Goal: Transaction & Acquisition: Book appointment/travel/reservation

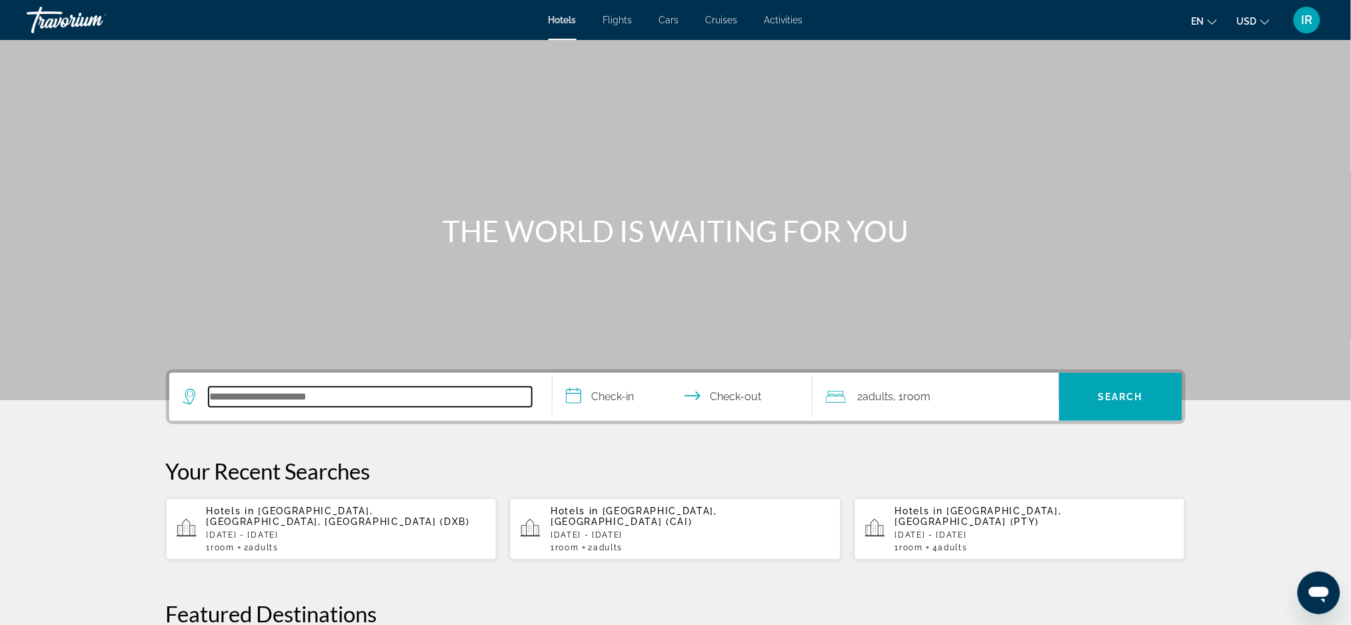
click at [215, 399] on input "Search hotel destination" at bounding box center [370, 397] width 323 height 20
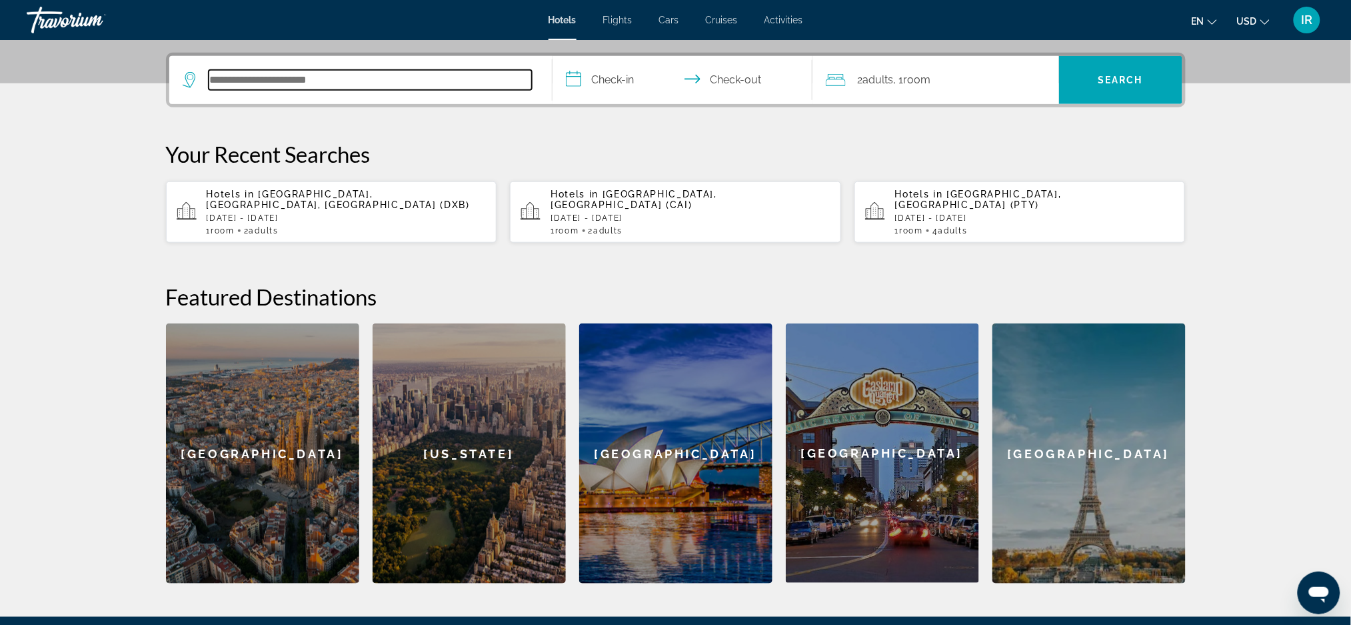
scroll to position [325, 0]
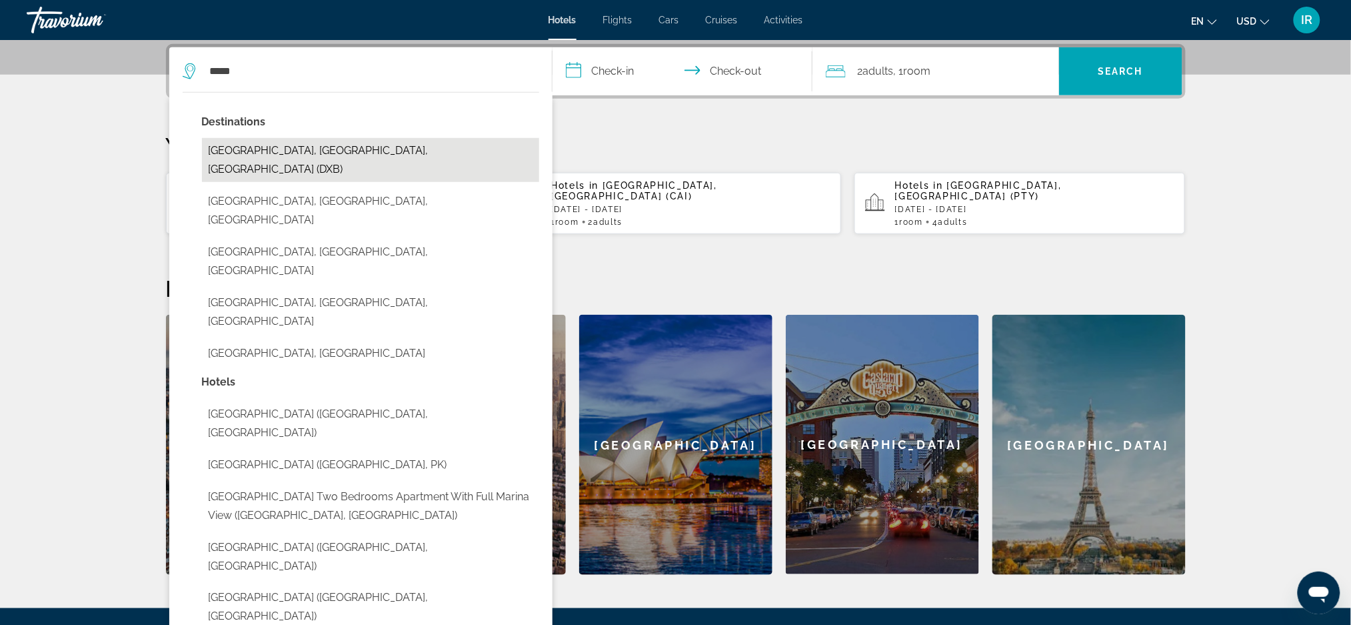
click at [382, 144] on button "[GEOGRAPHIC_DATA], [GEOGRAPHIC_DATA], [GEOGRAPHIC_DATA] (DXB)" at bounding box center [370, 160] width 337 height 44
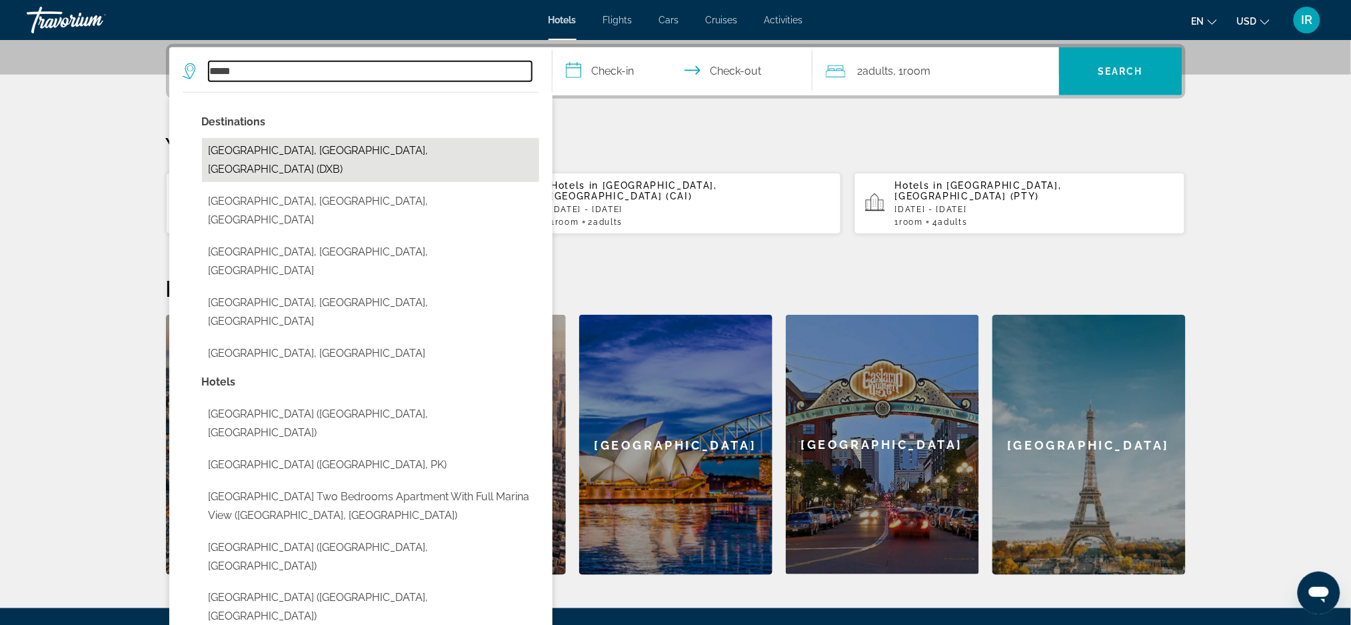
type input "**********"
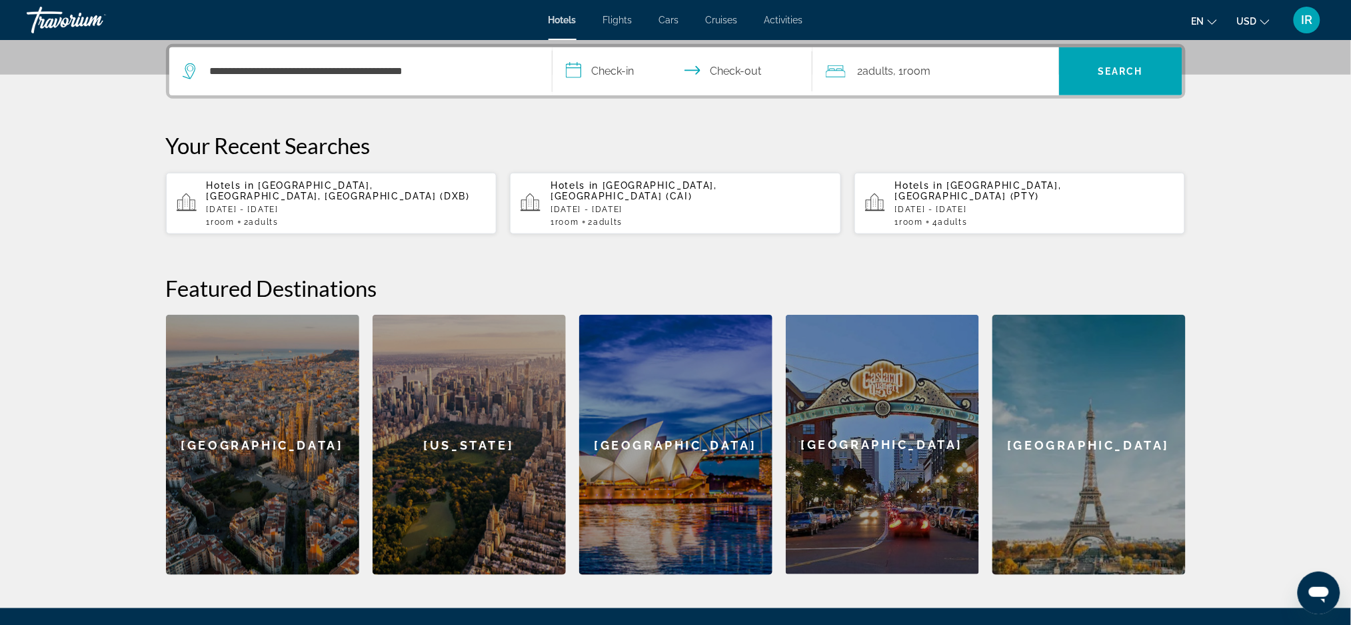
click at [631, 76] on input "**********" at bounding box center [685, 73] width 265 height 52
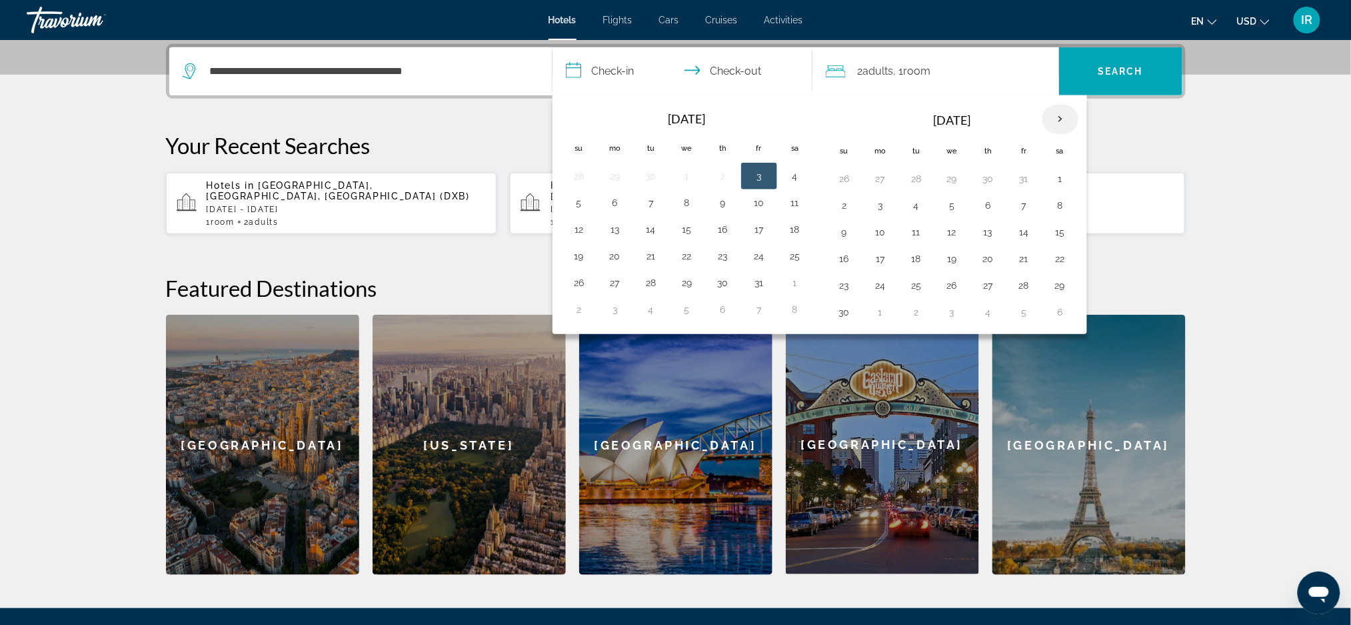
click at [1061, 114] on th "Next month" at bounding box center [1061, 119] width 36 height 29
click at [1065, 111] on th "Next month" at bounding box center [1061, 119] width 36 height 29
click at [1065, 129] on th "Next month" at bounding box center [1061, 119] width 36 height 29
click at [1063, 129] on th "Next month" at bounding box center [1061, 119] width 36 height 29
click at [1064, 127] on th "Next month" at bounding box center [1061, 119] width 36 height 29
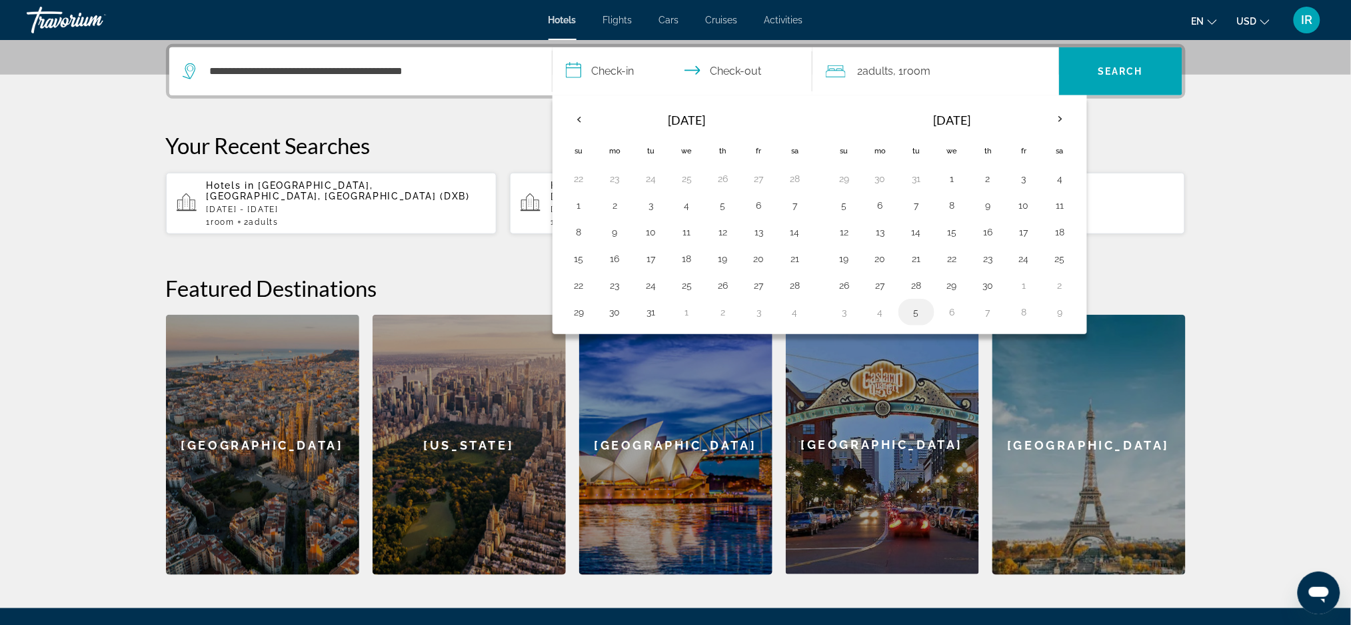
click at [913, 304] on button "5" at bounding box center [916, 312] width 21 height 19
click at [1134, 55] on span "Search" at bounding box center [1120, 71] width 123 height 32
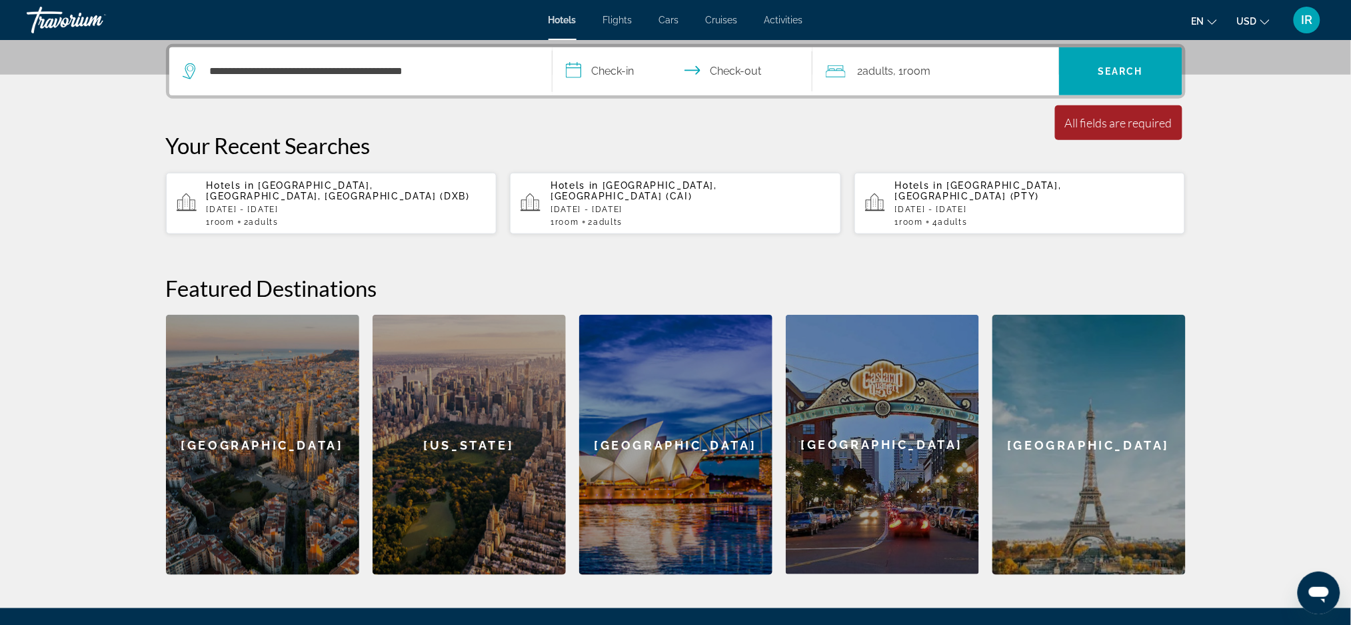
click at [635, 81] on input "**********" at bounding box center [685, 73] width 265 height 52
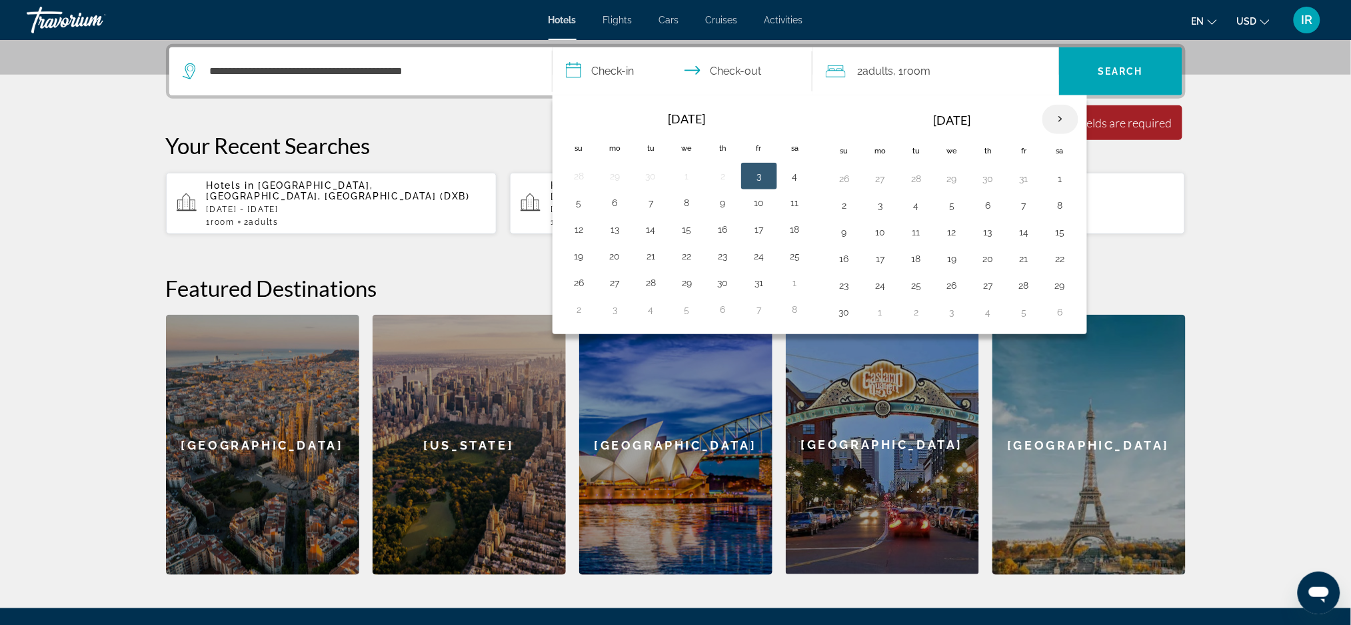
click at [1070, 122] on th "Next month" at bounding box center [1061, 119] width 36 height 29
click at [1068, 131] on th "Next month" at bounding box center [1061, 119] width 36 height 29
click at [1067, 126] on th "Next month" at bounding box center [1061, 119] width 36 height 29
click at [1062, 124] on th "Next month" at bounding box center [1061, 119] width 36 height 29
click at [1061, 123] on th "Next month" at bounding box center [1061, 119] width 36 height 29
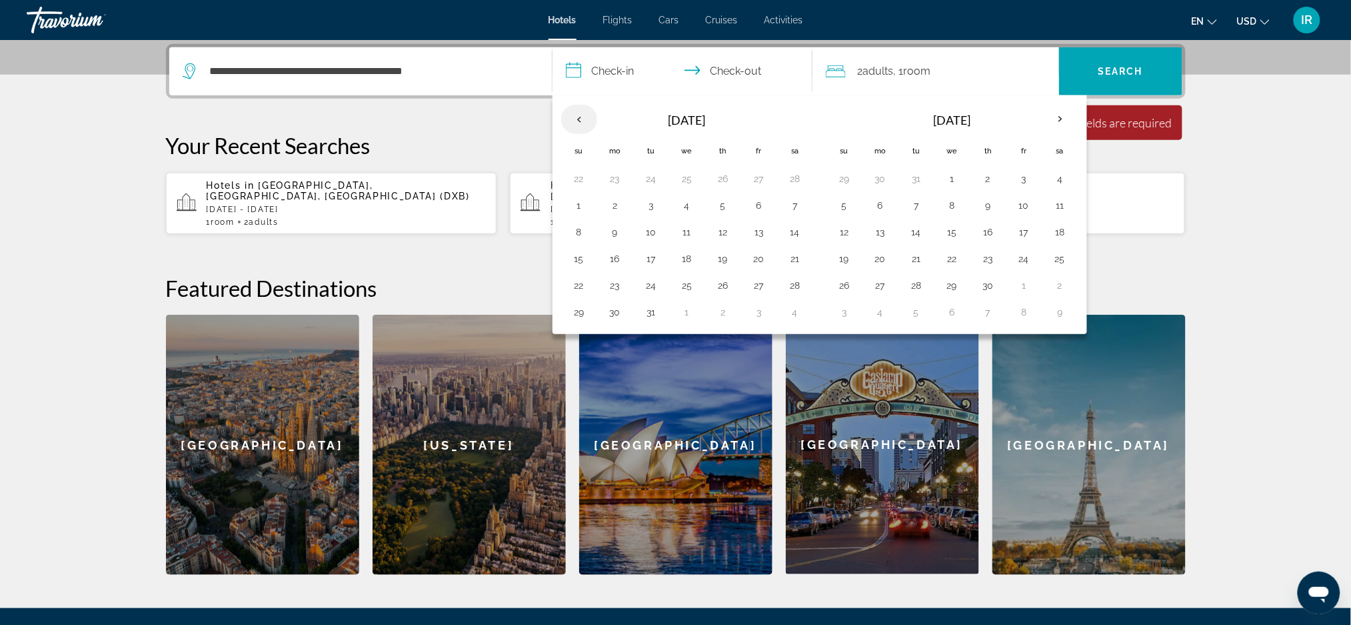
click at [562, 113] on th "Previous month" at bounding box center [579, 119] width 36 height 29
click at [573, 125] on th "Previous month" at bounding box center [579, 119] width 36 height 29
click at [1057, 125] on th "Next month" at bounding box center [1061, 119] width 36 height 29
click at [1058, 125] on th "Next month" at bounding box center [1061, 119] width 36 height 29
click at [980, 287] on button "30" at bounding box center [988, 285] width 21 height 19
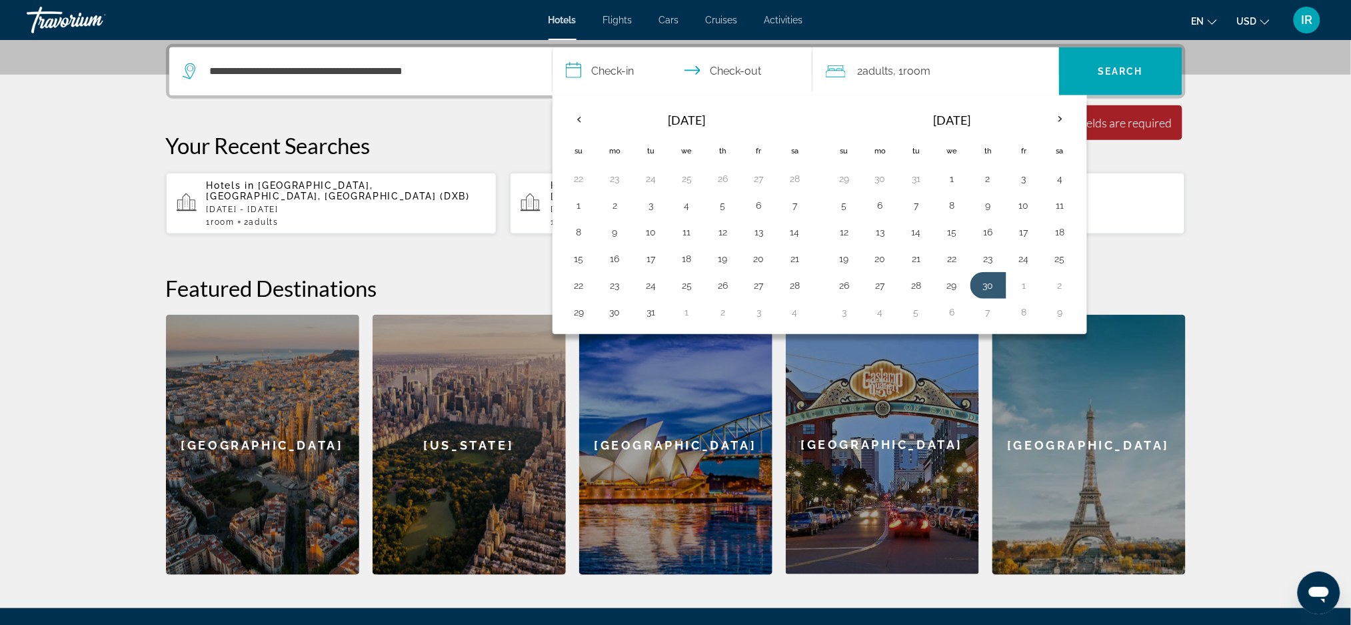
click at [884, 336] on div "[GEOGRAPHIC_DATA]" at bounding box center [882, 444] width 193 height 259
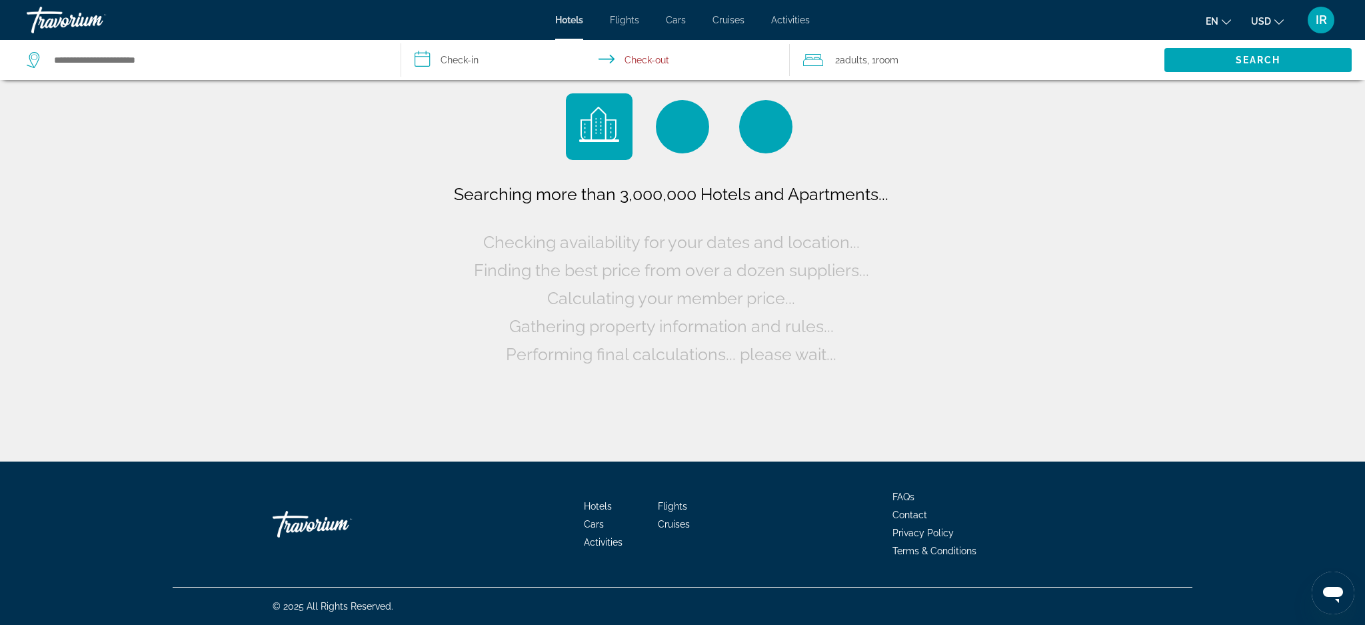
click at [921, 323] on div "Searching more than 3,000,000 Hotels and Apartments... Checking availability fo…" at bounding box center [682, 230] width 1365 height 461
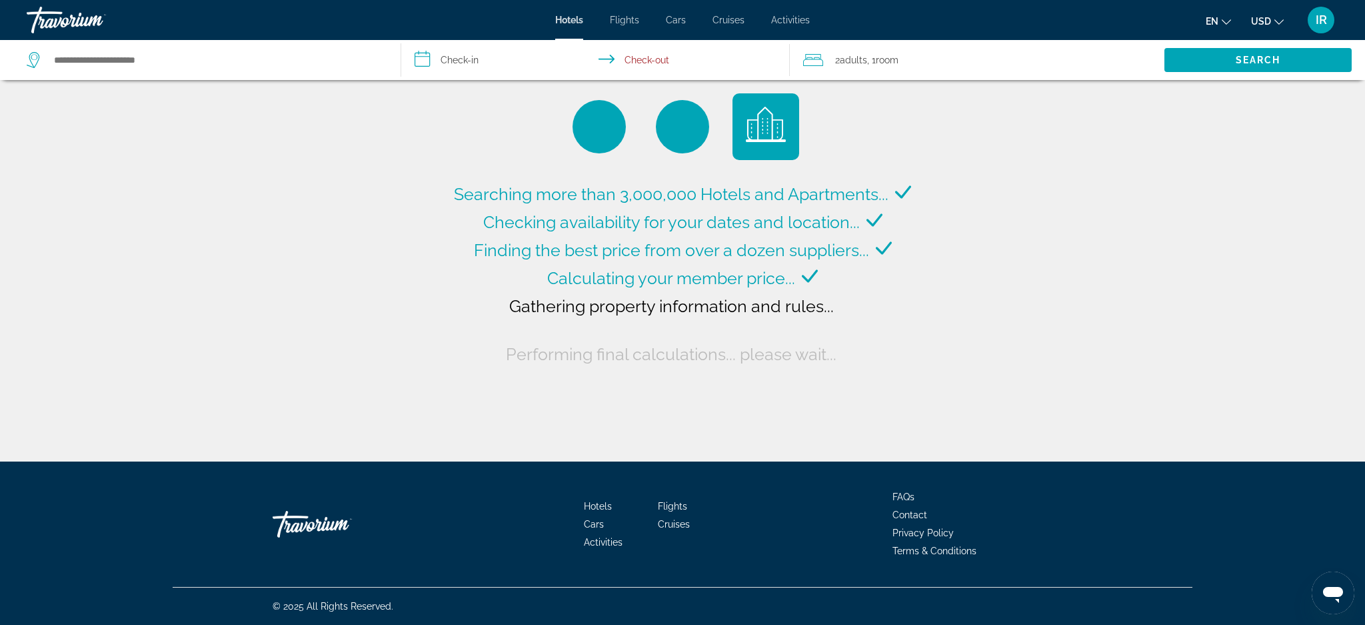
type input "**********"
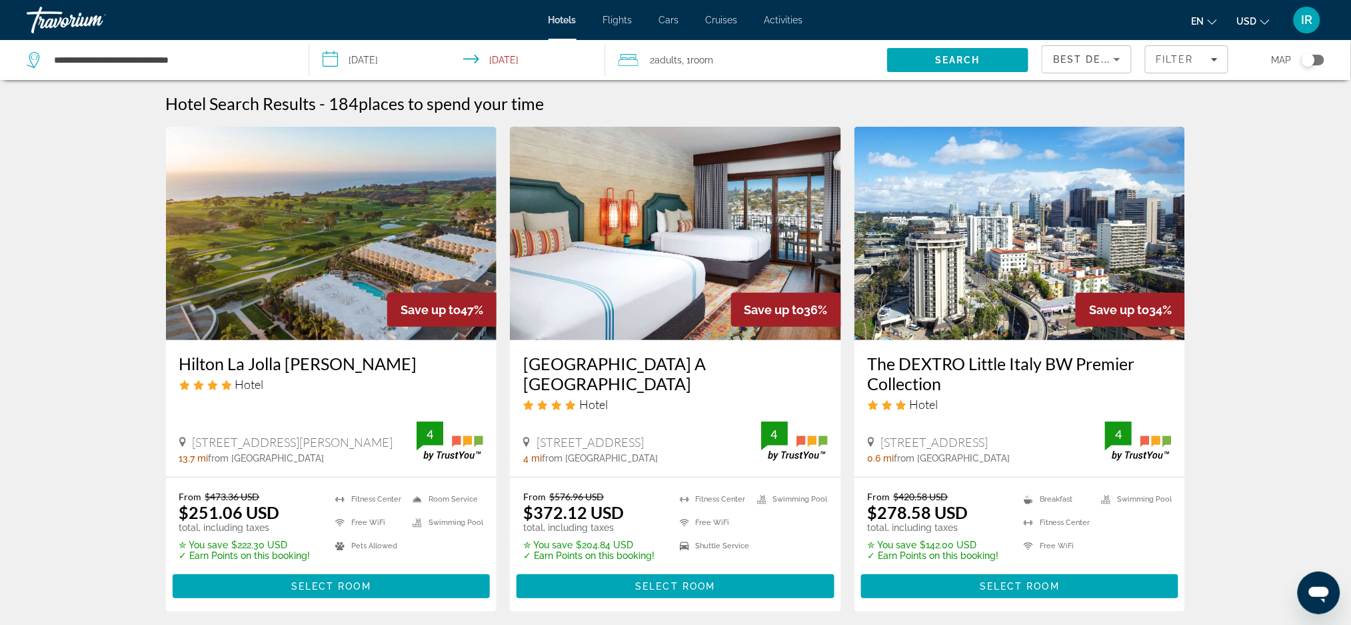
click at [361, 65] on input "**********" at bounding box center [459, 62] width 301 height 44
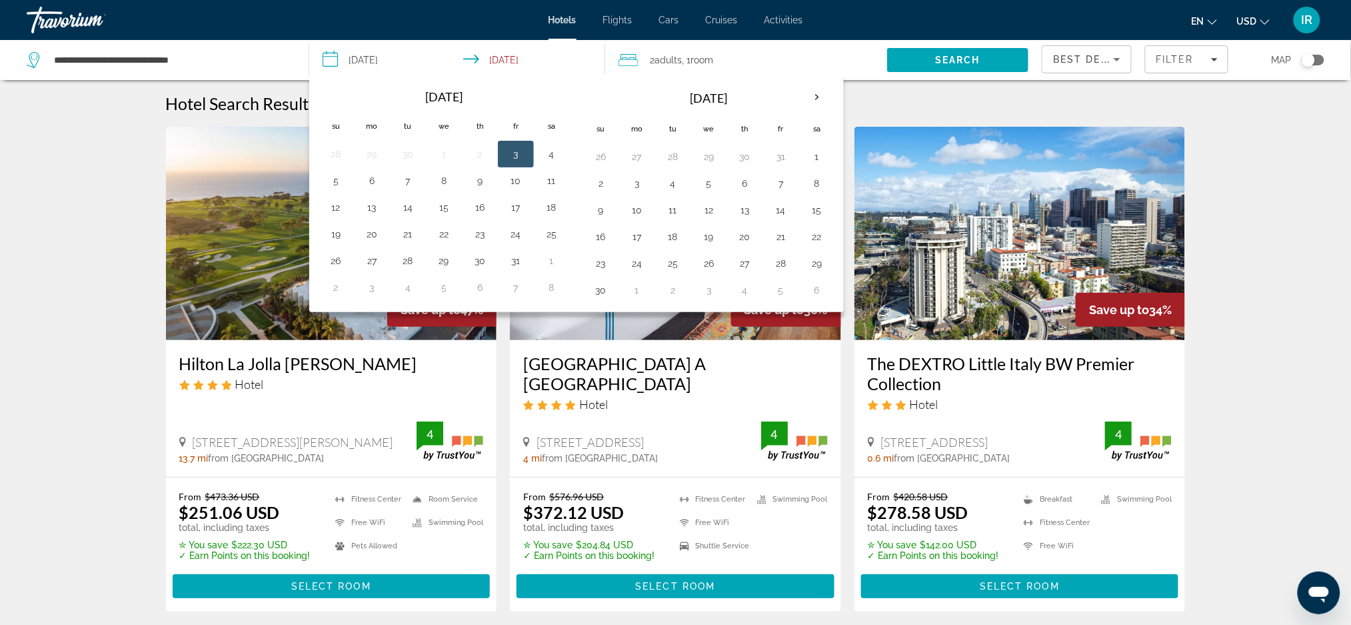
click at [818, 99] on th "Next month" at bounding box center [817, 97] width 36 height 29
click at [820, 99] on th "Next month" at bounding box center [817, 97] width 36 height 29
click at [816, 99] on th "Next month" at bounding box center [817, 97] width 36 height 29
click at [820, 98] on th "Next month" at bounding box center [817, 97] width 36 height 29
click at [817, 95] on th "Next month" at bounding box center [817, 97] width 36 height 29
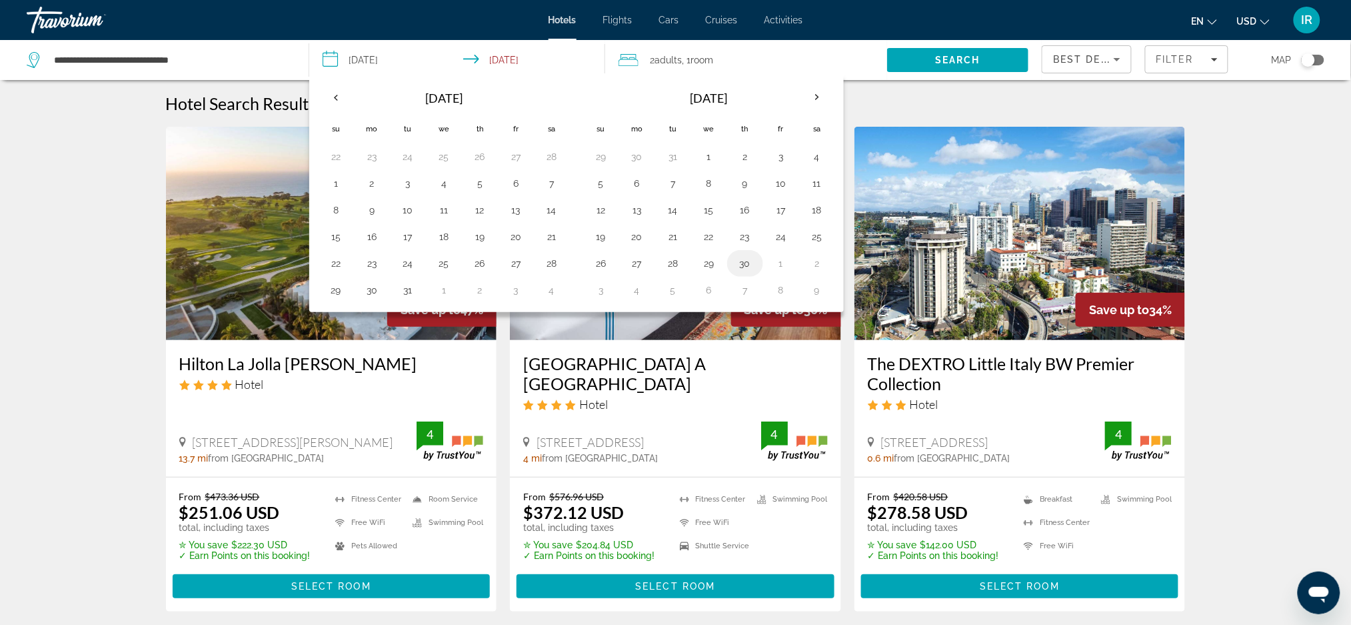
click at [747, 262] on button "30" at bounding box center [745, 263] width 21 height 19
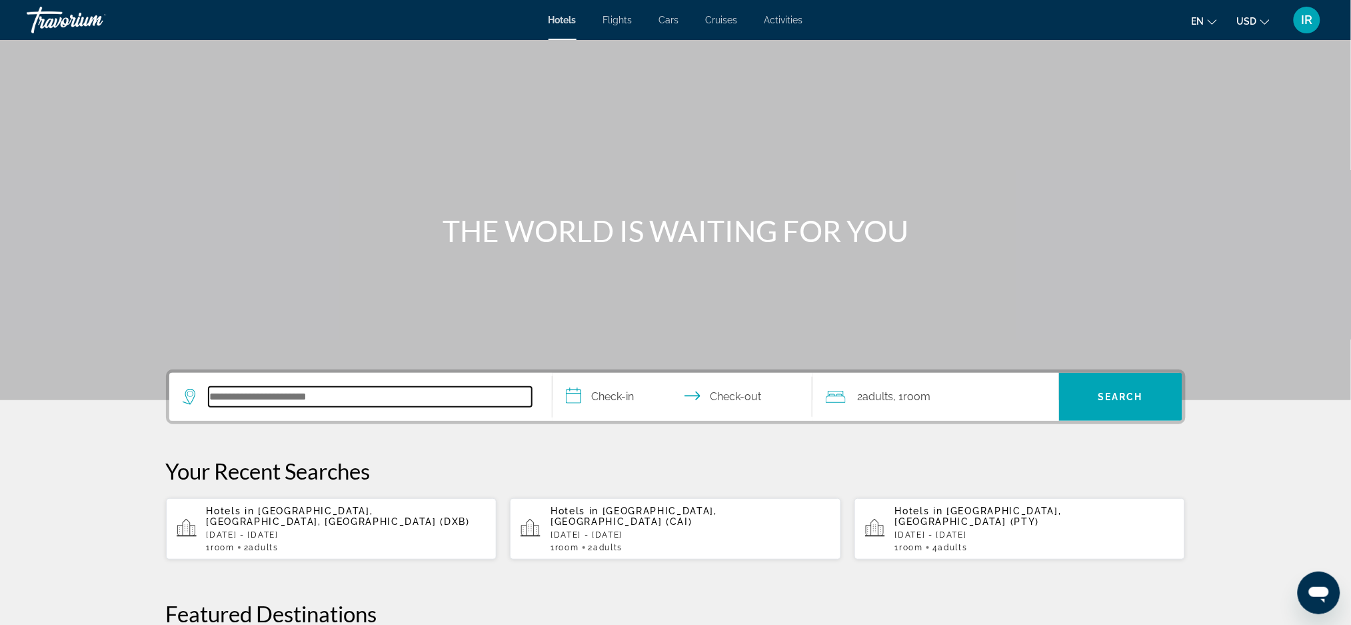
click at [235, 402] on input "Search hotel destination" at bounding box center [370, 397] width 323 height 20
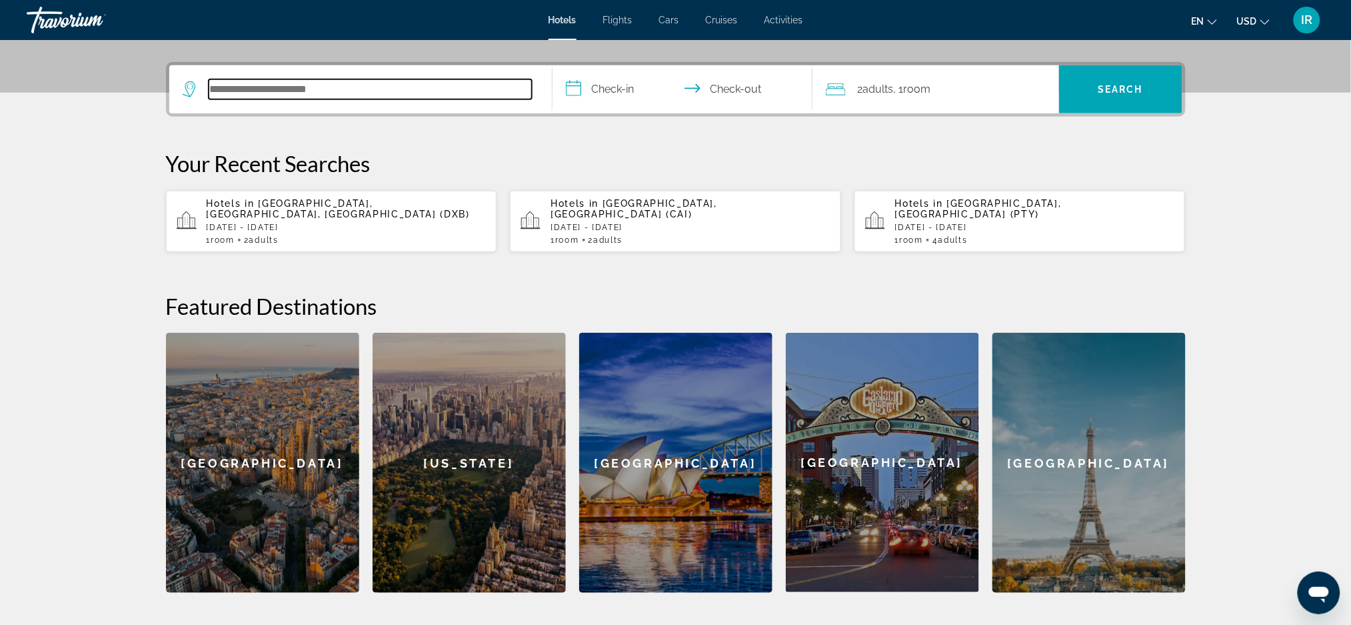
scroll to position [325, 0]
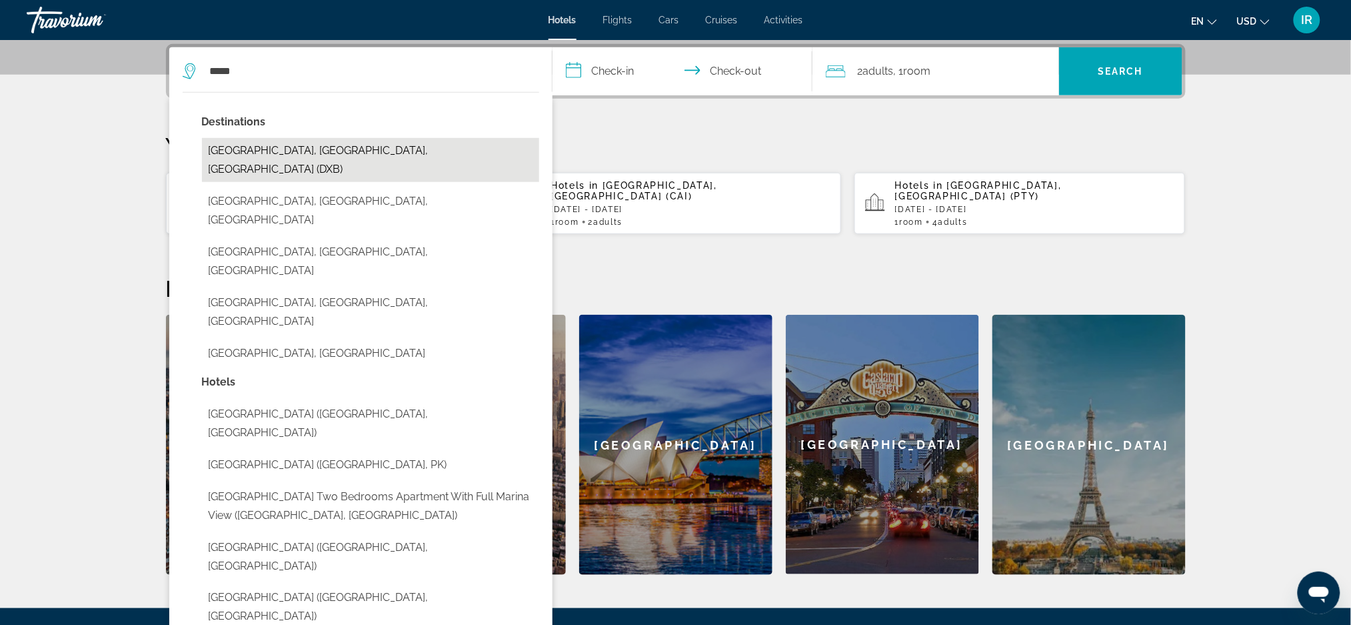
click at [369, 146] on button "[GEOGRAPHIC_DATA], [GEOGRAPHIC_DATA], [GEOGRAPHIC_DATA] (DXB)" at bounding box center [370, 160] width 337 height 44
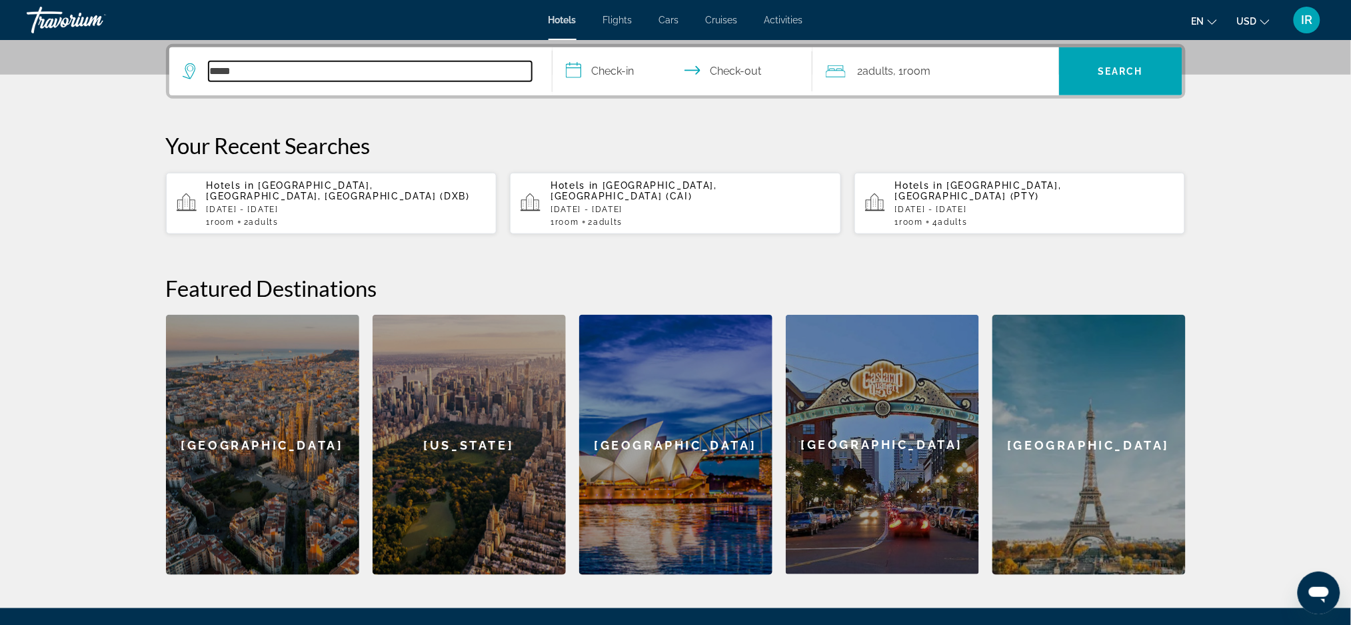
type input "**********"
click at [617, 79] on input "**********" at bounding box center [685, 73] width 265 height 52
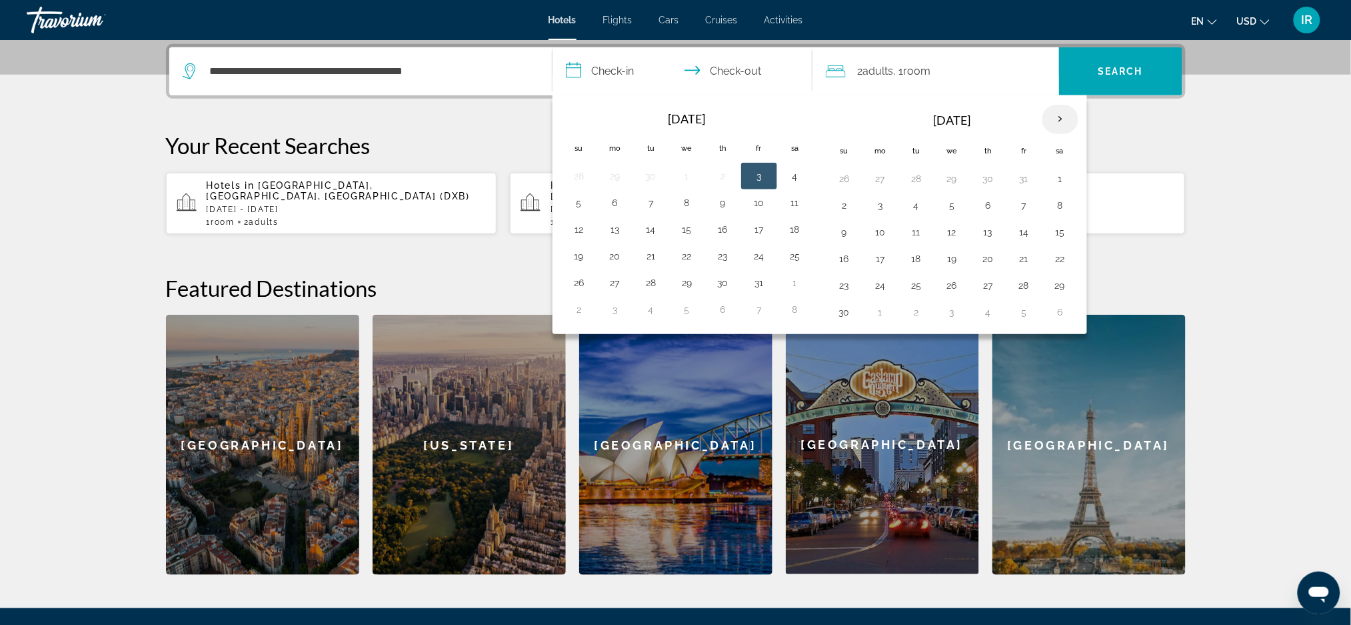
click at [1059, 119] on th "Next month" at bounding box center [1061, 119] width 36 height 29
click at [1050, 117] on th "Next month" at bounding box center [1061, 119] width 36 height 29
click at [1060, 120] on th "Next month" at bounding box center [1061, 119] width 36 height 29
click at [1063, 124] on th "Next month" at bounding box center [1061, 119] width 36 height 29
click at [1063, 118] on th "Next month" at bounding box center [1061, 119] width 36 height 29
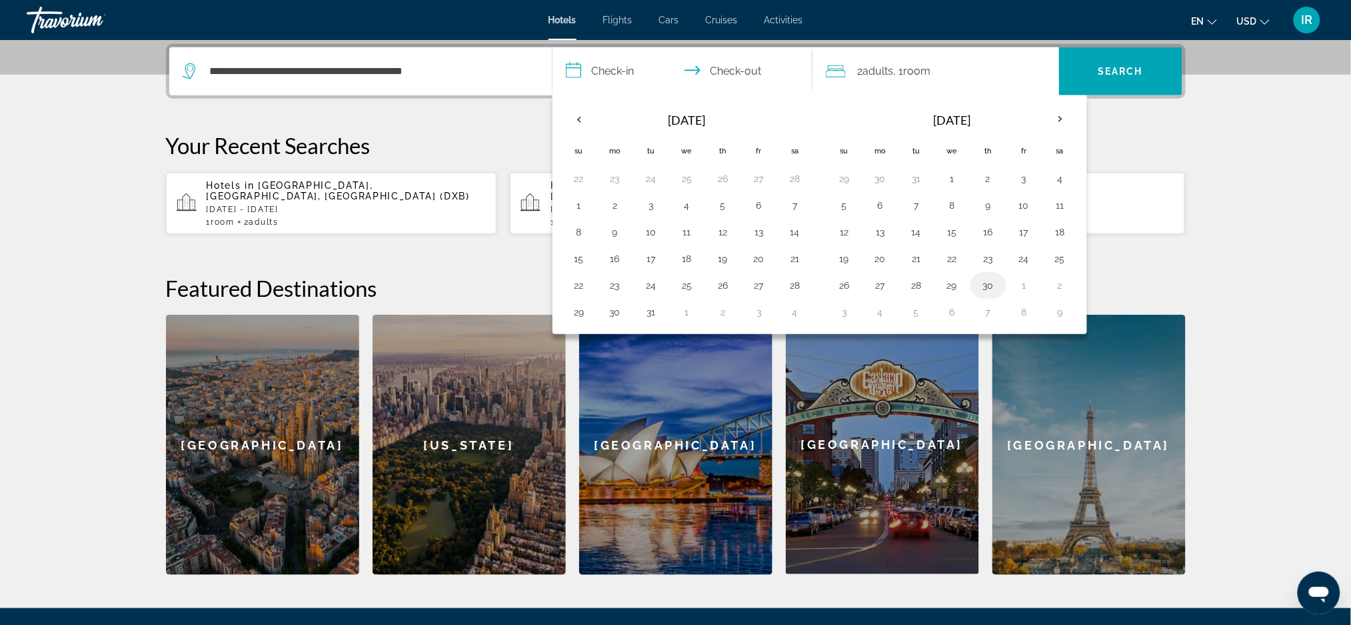
click at [988, 284] on button "30" at bounding box center [988, 285] width 21 height 19
click at [913, 316] on button "5" at bounding box center [916, 312] width 21 height 19
type input "**********"
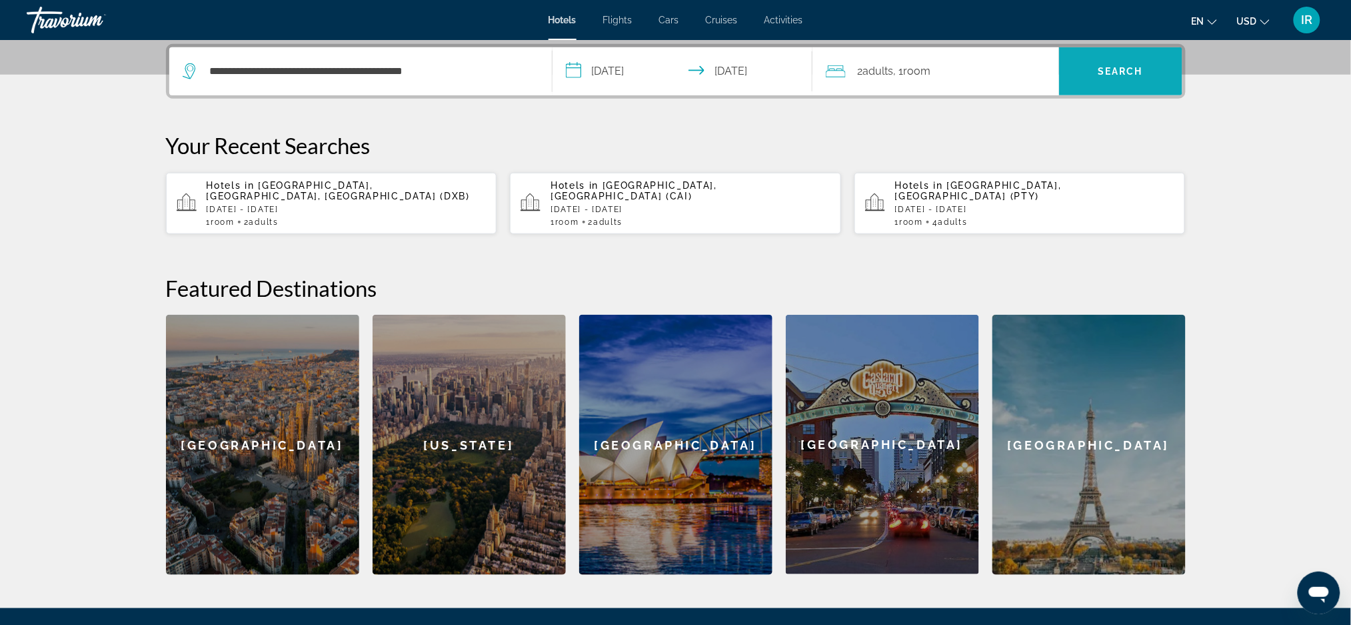
click at [1163, 61] on span "Search" at bounding box center [1120, 71] width 123 height 32
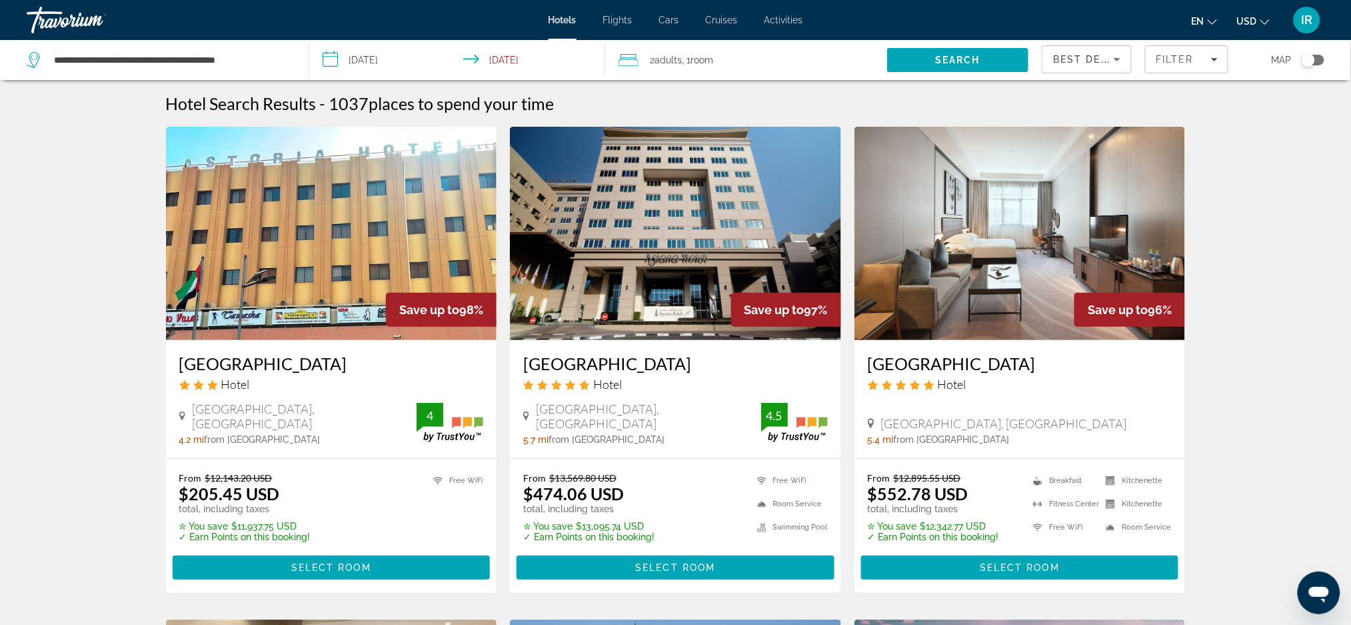
click at [764, 61] on div "2 Adult Adults , 1 Room rooms" at bounding box center [753, 60] width 269 height 19
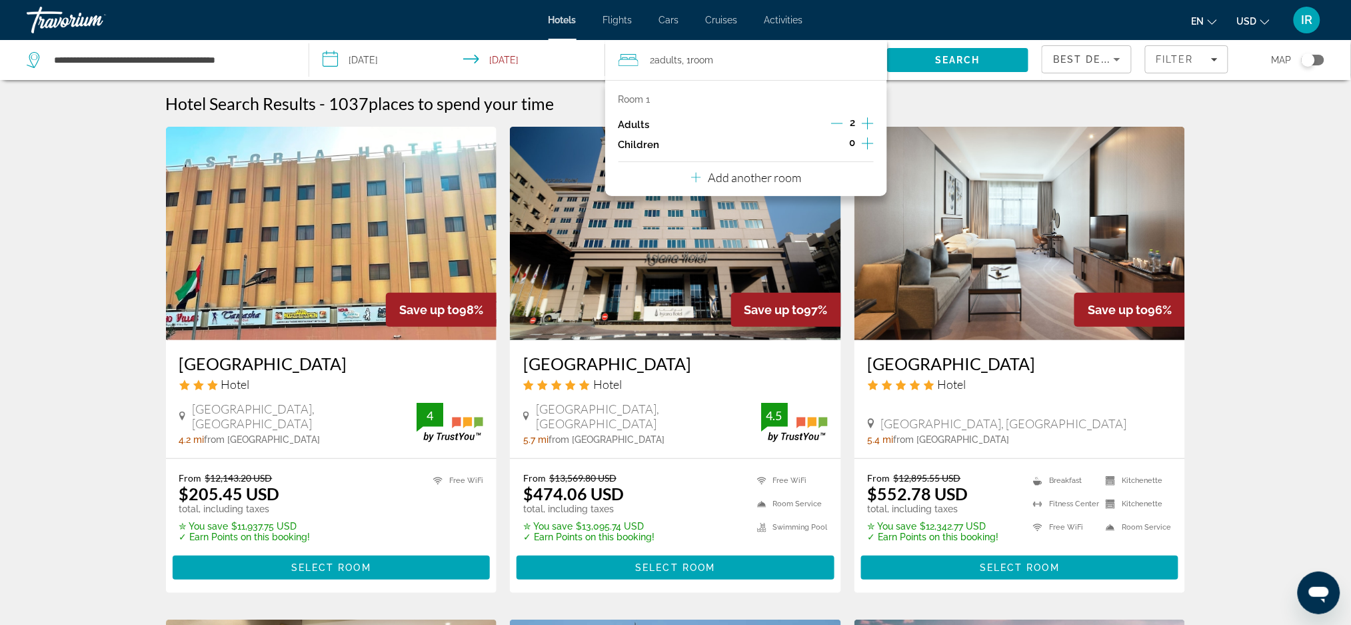
click at [868, 121] on icon "Increment adults" at bounding box center [868, 123] width 12 height 12
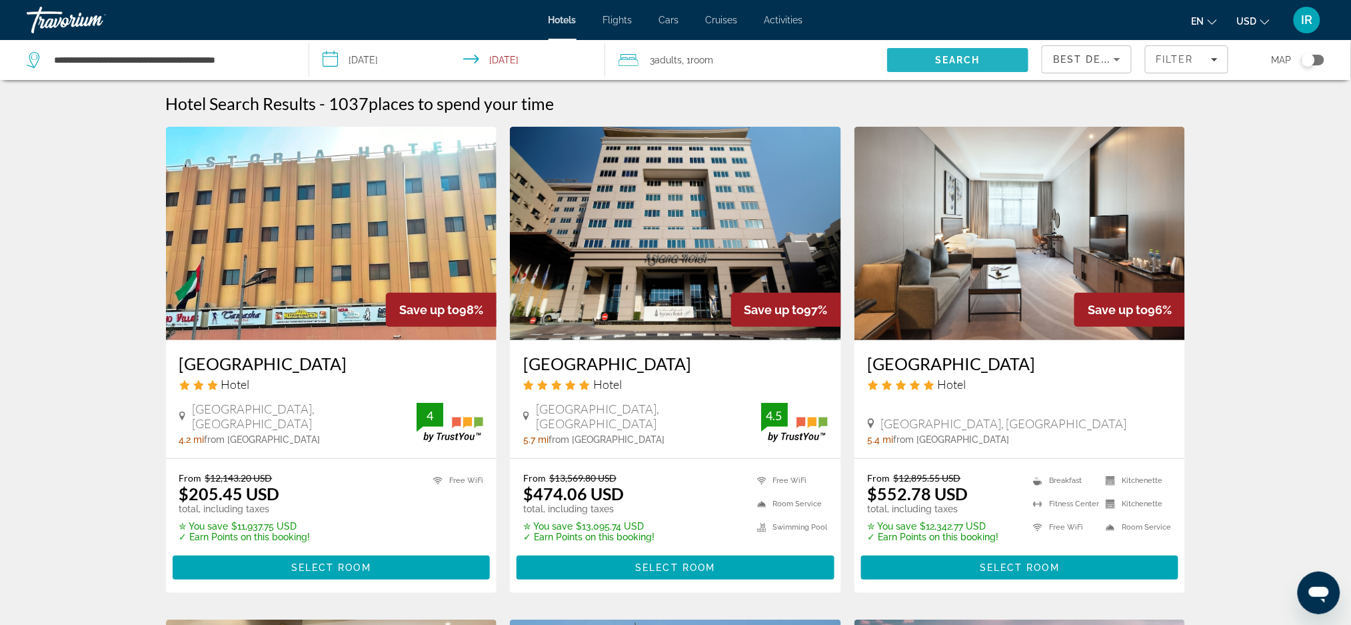
click at [965, 45] on span "Search" at bounding box center [957, 60] width 141 height 32
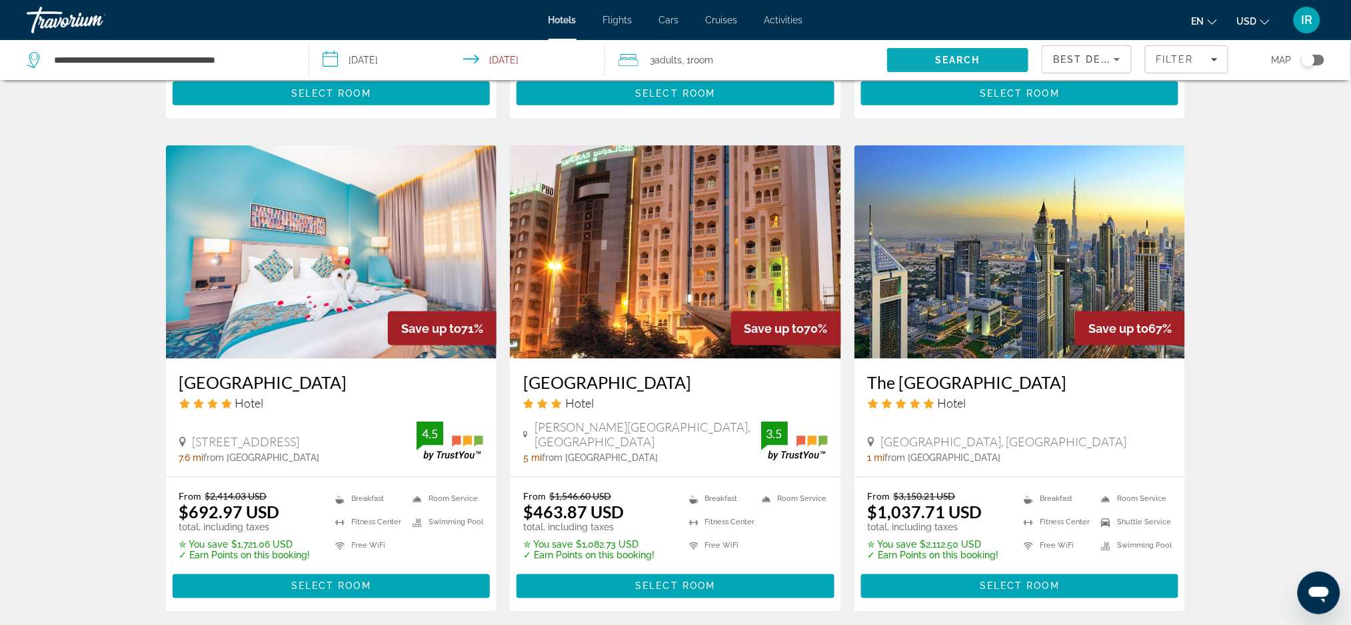
scroll to position [495, 0]
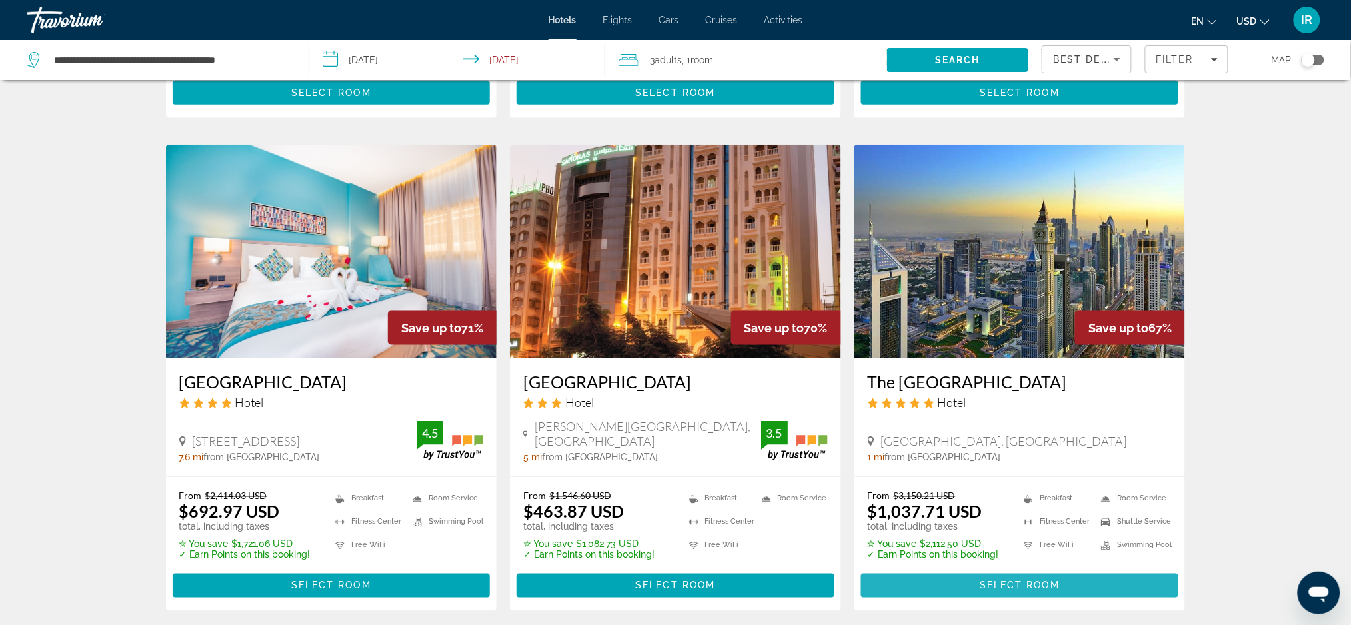
click at [1005, 582] on span "Select Room" at bounding box center [1020, 585] width 80 height 11
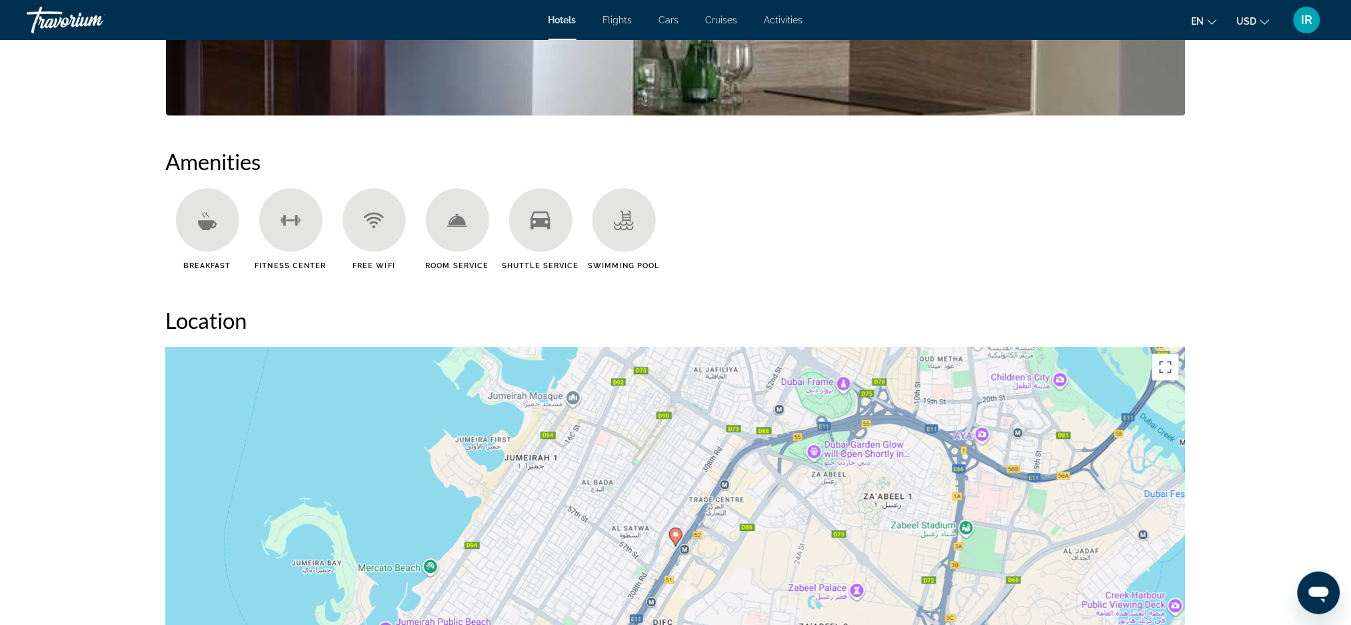
scroll to position [989, 0]
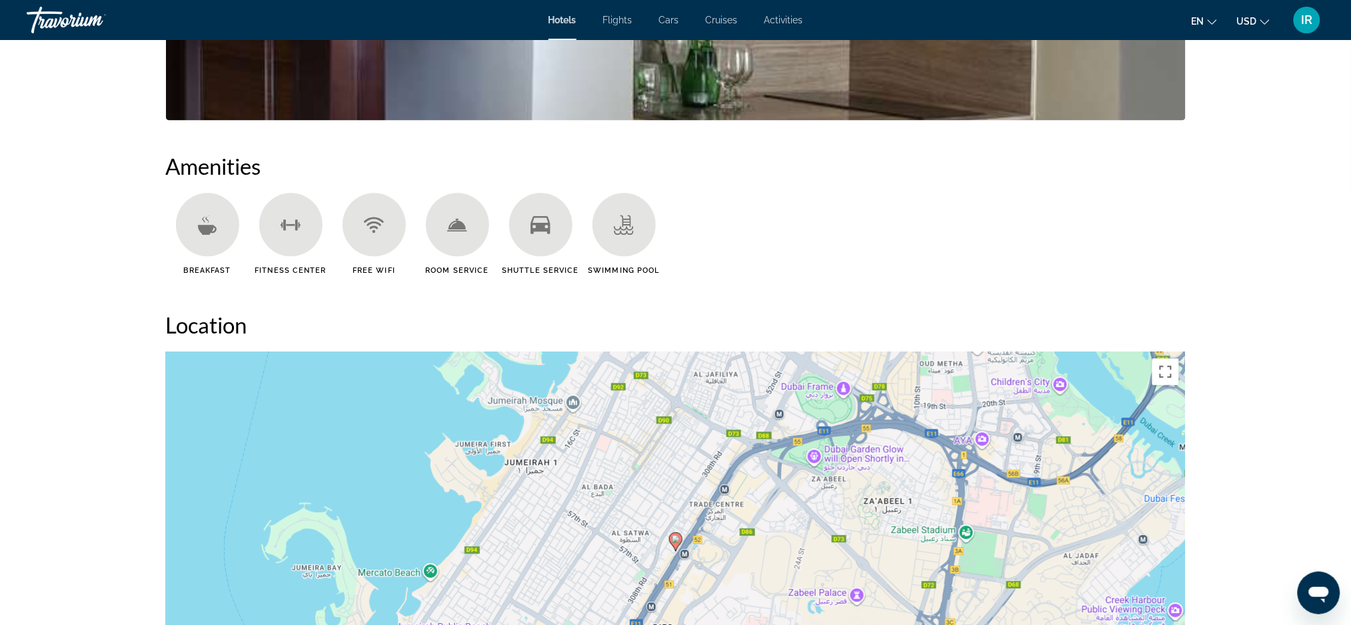
click at [212, 240] on div "Main content" at bounding box center [207, 224] width 63 height 63
click at [217, 235] on div "Main content" at bounding box center [207, 224] width 63 height 63
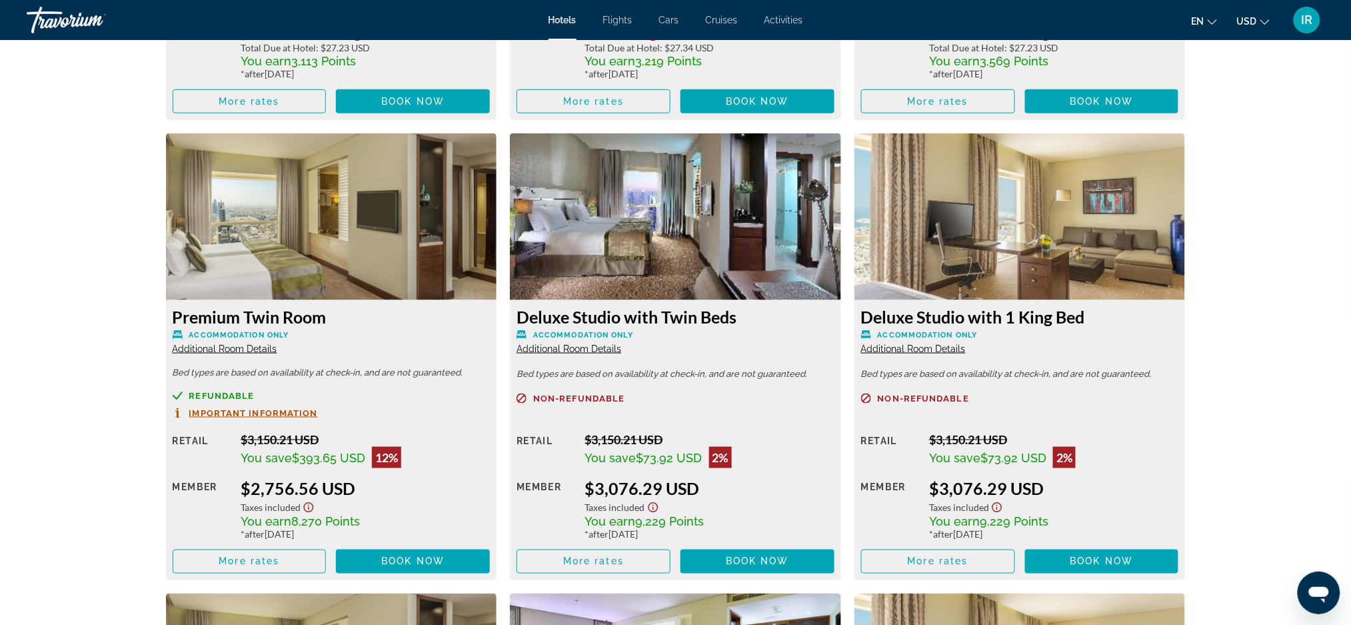
scroll to position [2219, 0]
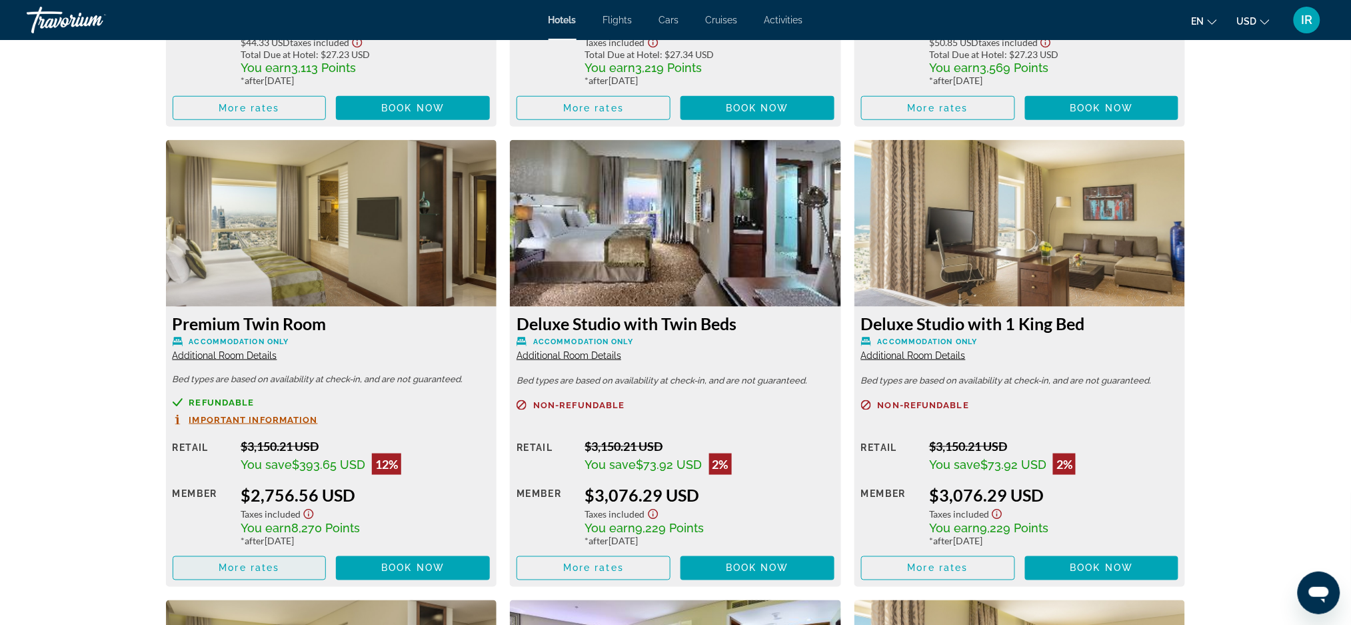
click at [244, 560] on span "Main content" at bounding box center [249, 568] width 153 height 32
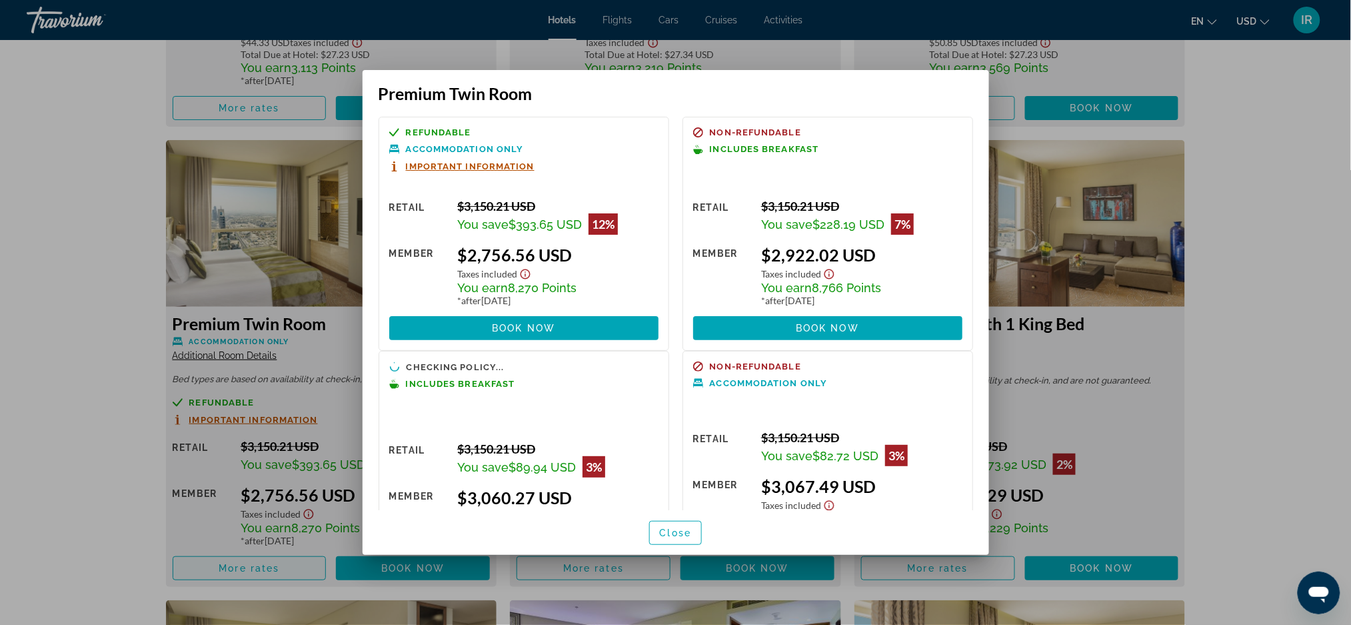
scroll to position [0, 0]
click at [1274, 233] on div at bounding box center [675, 312] width 1351 height 625
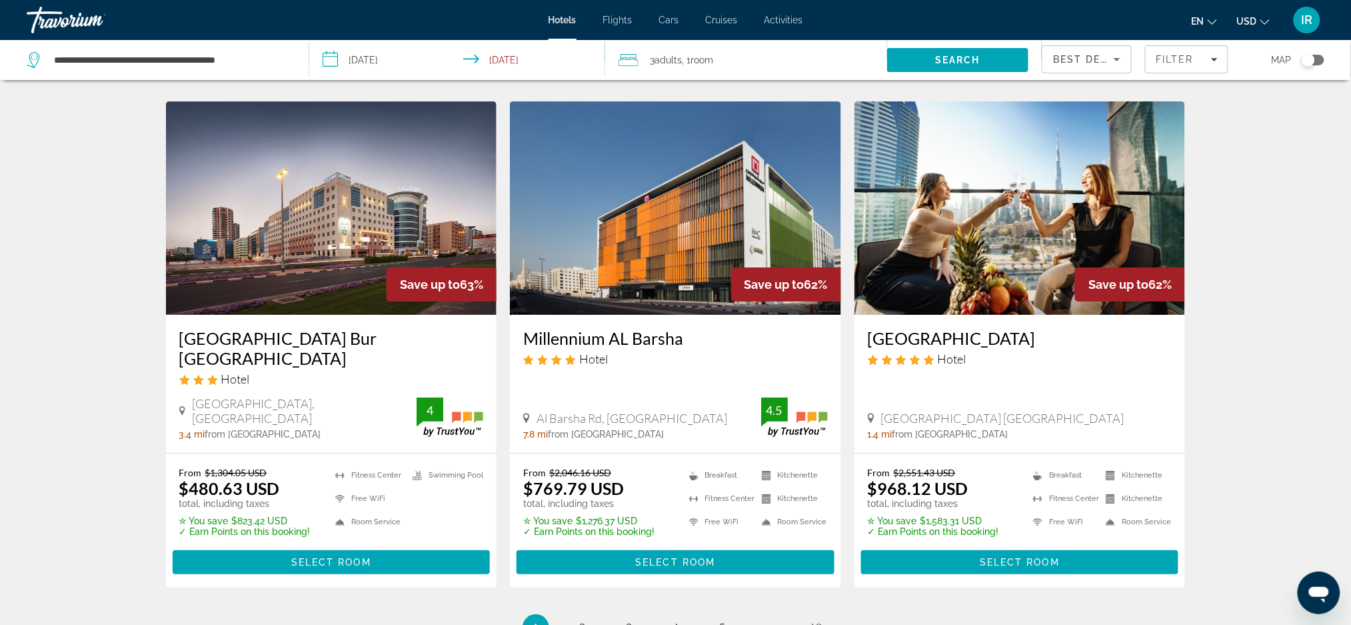
scroll to position [1562, 0]
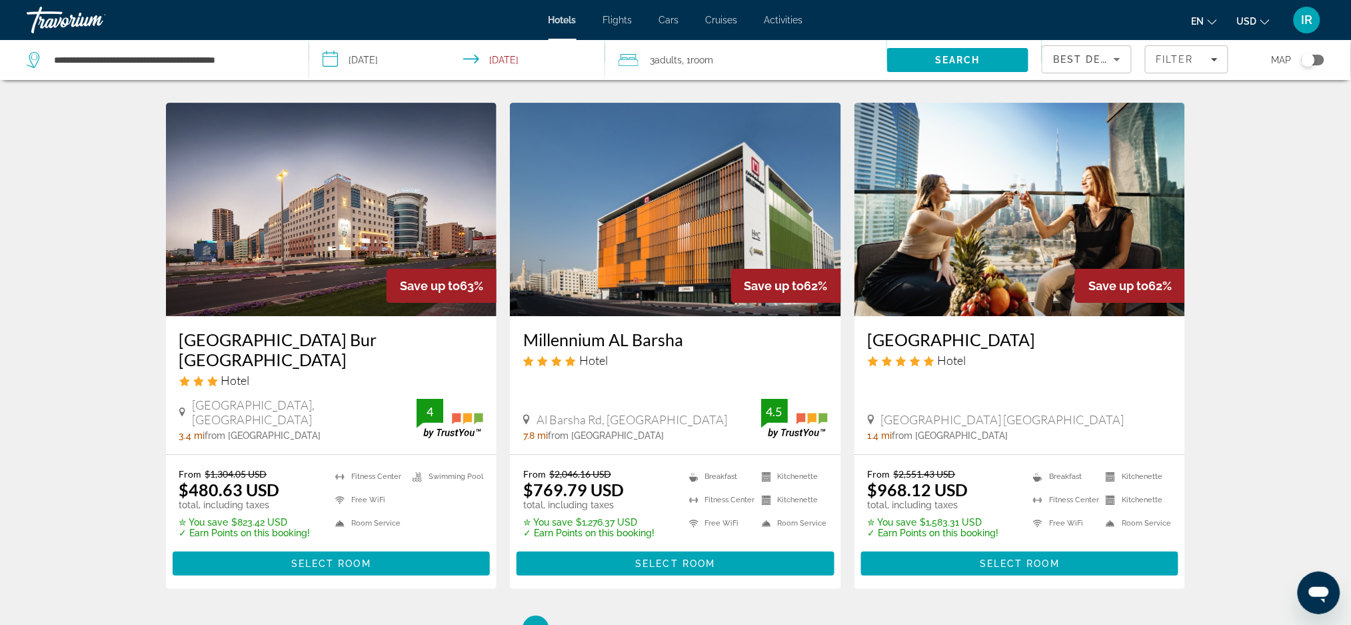
click at [665, 201] on img "Main content" at bounding box center [675, 209] width 331 height 213
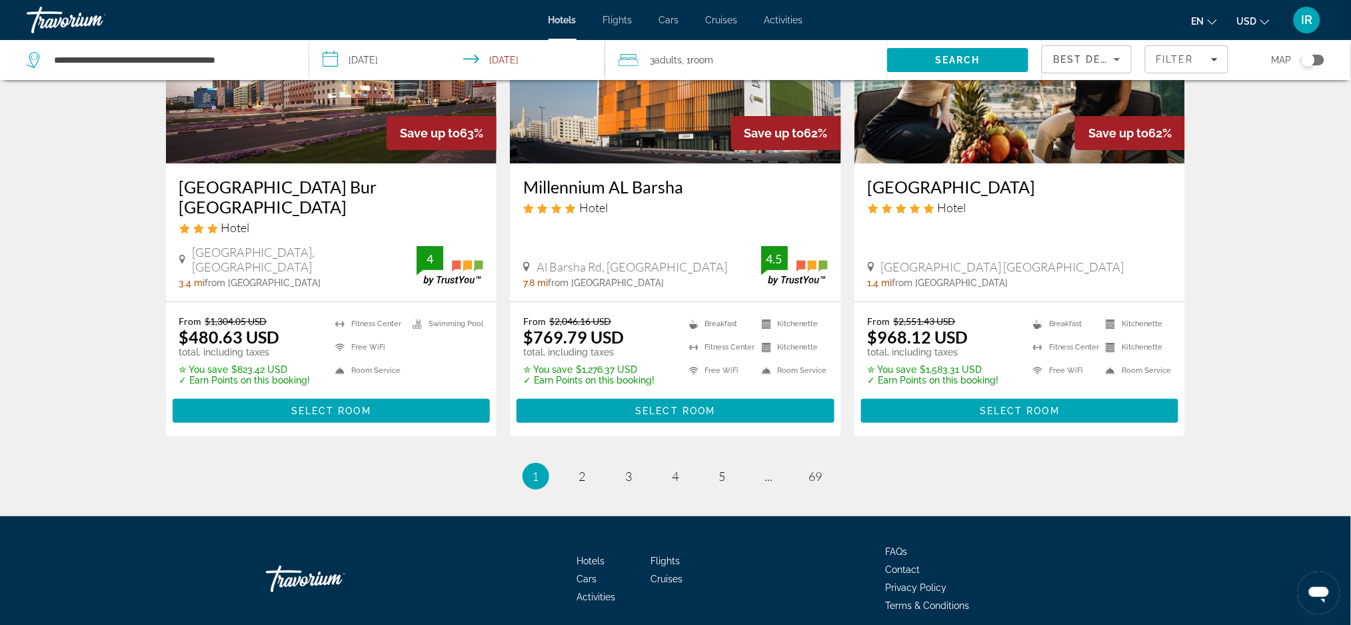
scroll to position [1711, 0]
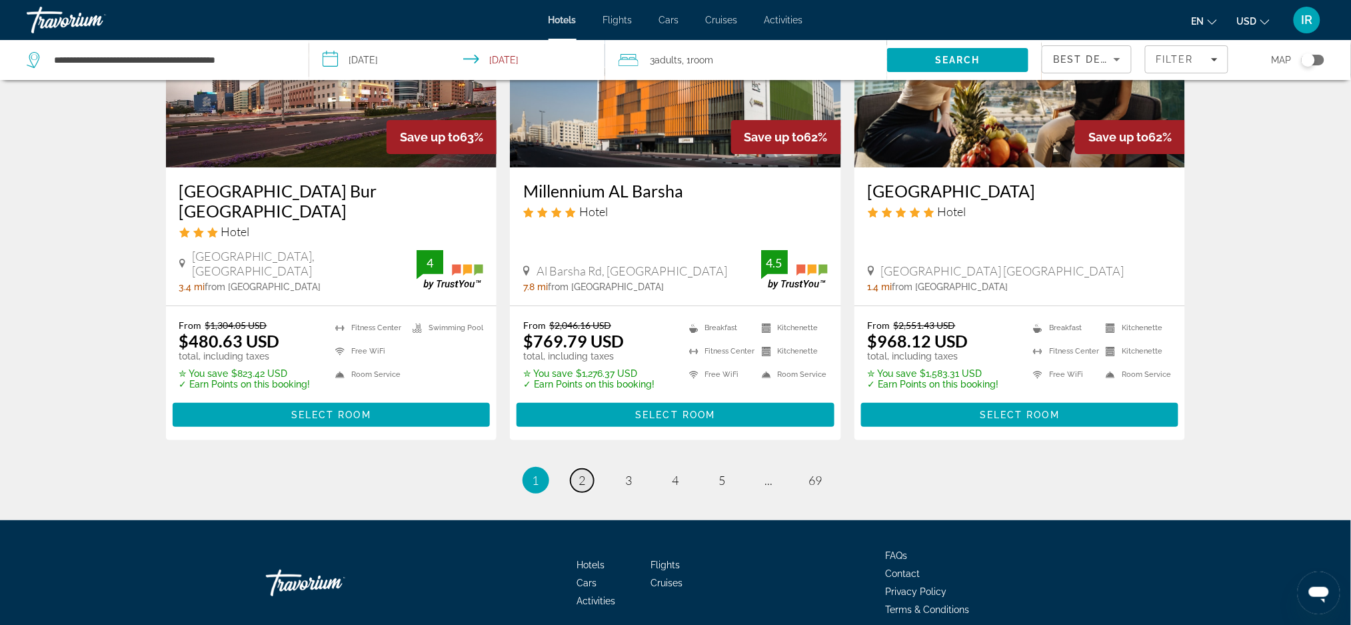
click at [585, 473] on span "2" at bounding box center [582, 480] width 7 height 15
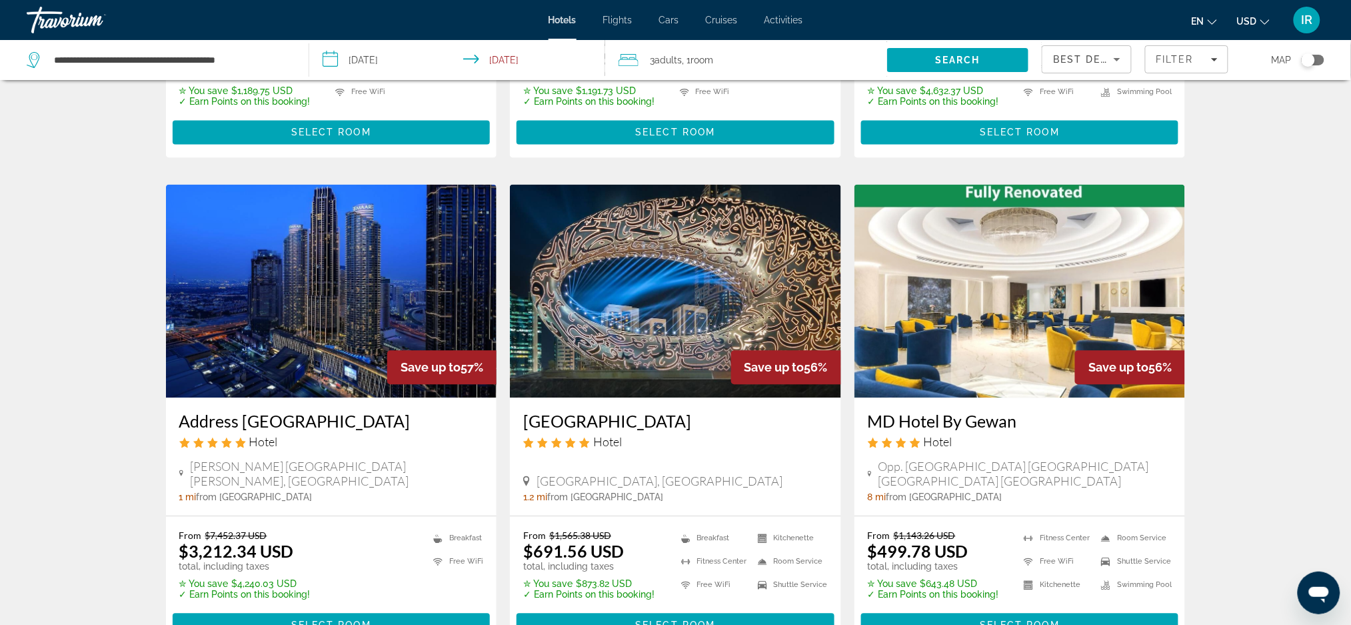
scroll to position [963, 0]
click at [658, 296] on img "Main content" at bounding box center [675, 289] width 331 height 213
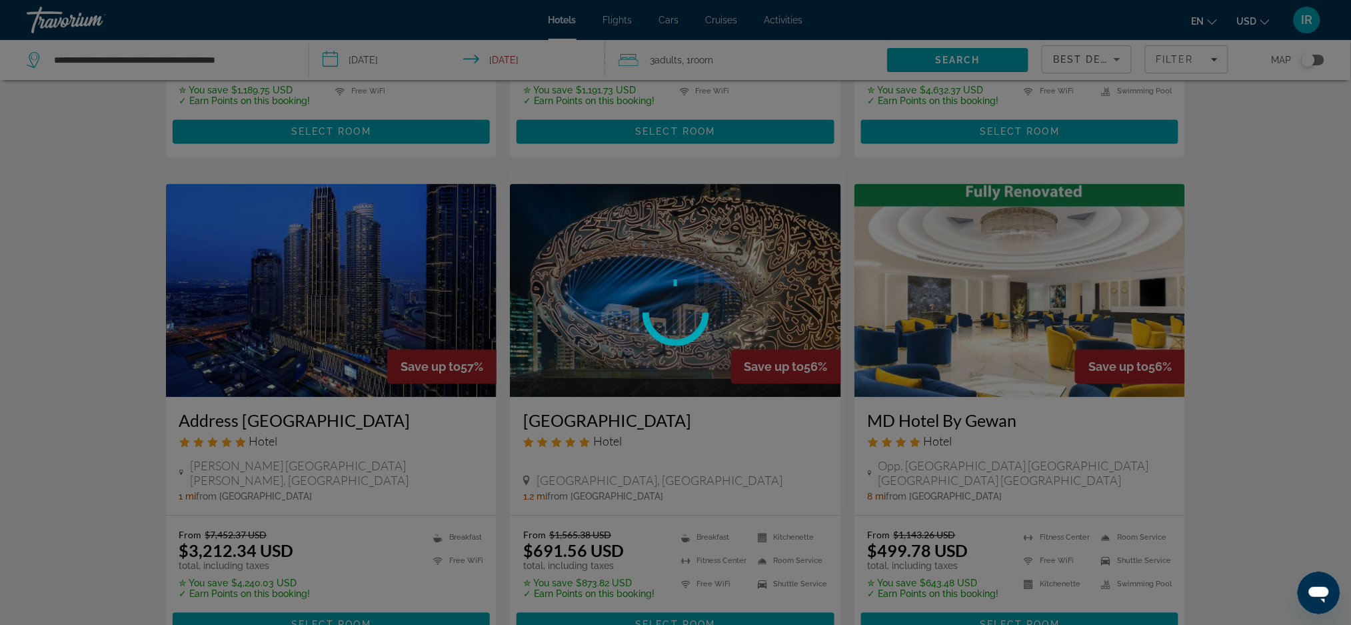
click at [662, 294] on circle at bounding box center [675, 312] width 80 height 80
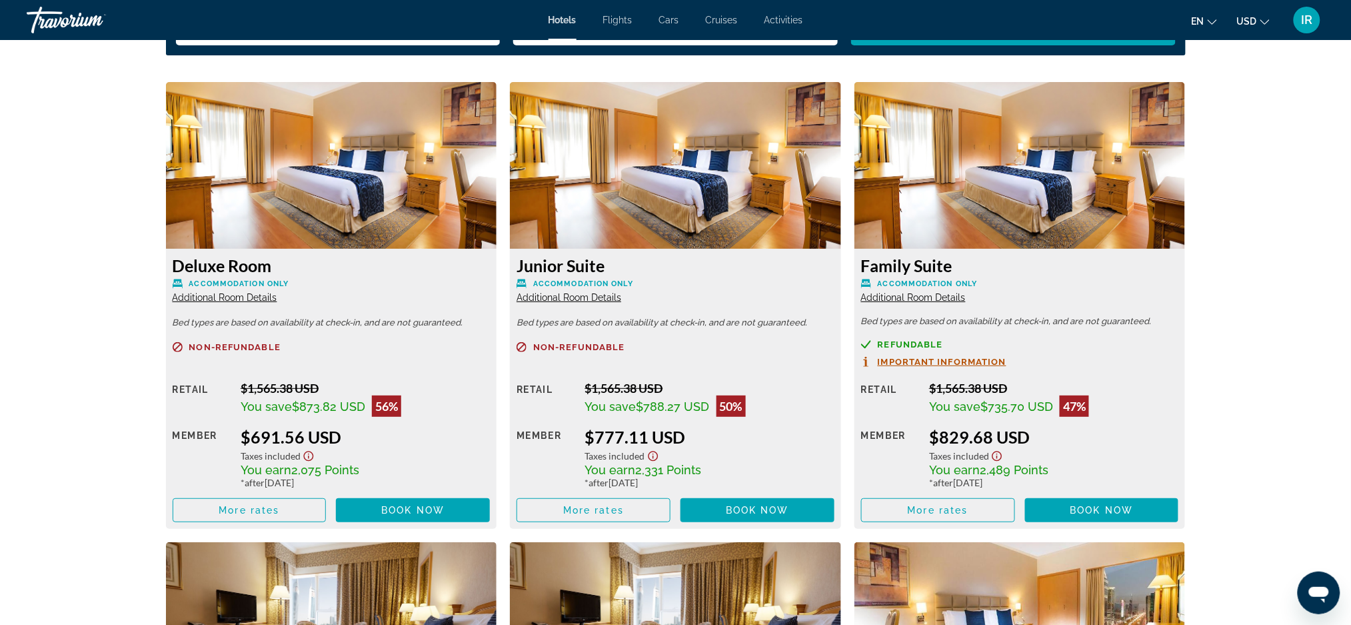
scroll to position [1809, 0]
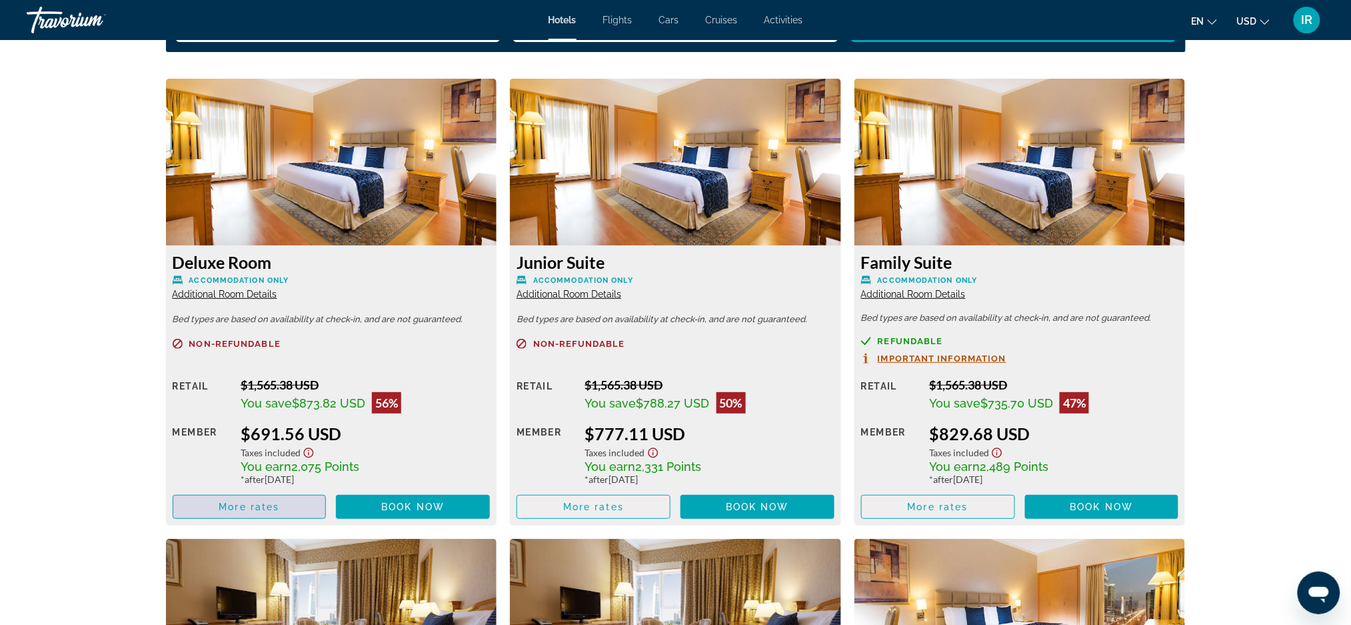
click at [251, 519] on span "Main content" at bounding box center [249, 507] width 153 height 32
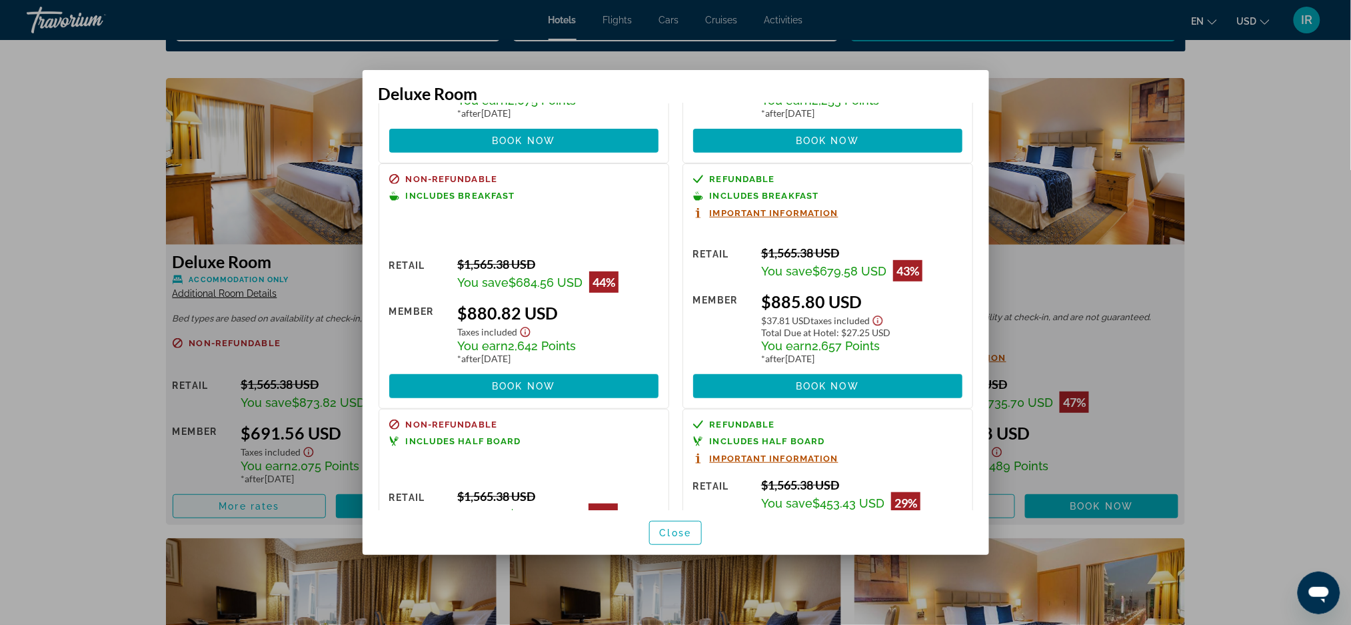
scroll to position [201, 0]
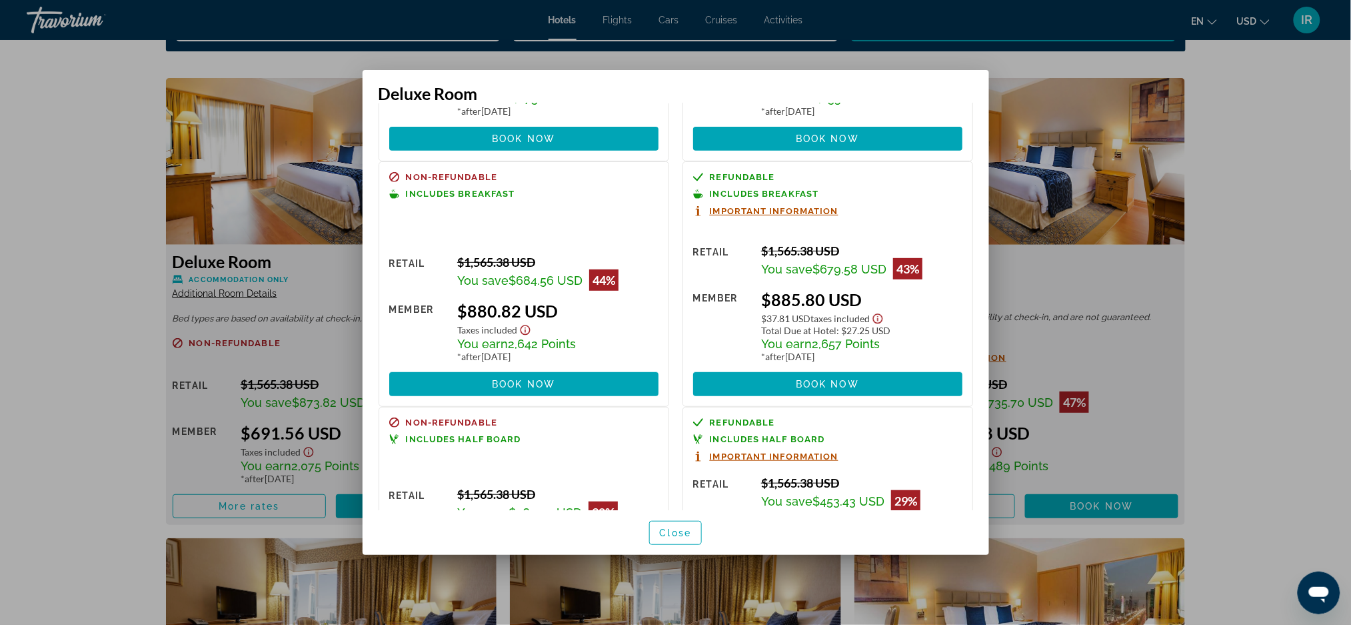
click at [1275, 406] on div at bounding box center [675, 312] width 1351 height 625
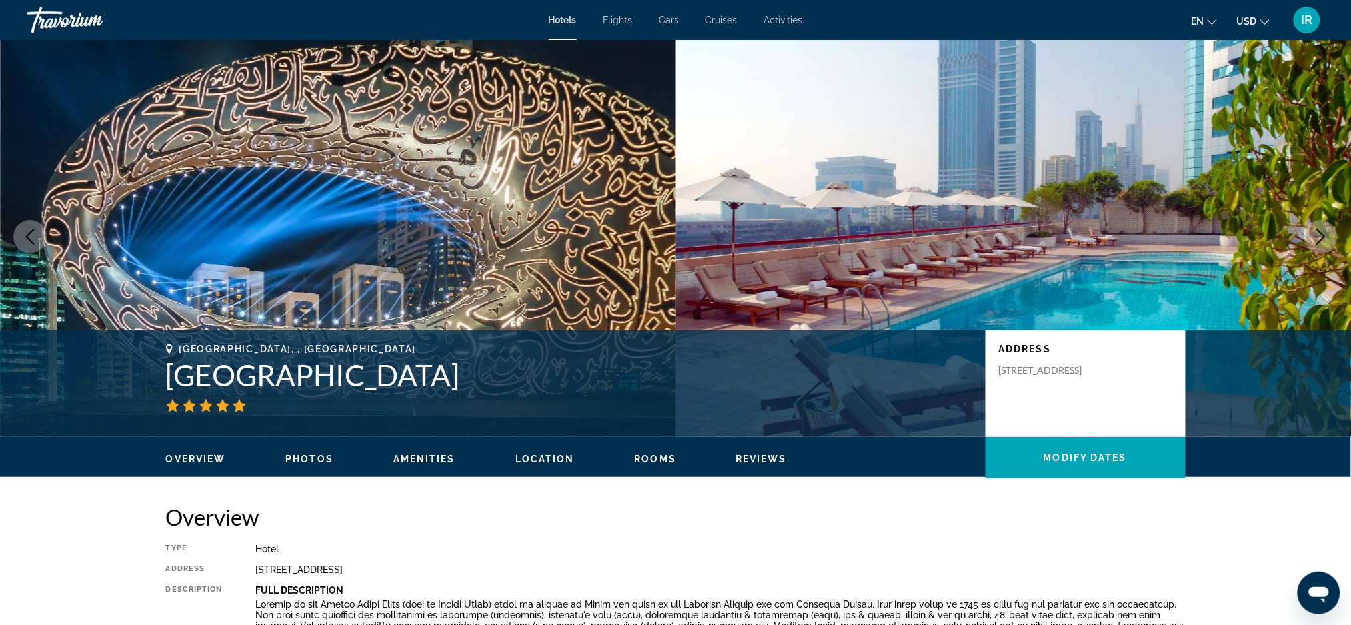
scroll to position [3, 0]
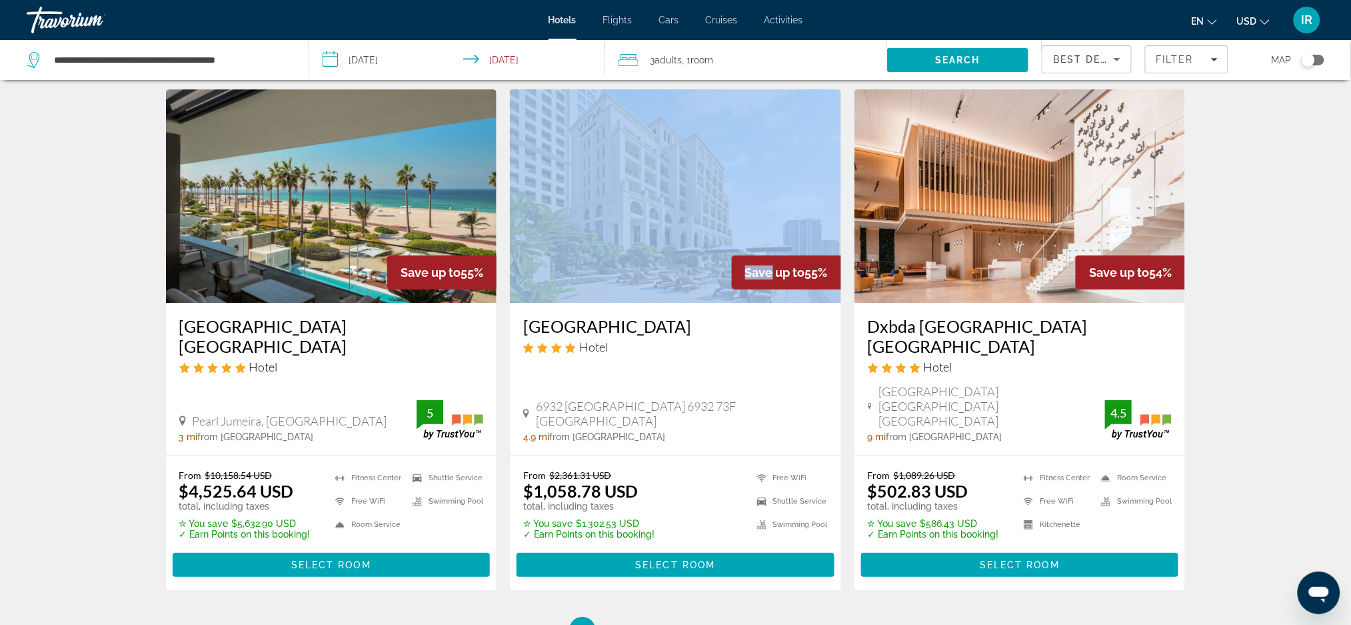
scroll to position [1565, 0]
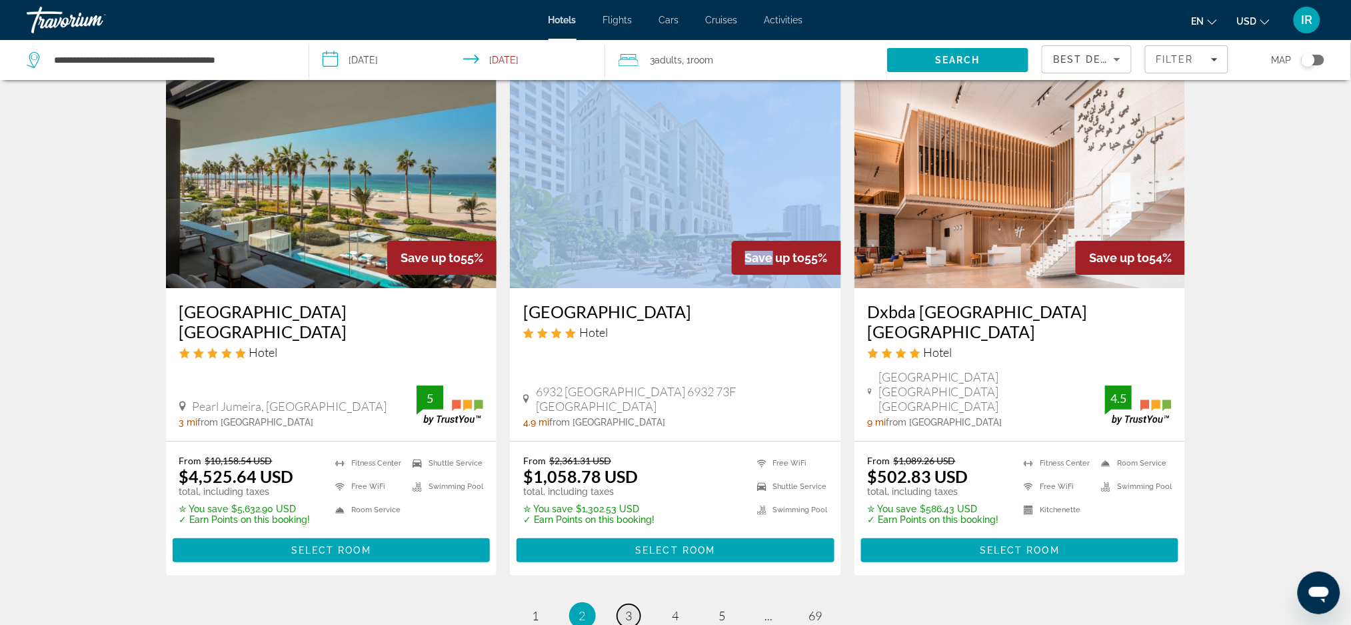
click at [638, 604] on link "page 3" at bounding box center [628, 615] width 23 height 23
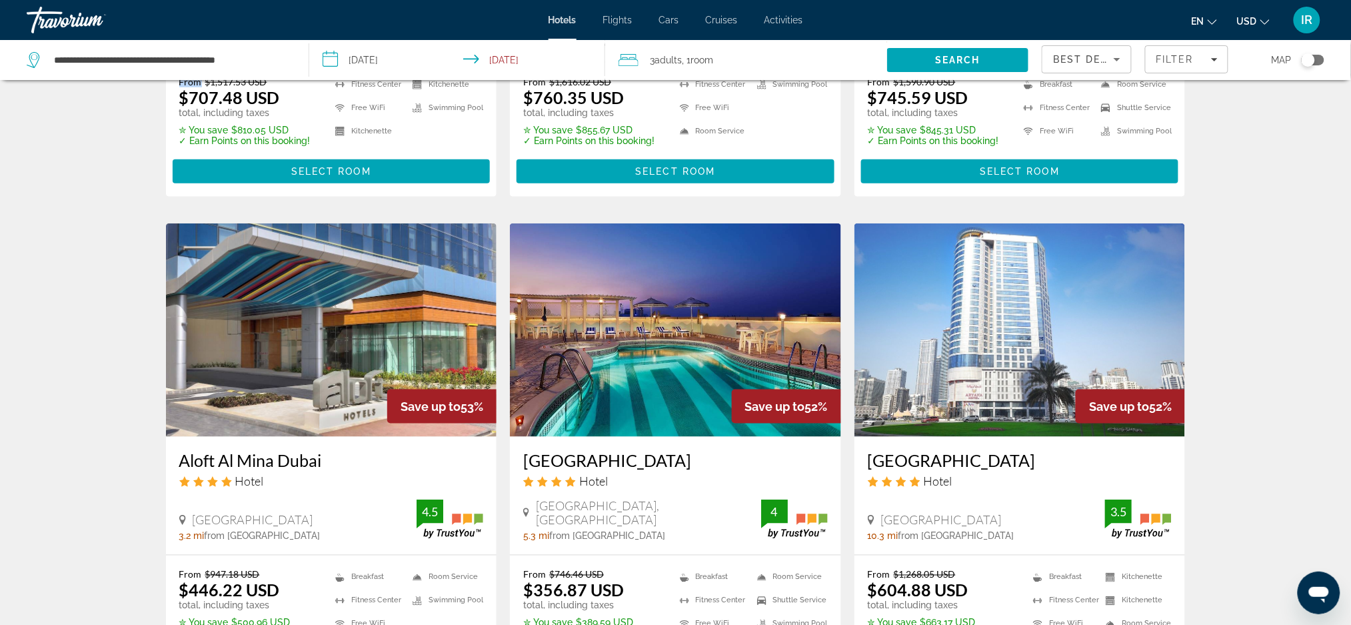
scroll to position [411, 0]
click at [291, 348] on img "Main content" at bounding box center [331, 329] width 331 height 213
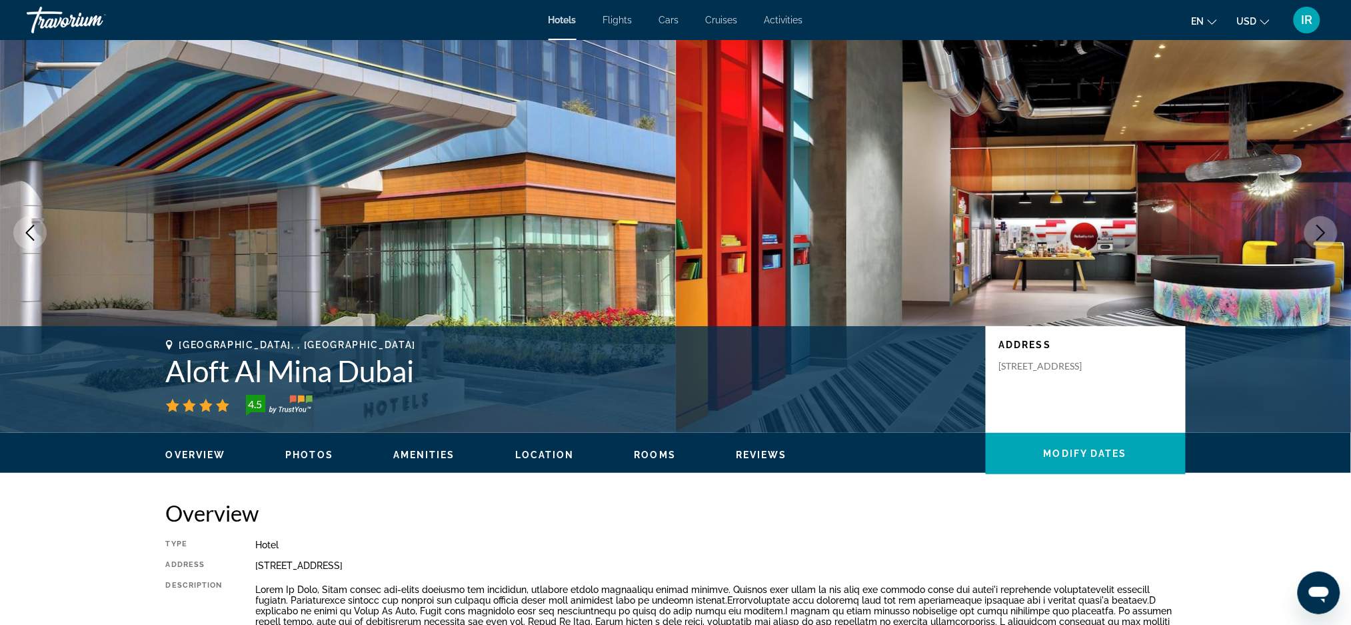
scroll to position [7, 0]
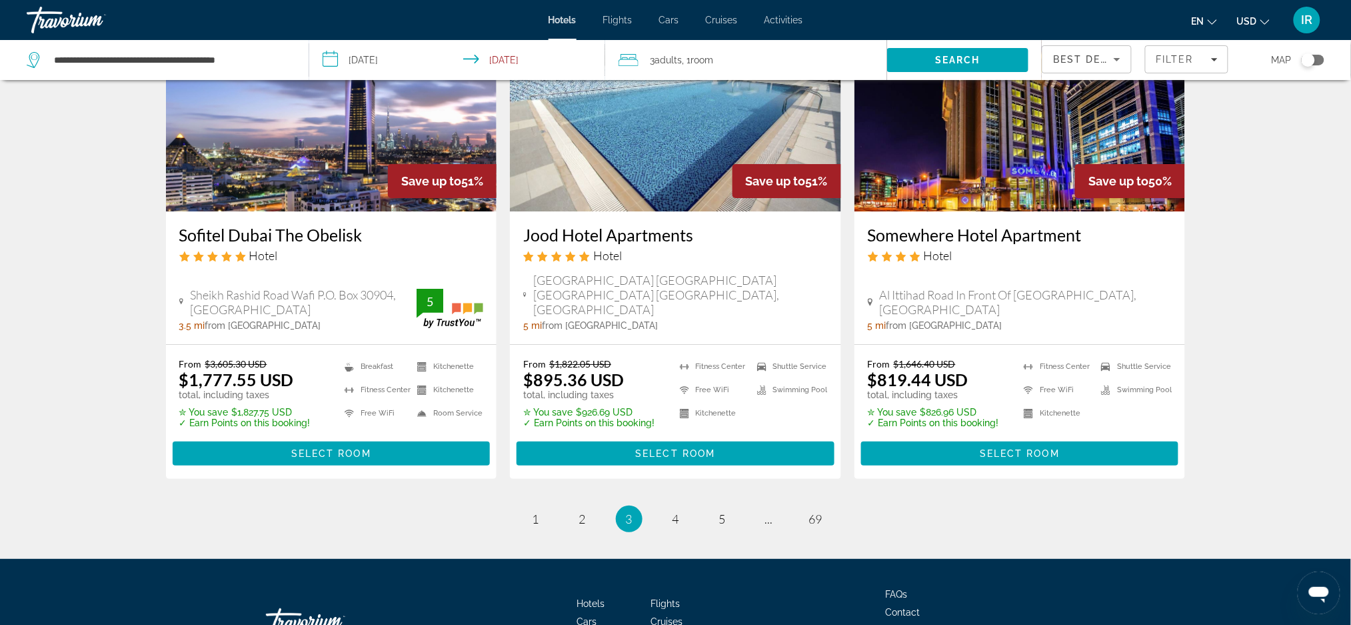
scroll to position [1708, 0]
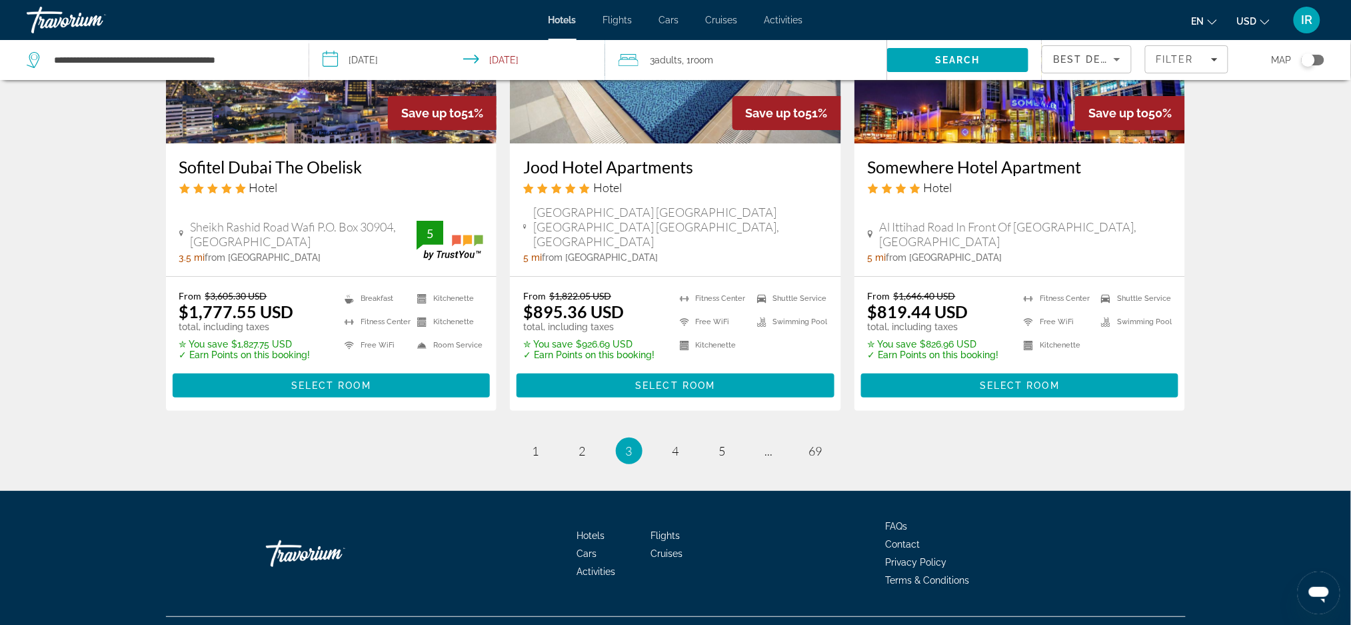
click at [676, 439] on link "page 4" at bounding box center [675, 450] width 23 height 23
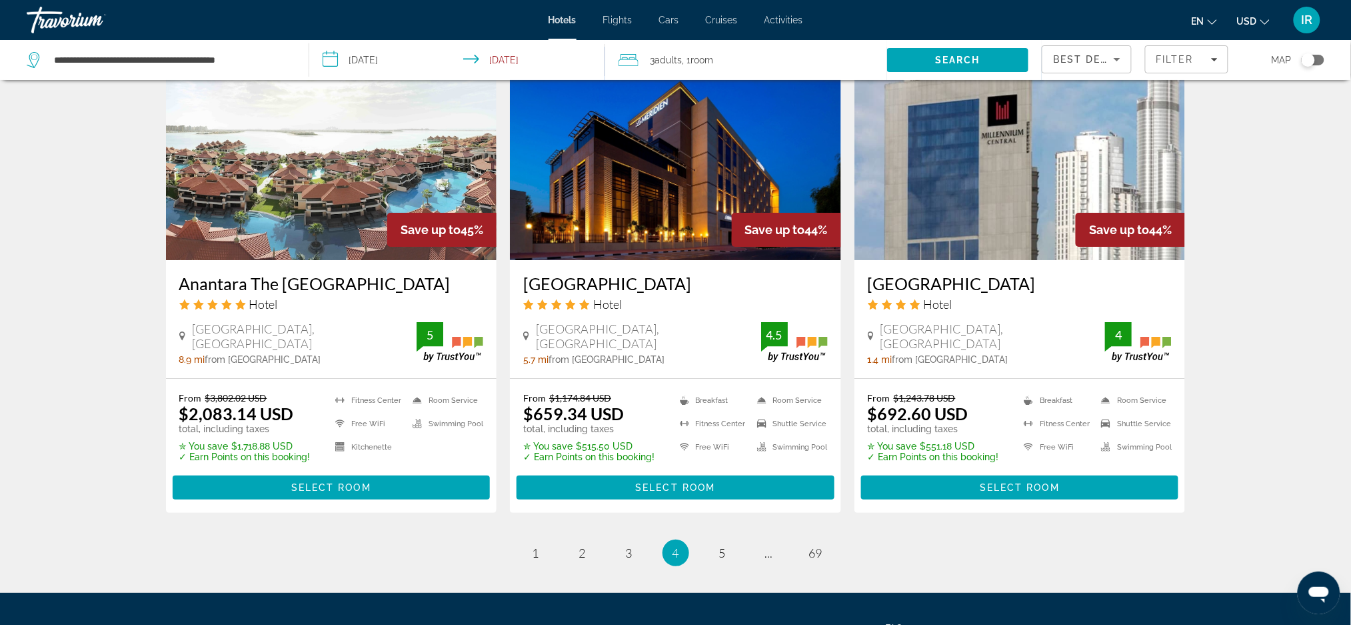
scroll to position [1646, 0]
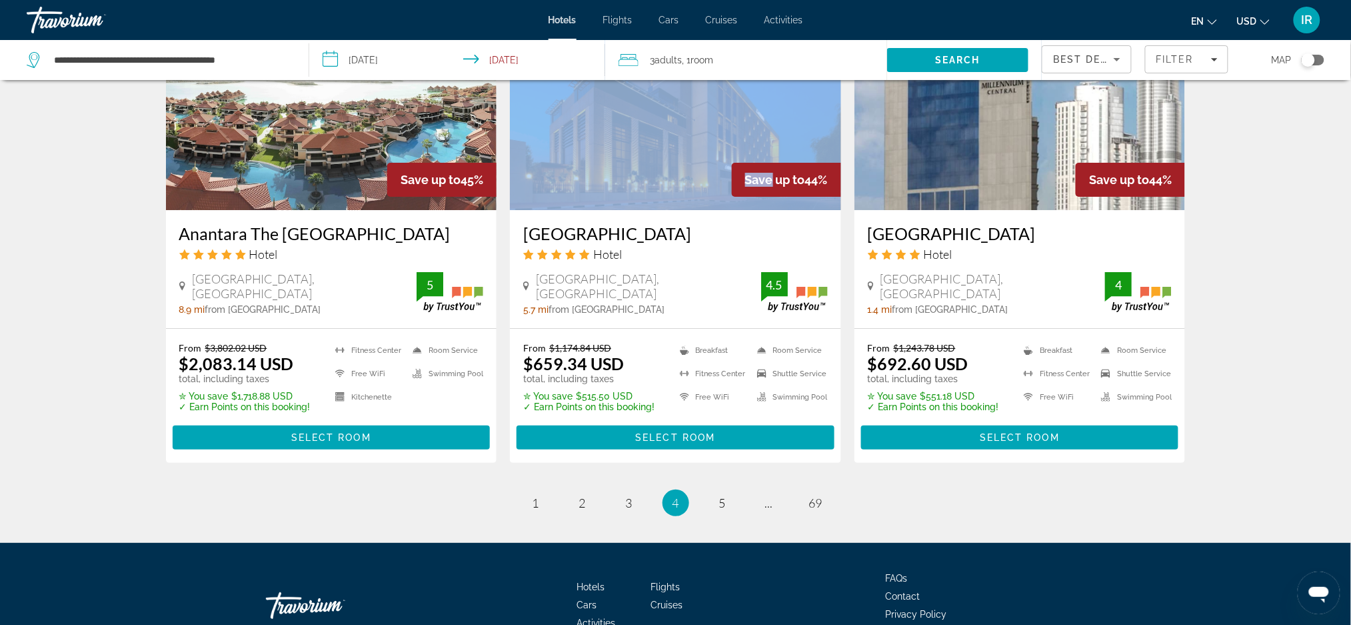
scroll to position [1678, 0]
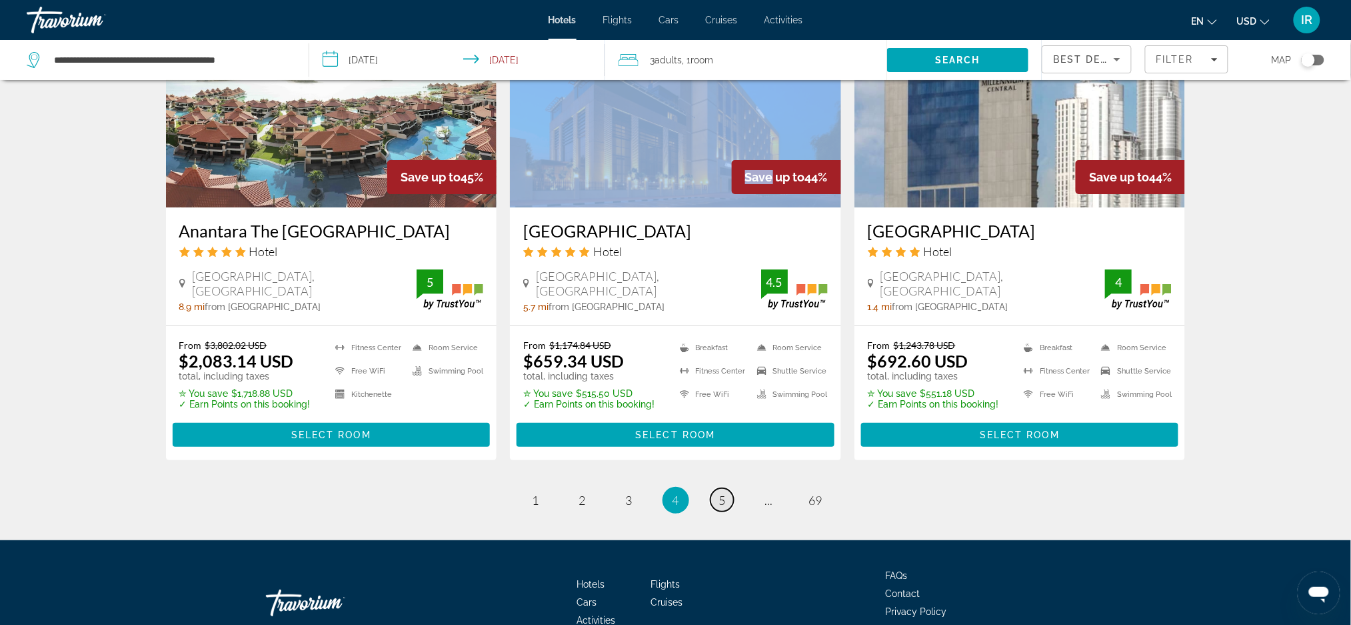
click at [721, 493] on span "5" at bounding box center [722, 500] width 7 height 15
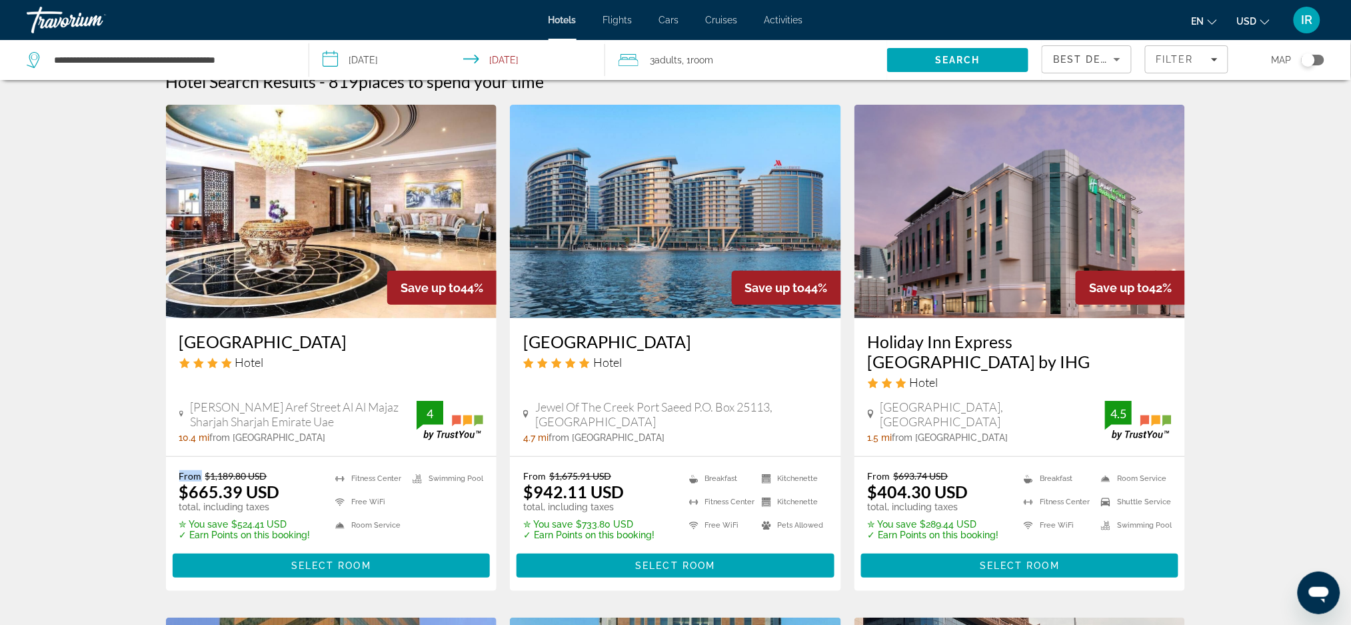
scroll to position [29, 0]
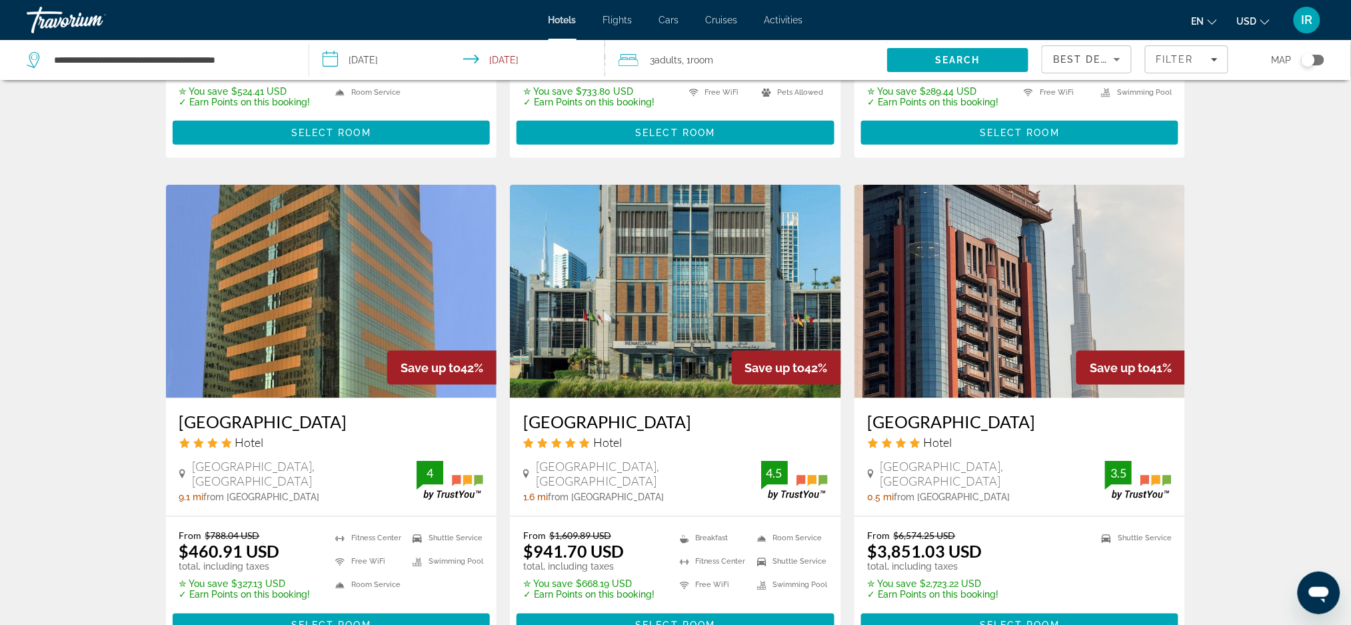
scroll to position [455, 0]
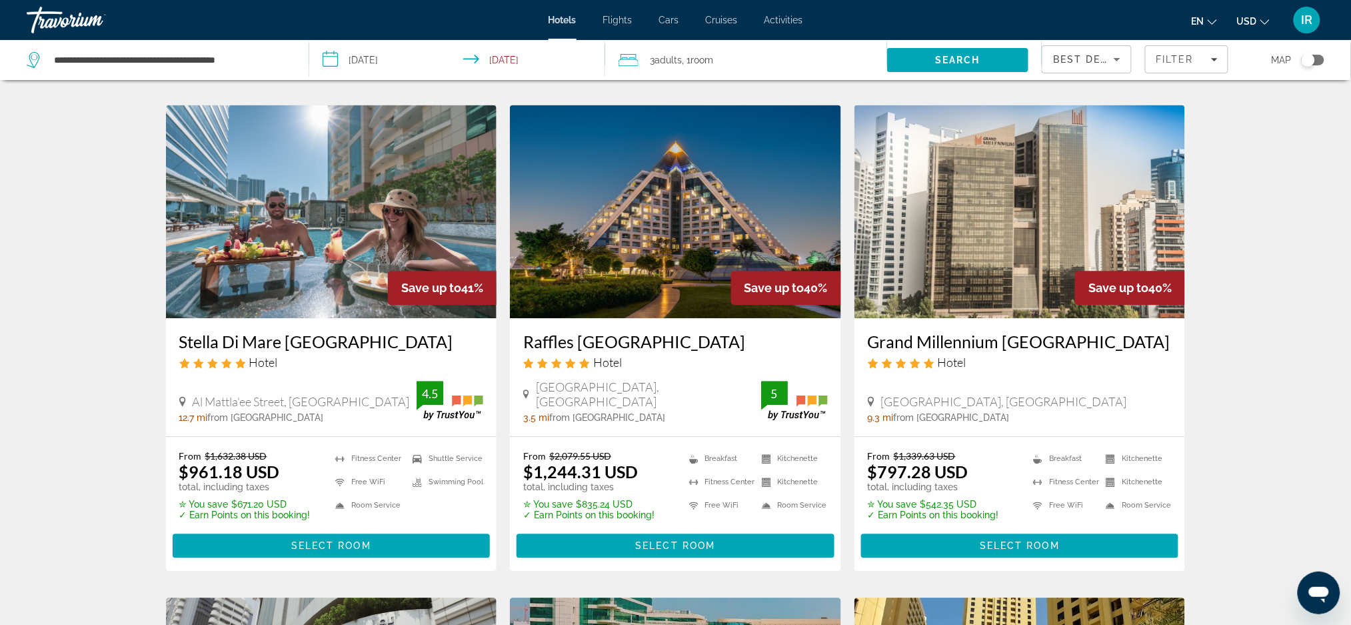
click at [67, 520] on div "Hotel Search Results - 819 places to spend your time Save up to 44% [GEOGRAPHIC…" at bounding box center [675, 98] width 1351 height 2065
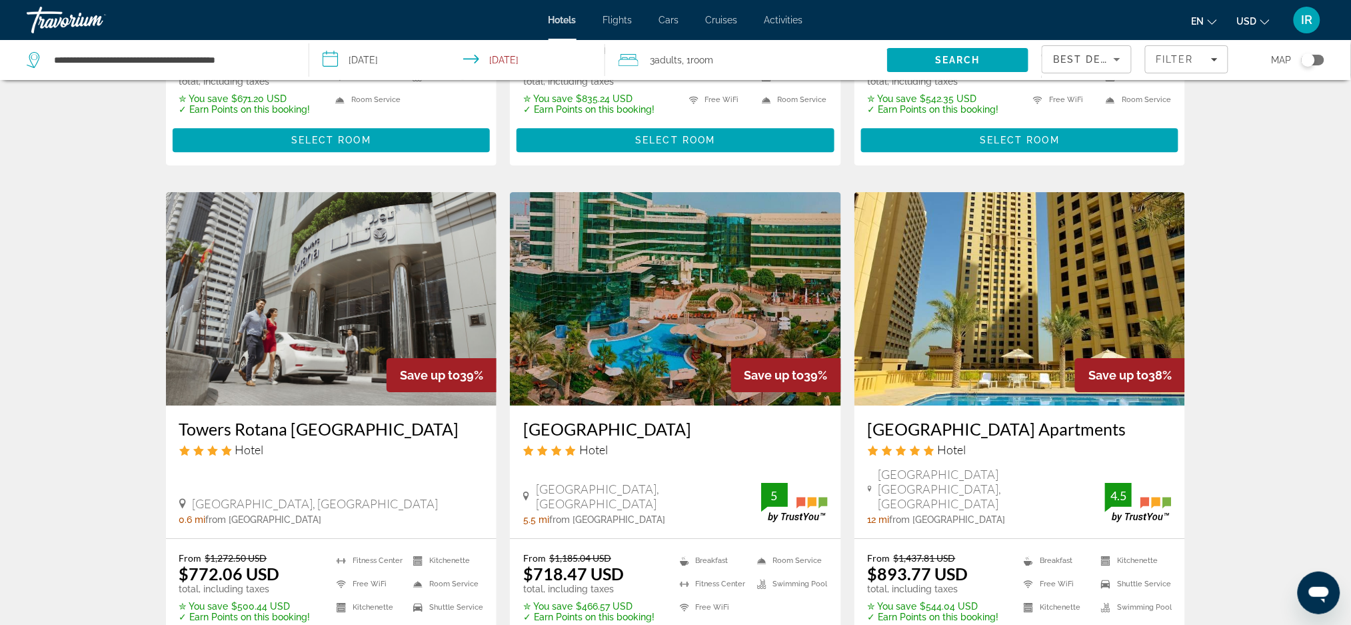
scroll to position [1463, 0]
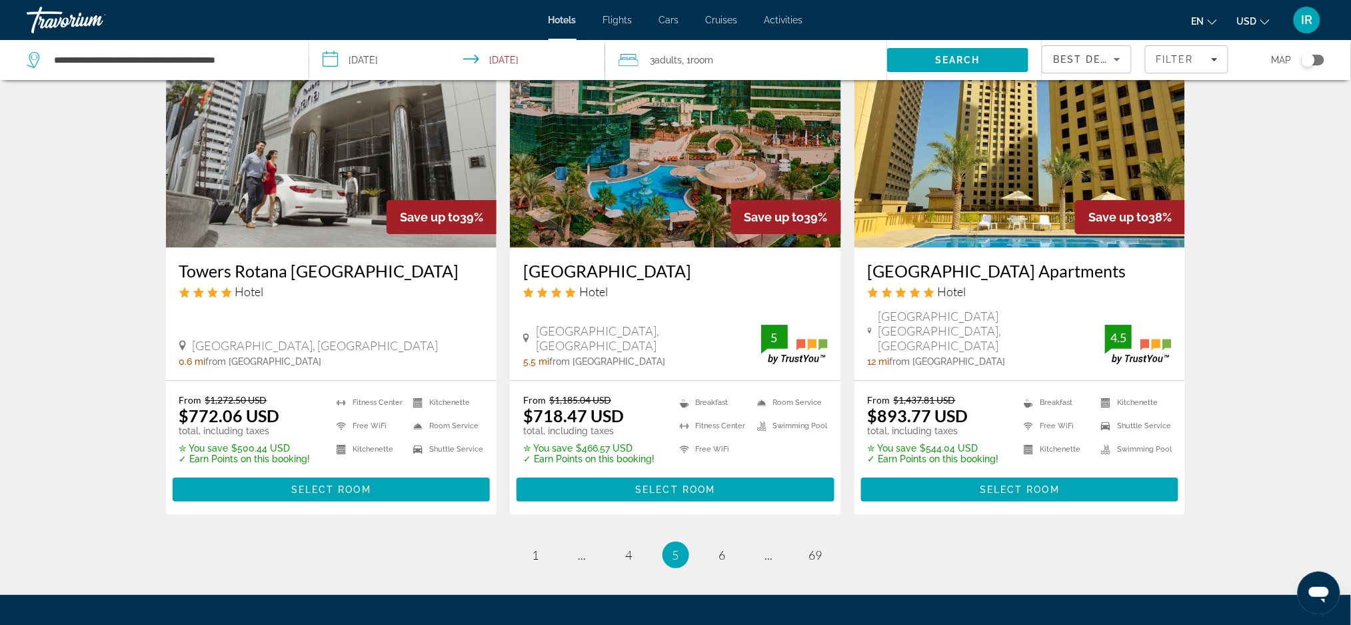
scroll to position [1708, 0]
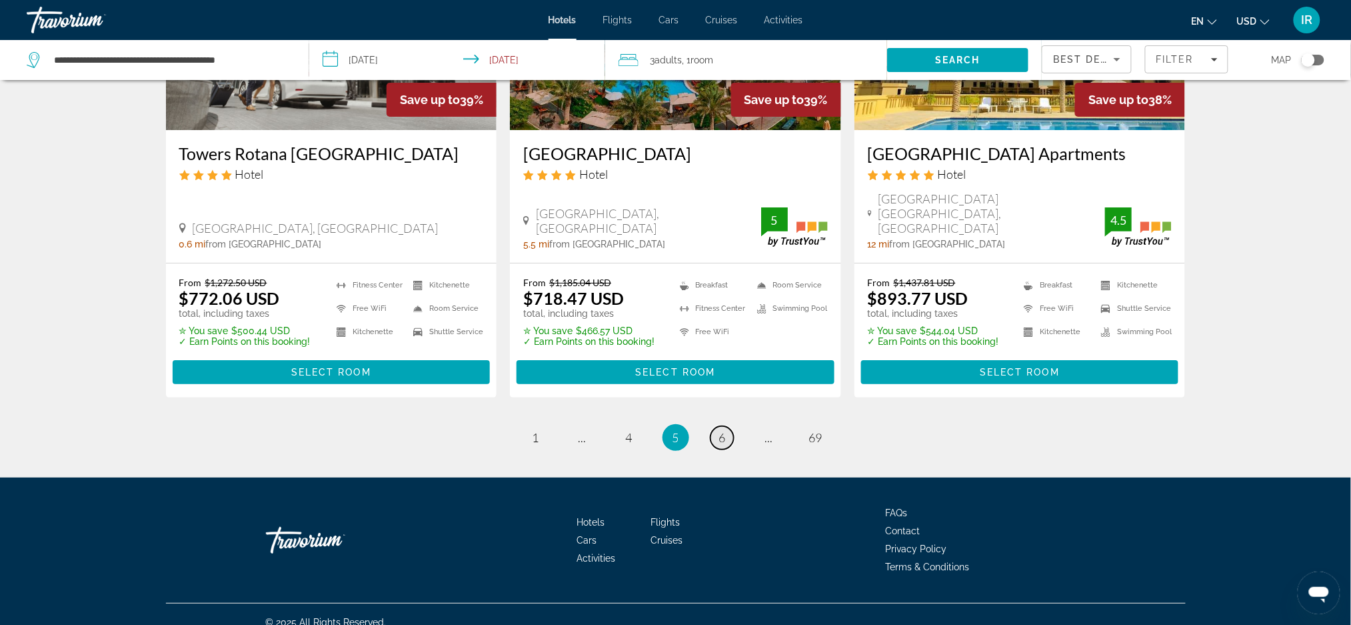
click at [718, 427] on link "page 6" at bounding box center [722, 437] width 23 height 23
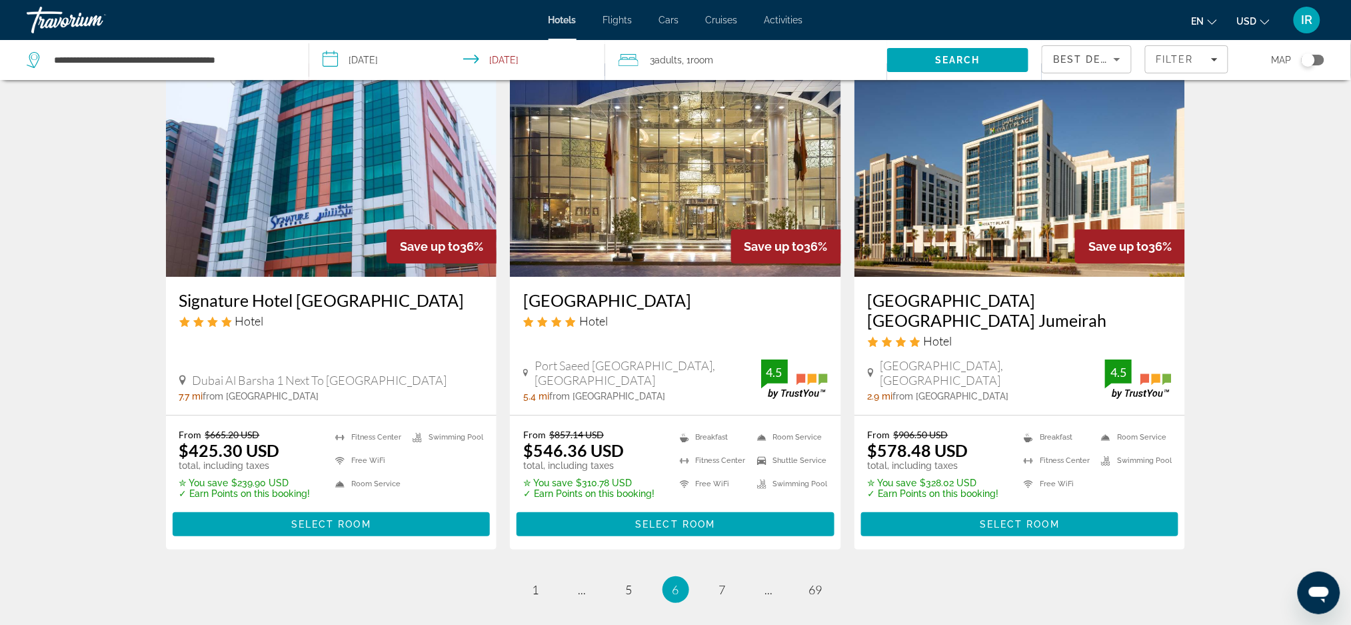
scroll to position [1688, 0]
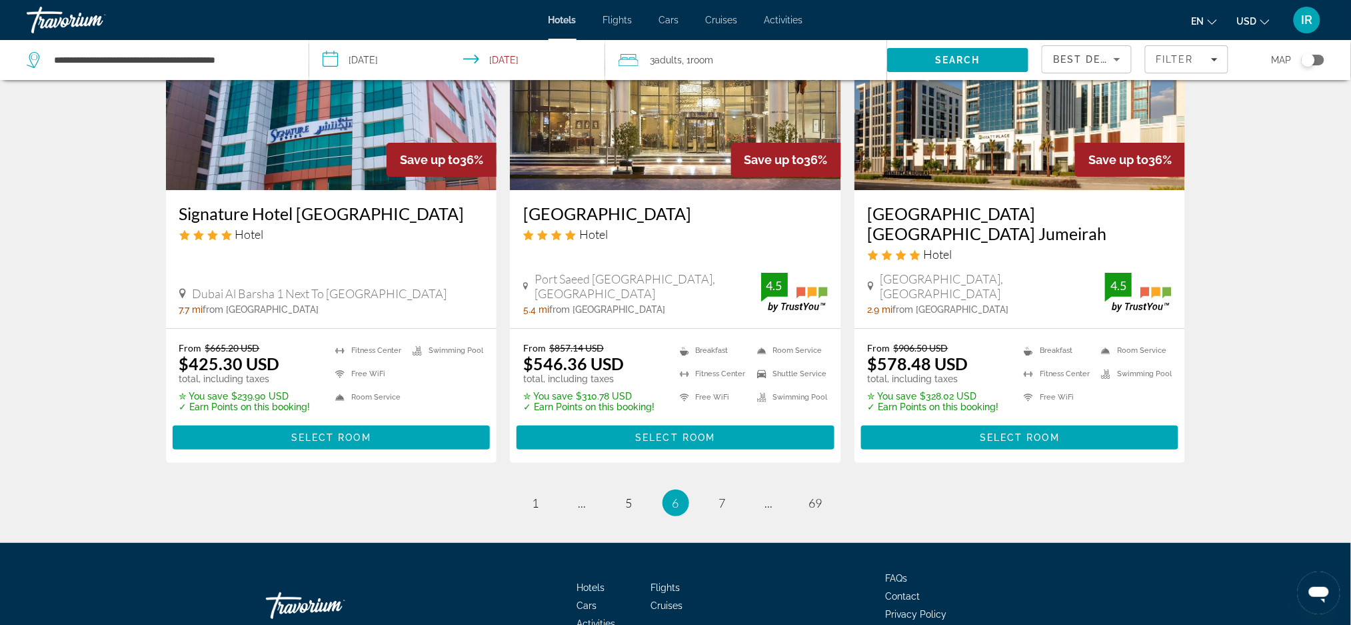
click at [83, 543] on app-default-footer "Hotels Flights Cars Cruises Activities FAQs Contact Privacy Policy Terms & Cond…" at bounding box center [675, 624] width 1351 height 163
click at [733, 491] on link "page 7" at bounding box center [722, 502] width 23 height 23
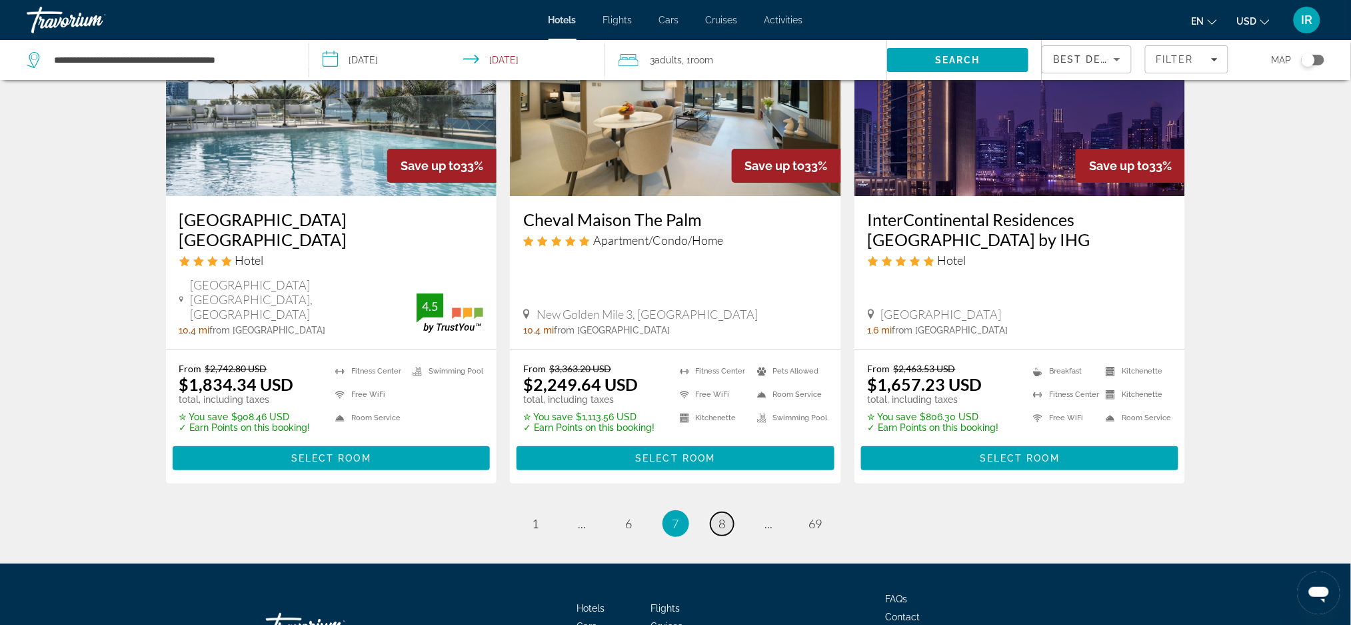
scroll to position [1713, 0]
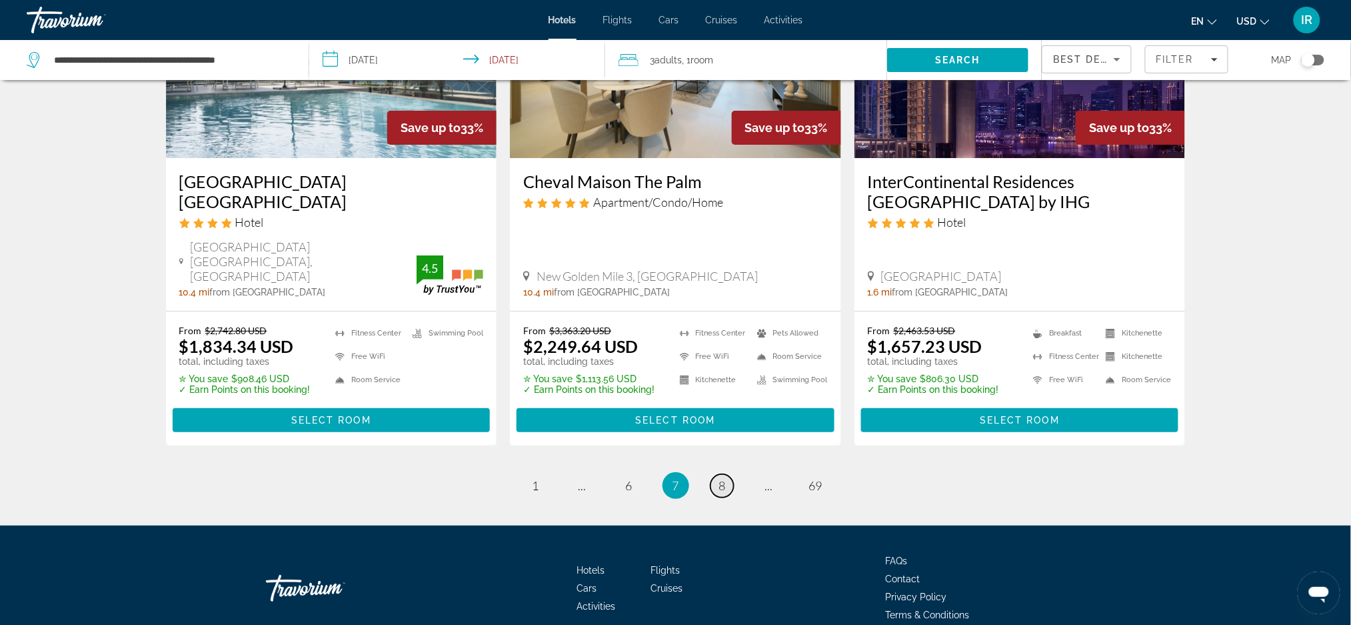
click at [722, 474] on link "page 8" at bounding box center [722, 485] width 23 height 23
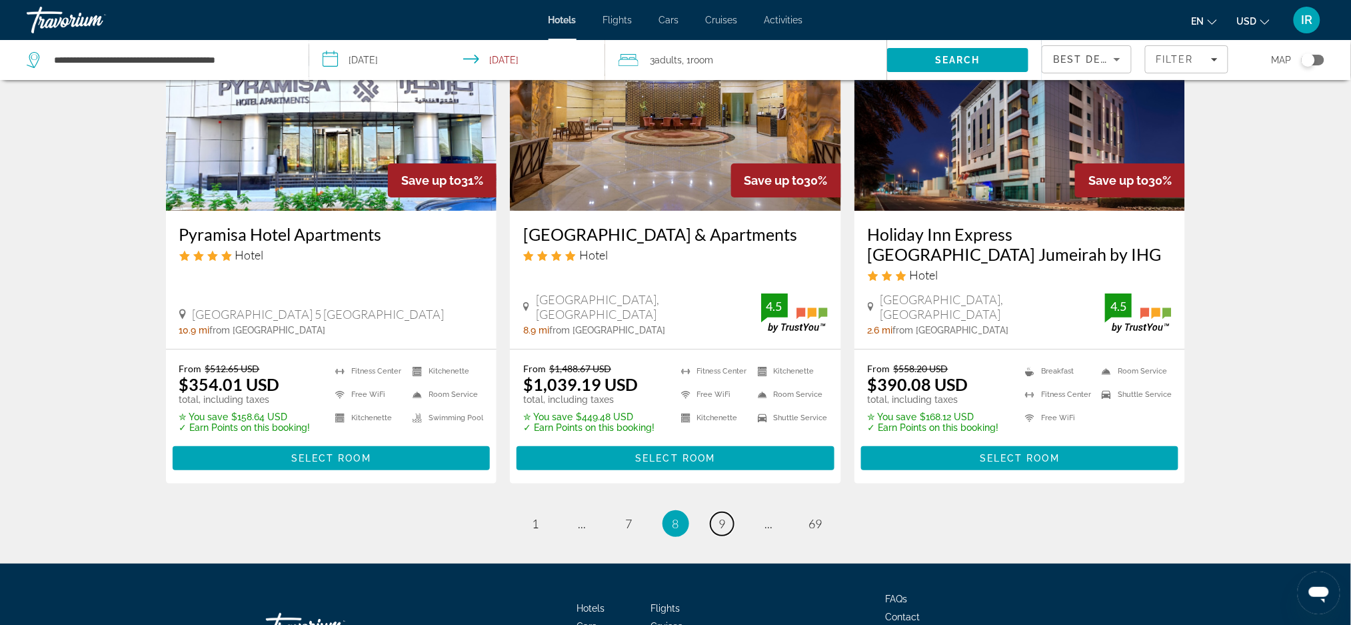
scroll to position [1743, 0]
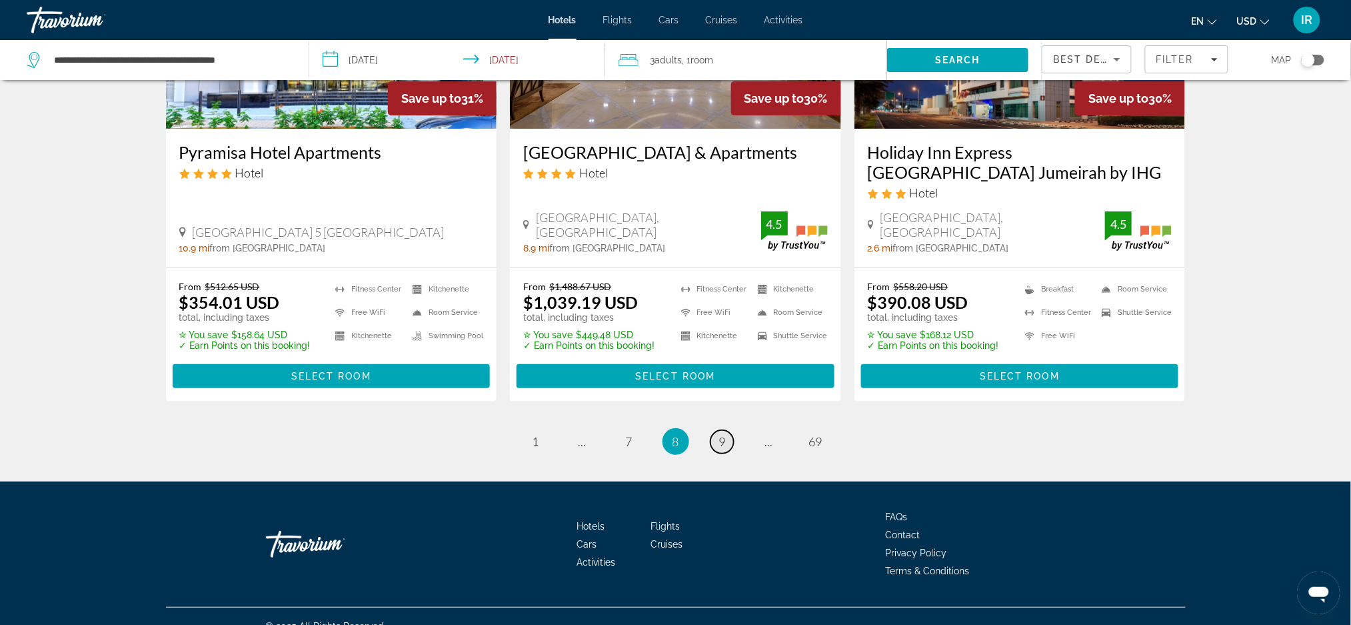
click at [722, 434] on span "9" at bounding box center [722, 441] width 7 height 15
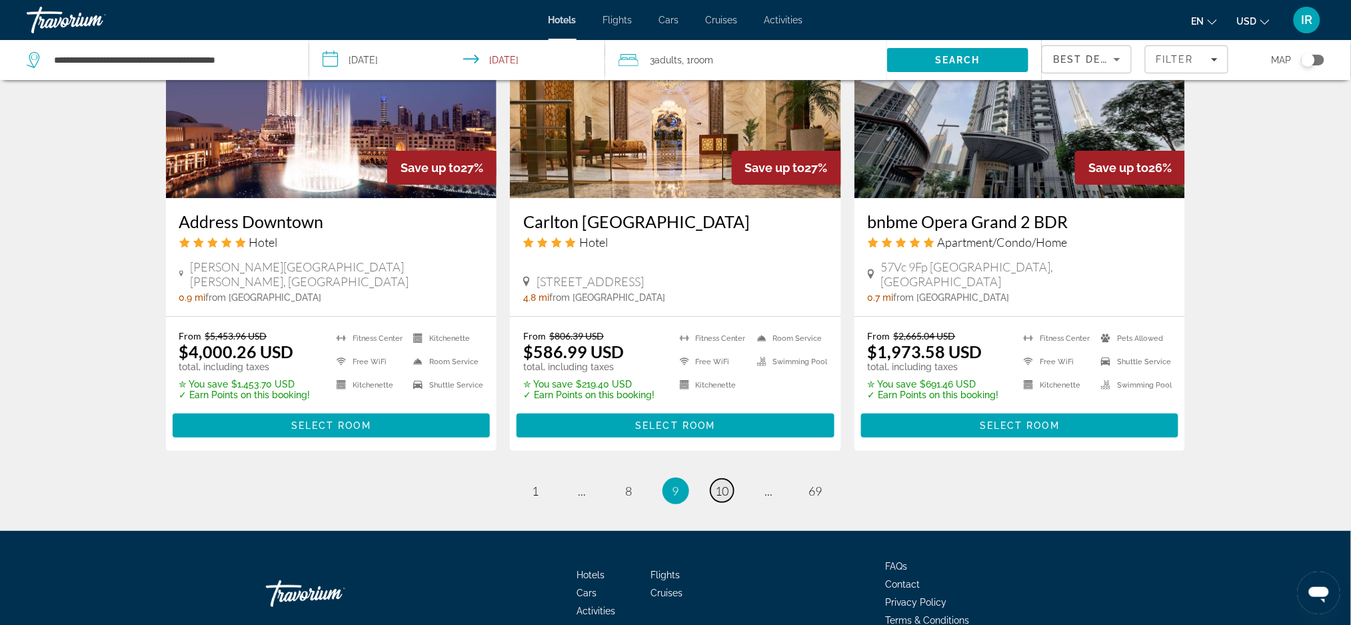
scroll to position [1729, 0]
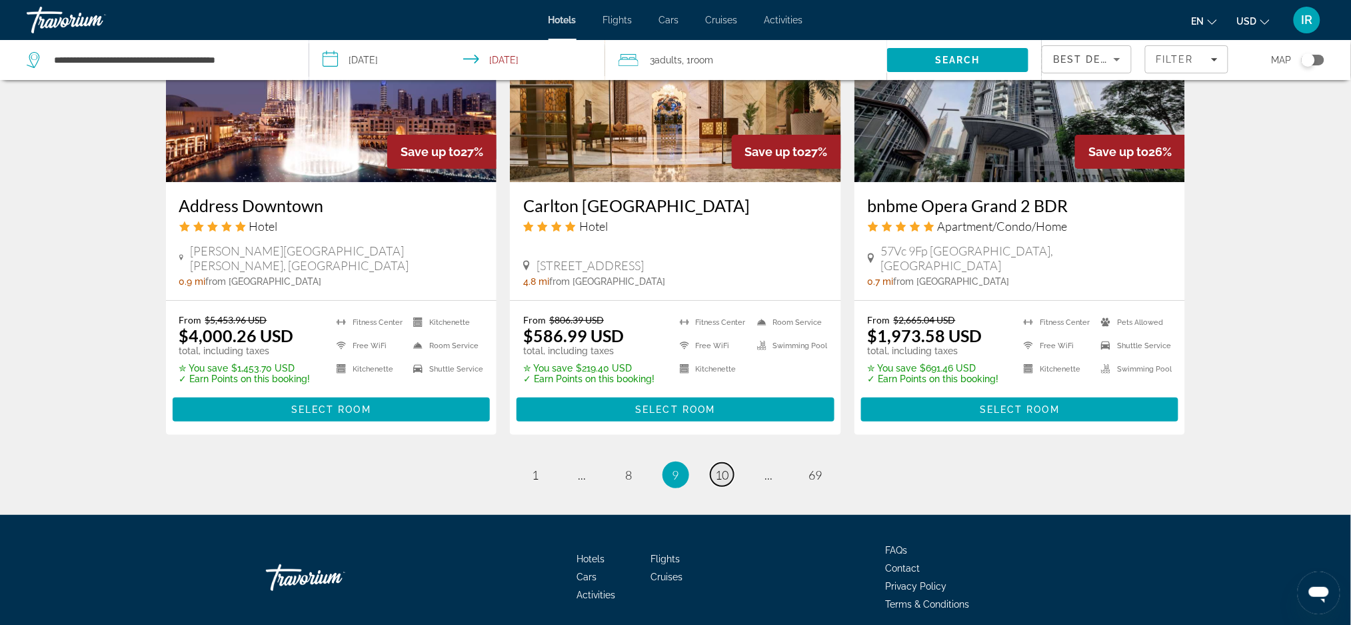
click at [718, 467] on span "10" at bounding box center [722, 474] width 13 height 15
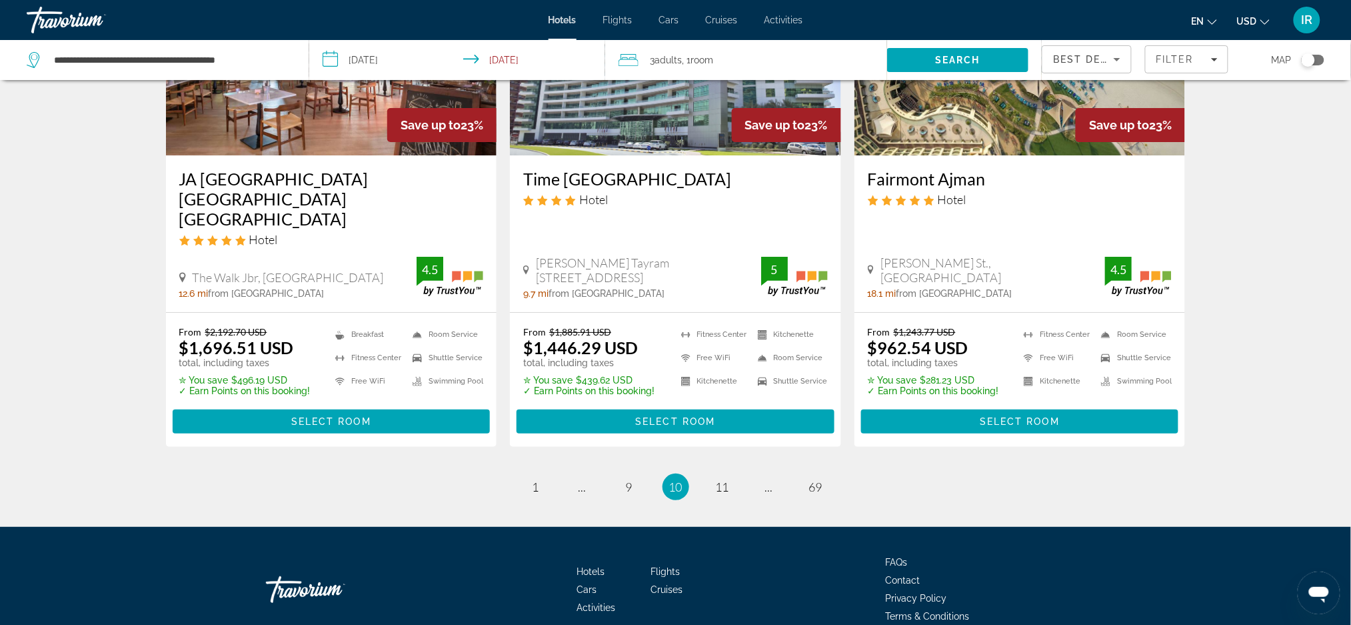
scroll to position [1718, 0]
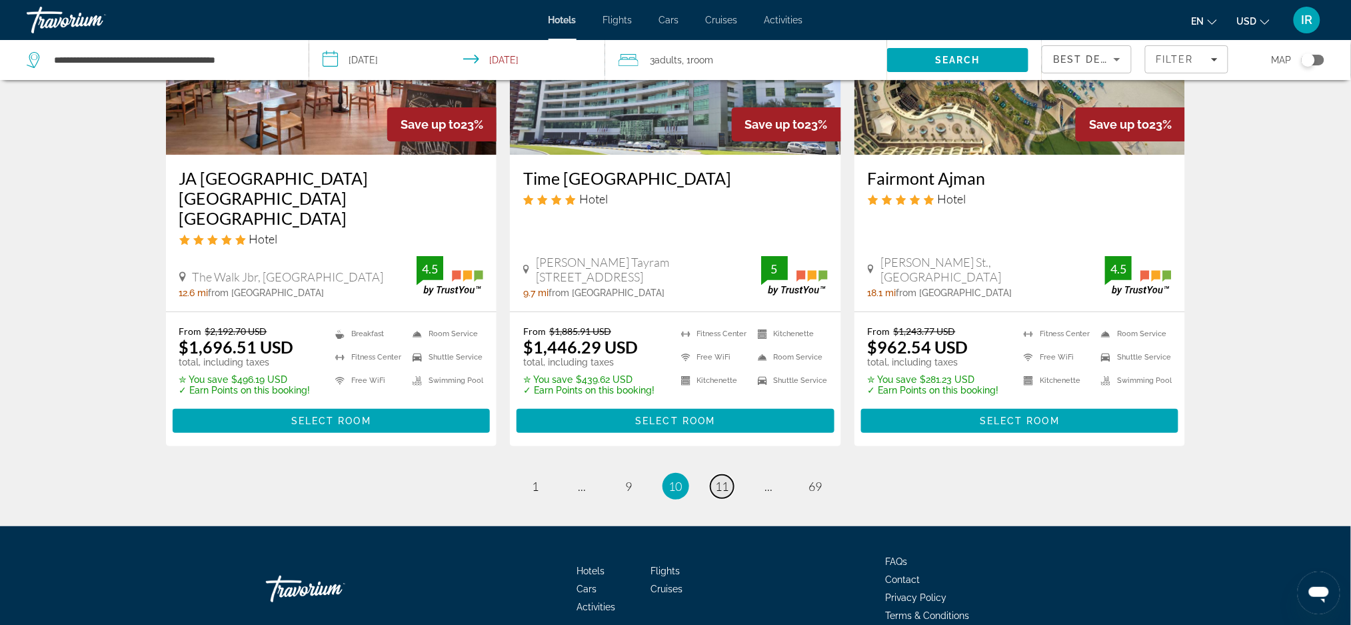
click at [733, 475] on link "page 11" at bounding box center [722, 486] width 23 height 23
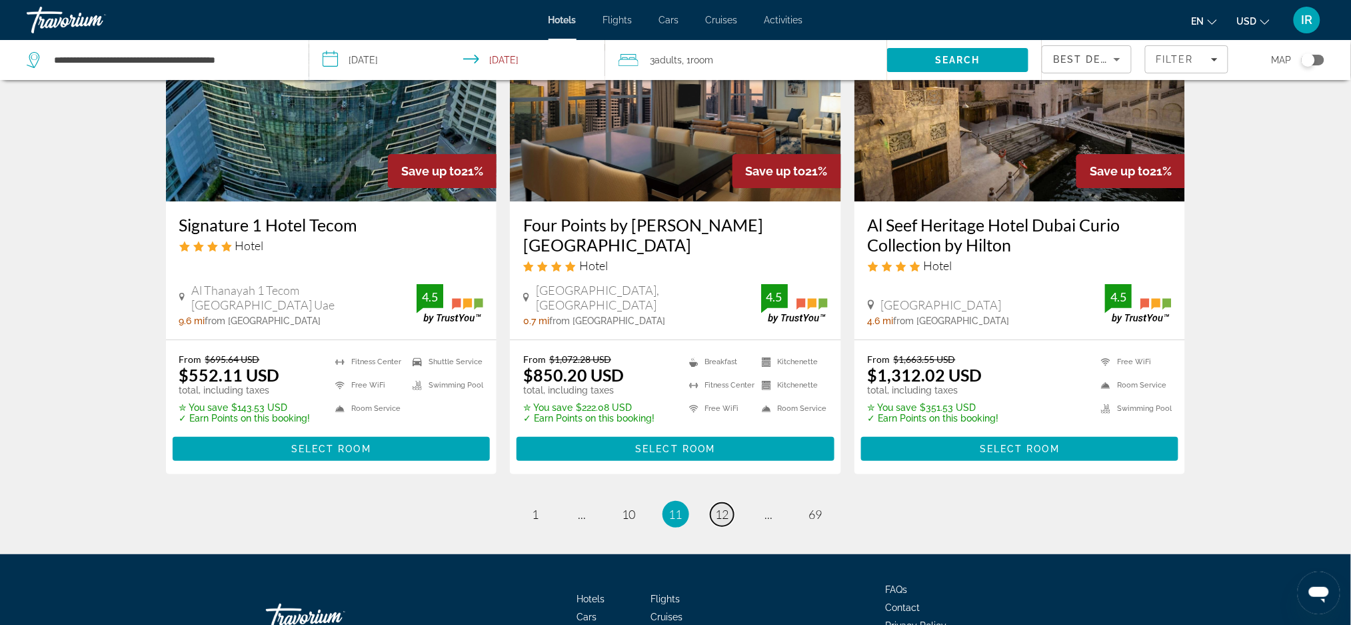
scroll to position [1748, 0]
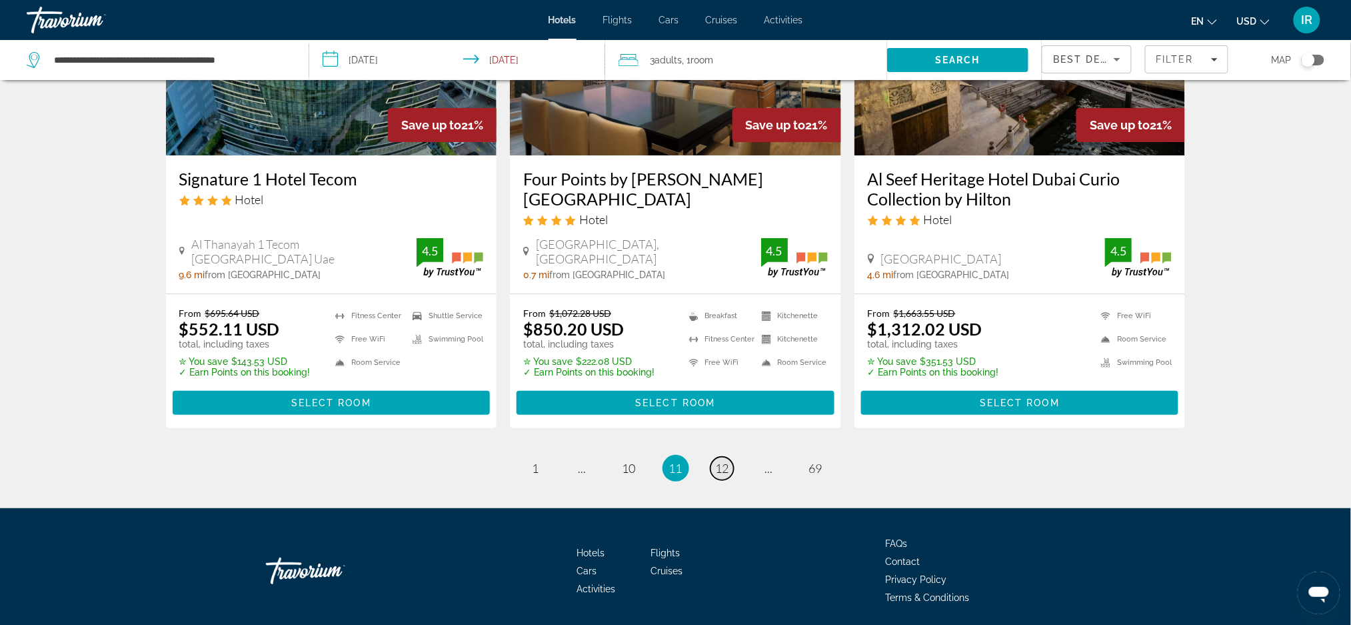
click at [727, 457] on link "page 12" at bounding box center [722, 468] width 23 height 23
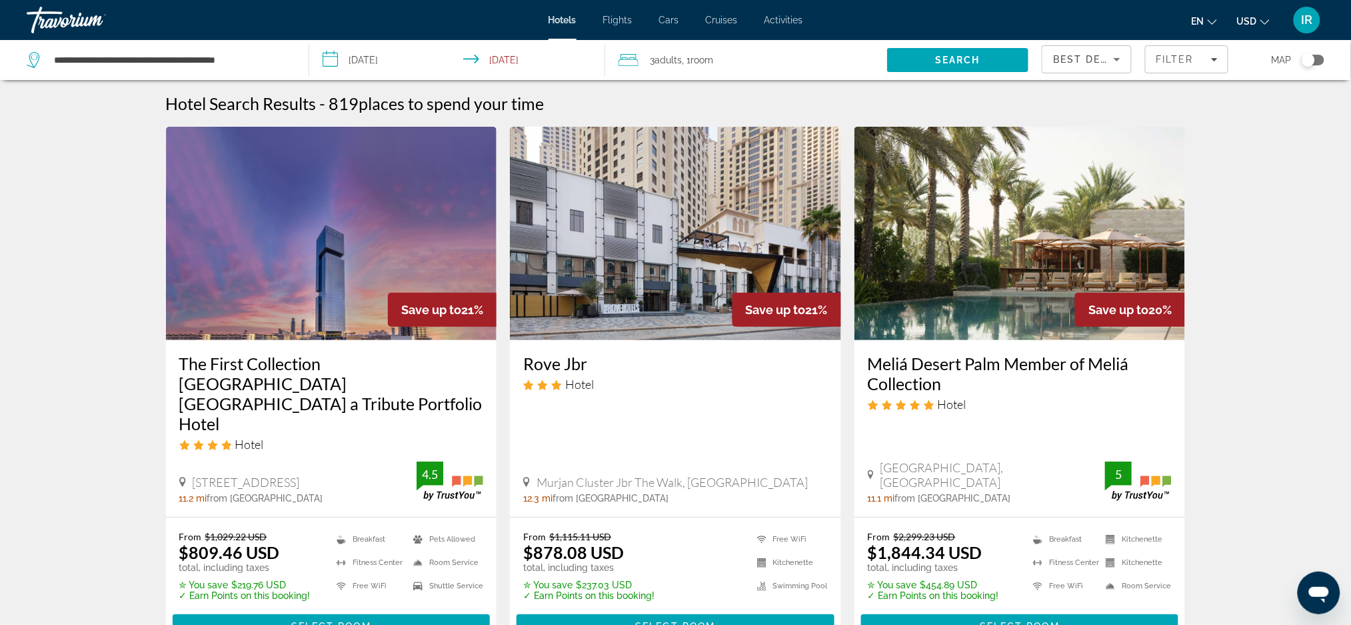
click at [1099, 57] on span "Best Deals" at bounding box center [1087, 59] width 69 height 11
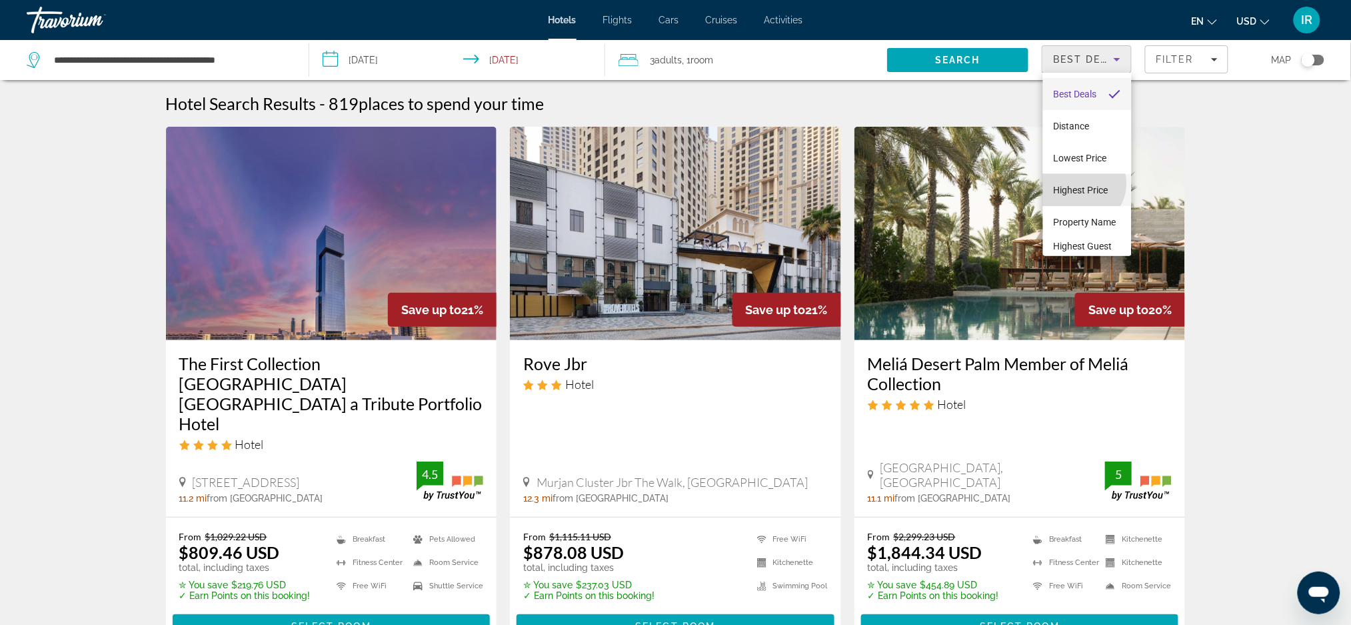
click at [1082, 185] on span "Highest Price" at bounding box center [1081, 190] width 55 height 11
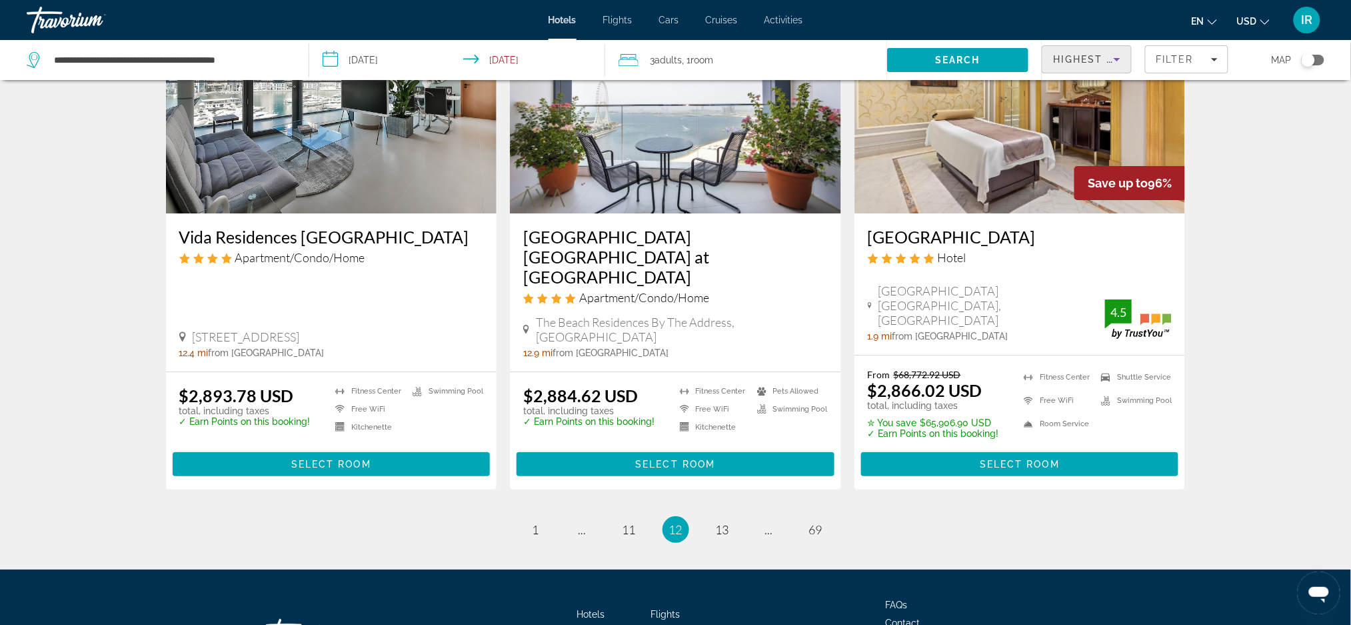
scroll to position [1713, 0]
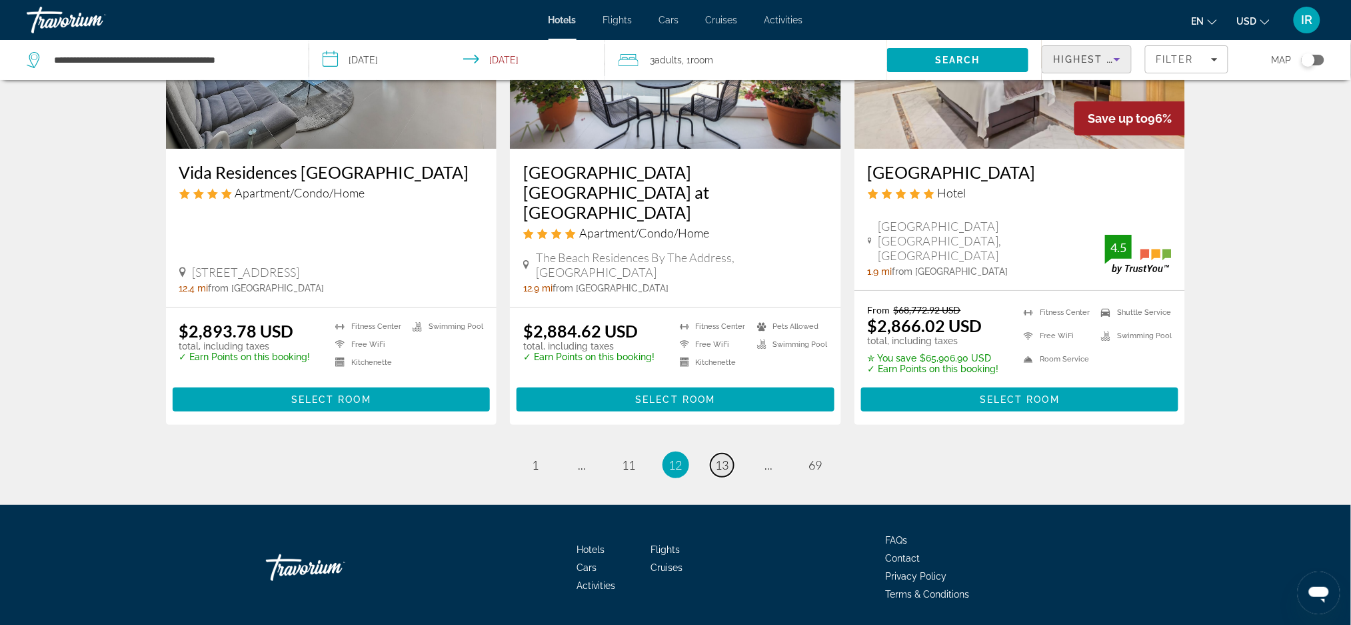
click at [728, 453] on link "page 13" at bounding box center [722, 464] width 23 height 23
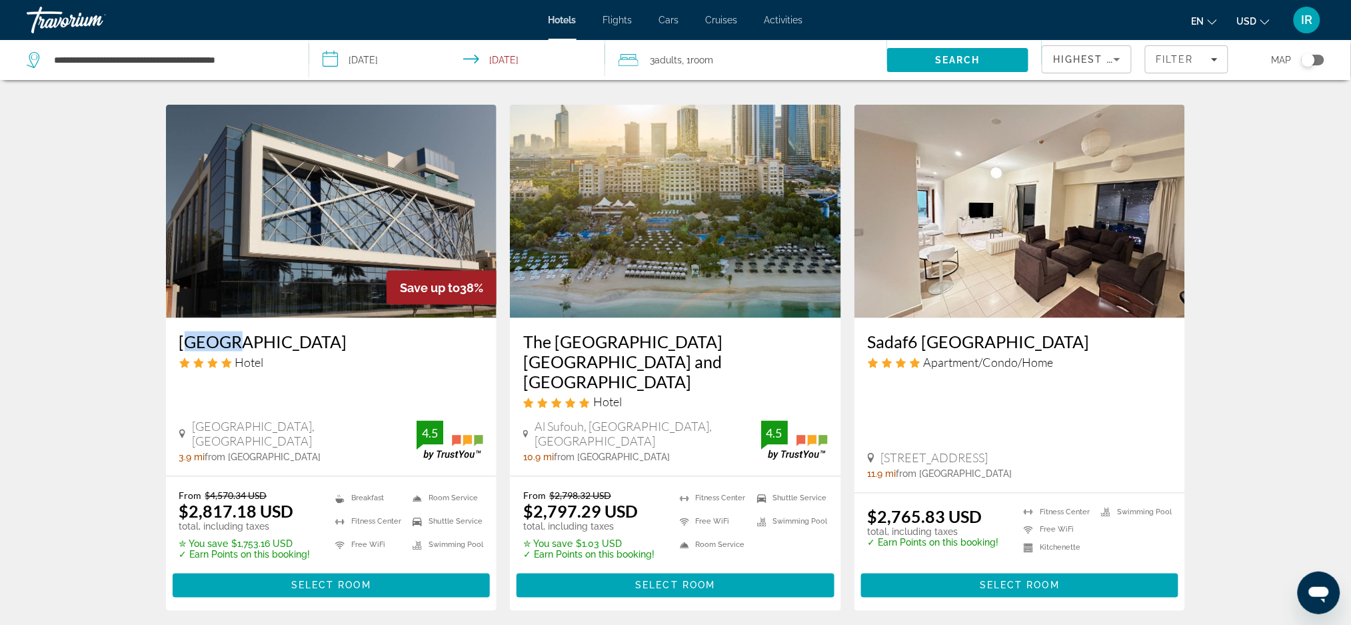
scroll to position [511, 0]
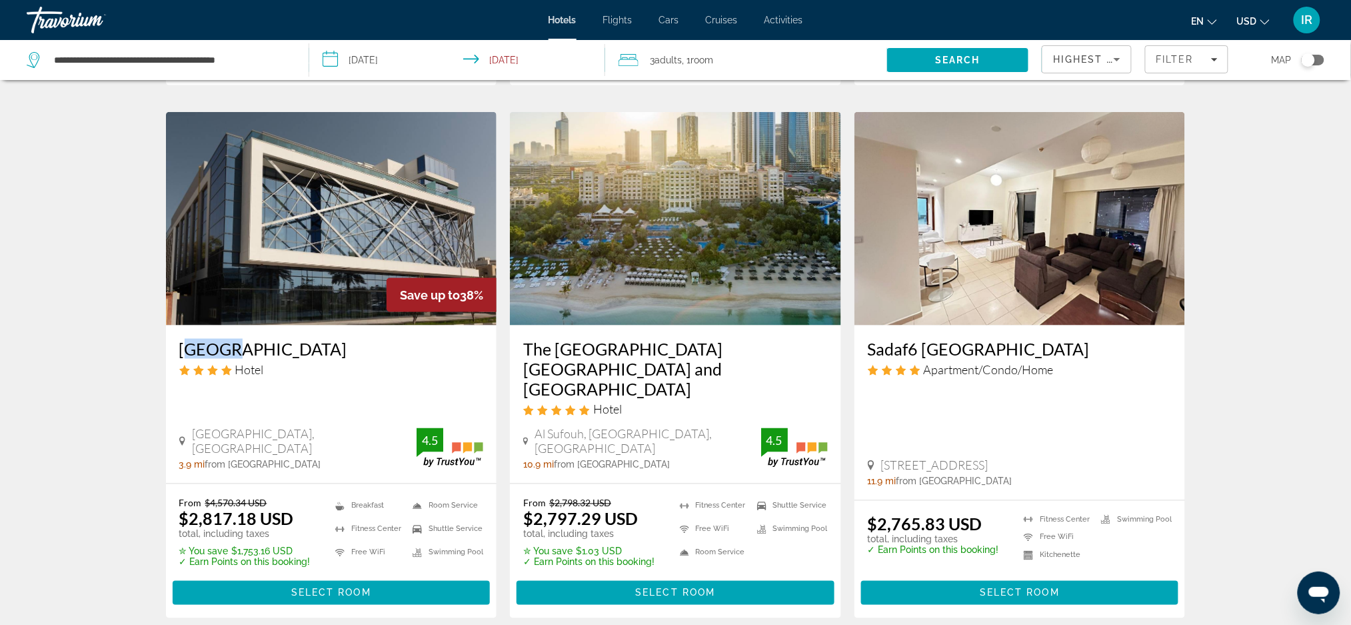
click at [33, 447] on div "Hotel Search Results - 819 places to spend your time Save up to 19% The Ritz Ca…" at bounding box center [675, 622] width 1351 height 2079
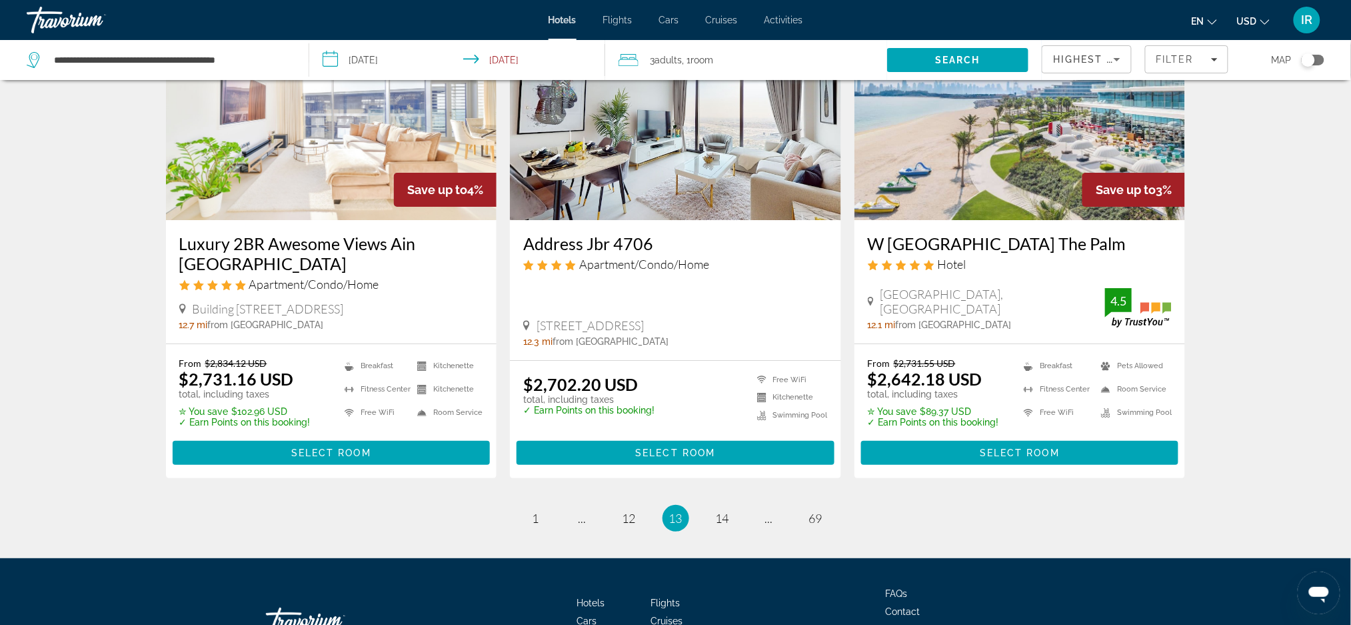
scroll to position [1643, 0]
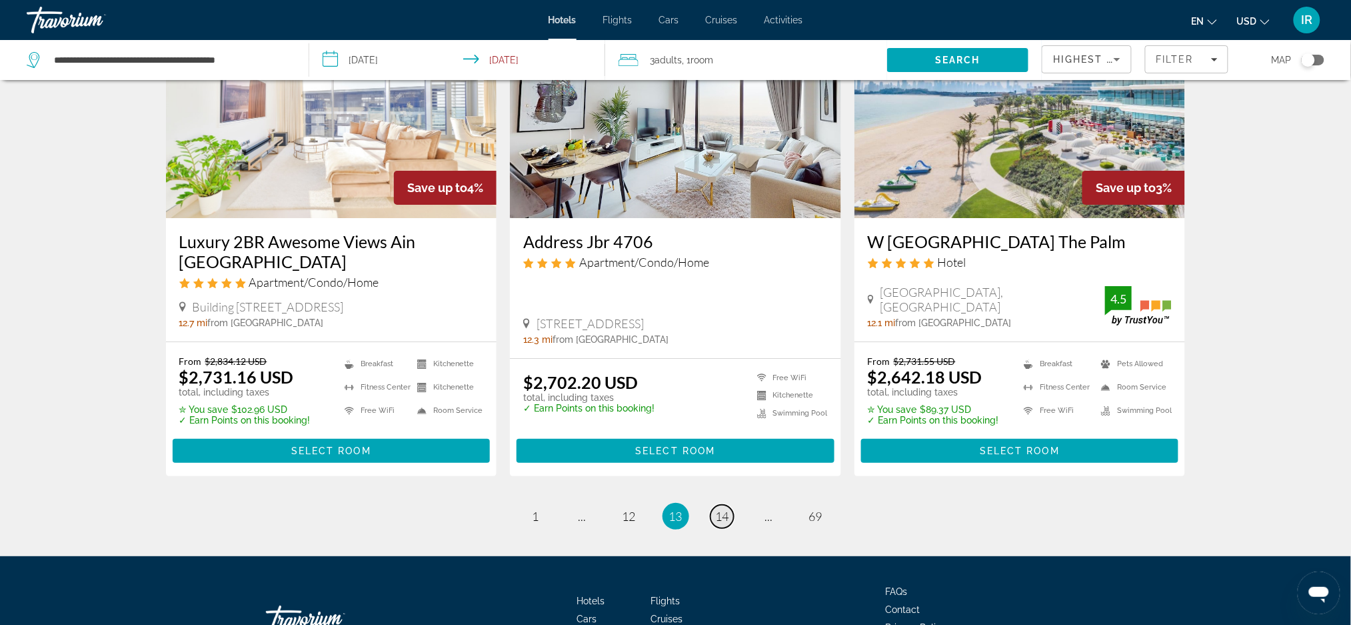
click at [716, 509] on span "14" at bounding box center [722, 516] width 13 height 15
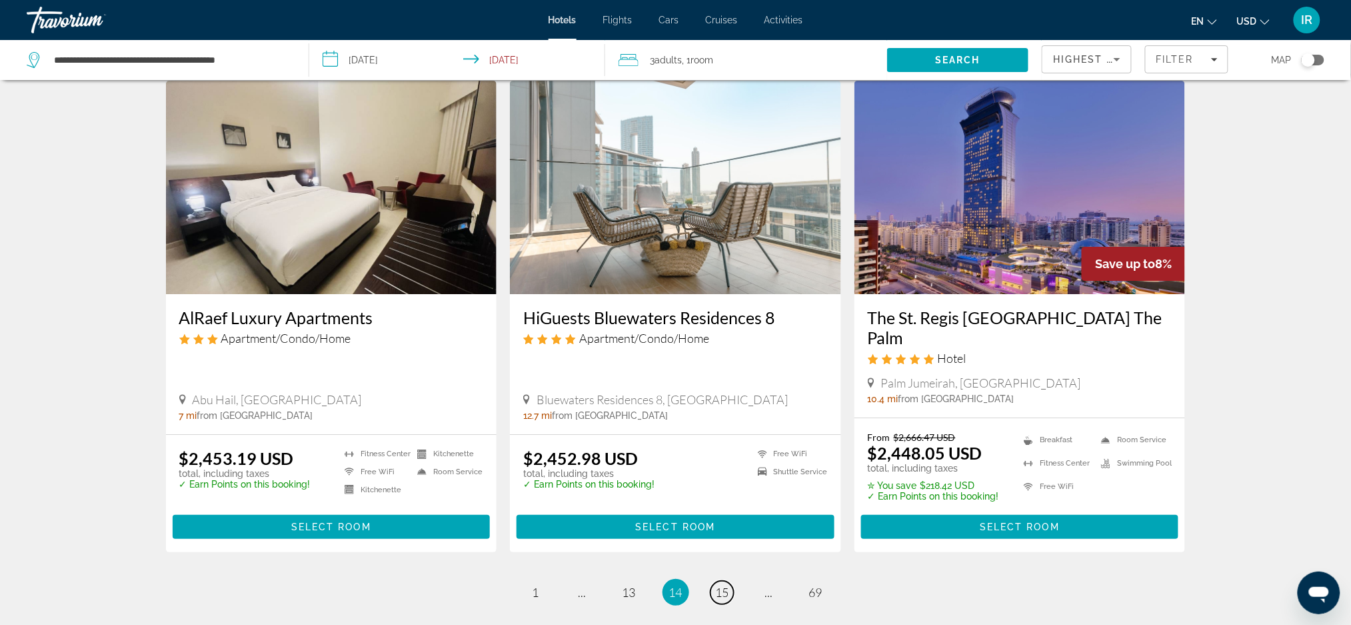
scroll to position [1679, 0]
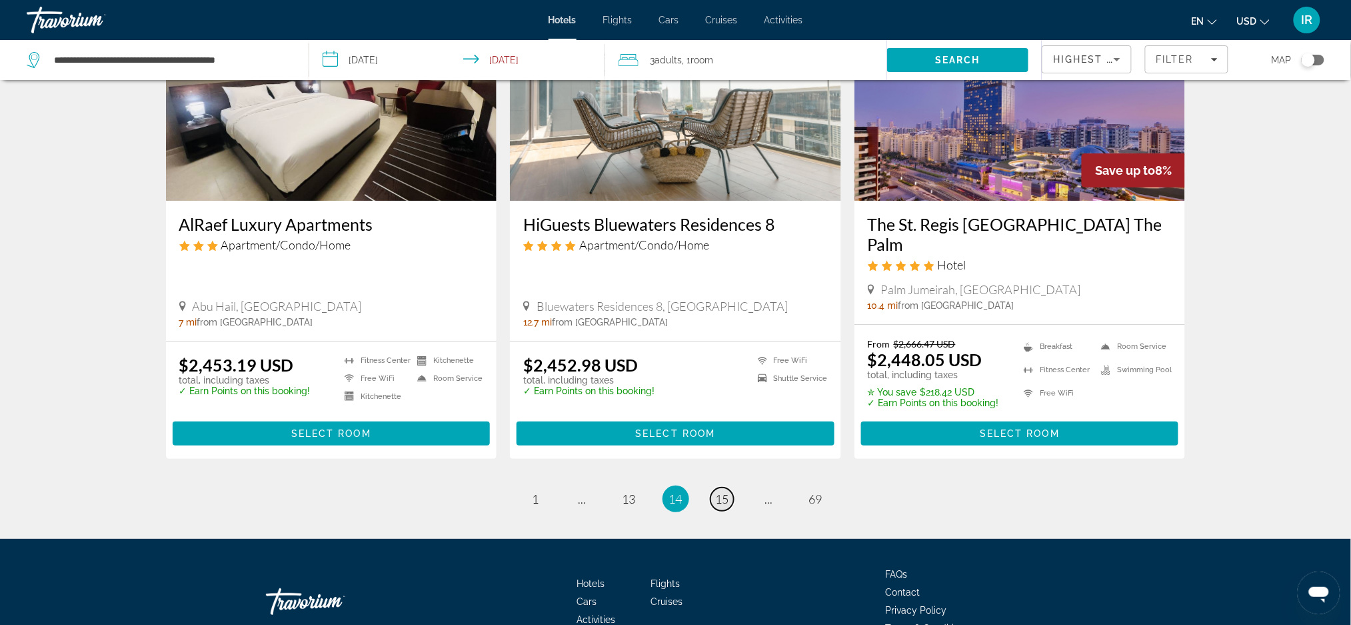
click at [733, 487] on link "page 15" at bounding box center [722, 498] width 23 height 23
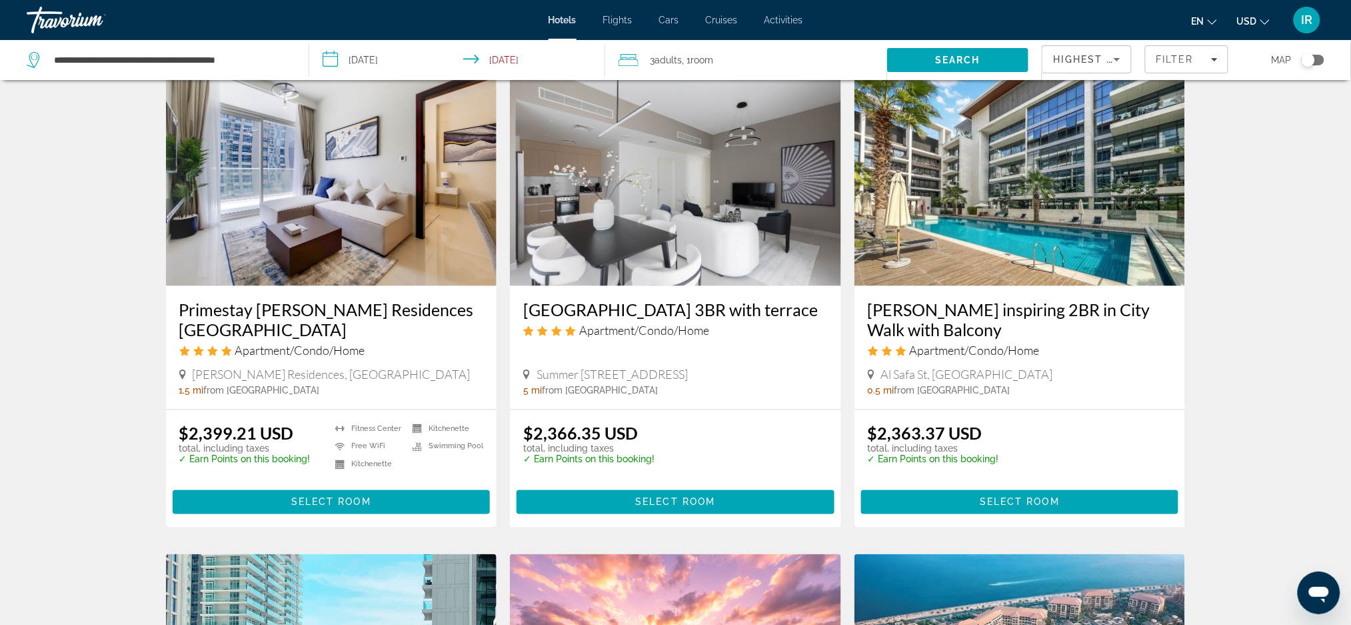
scroll to position [545, 0]
